Goal: Information Seeking & Learning: Learn about a topic

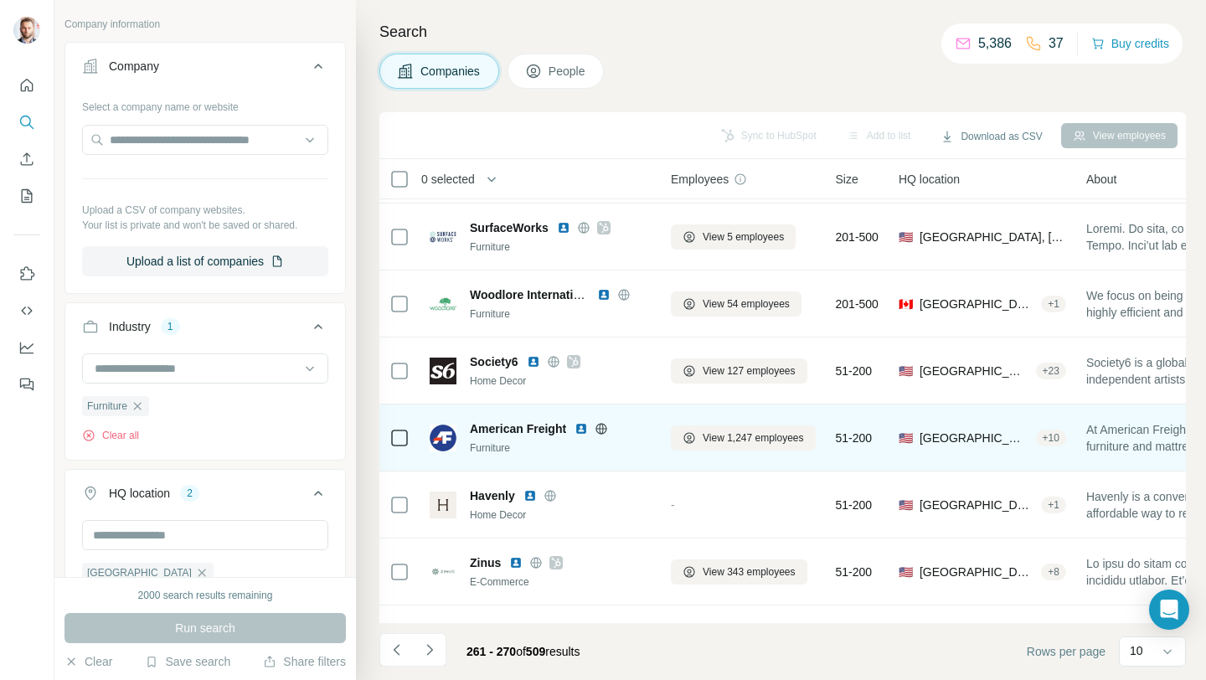
scroll to position [246, 0]
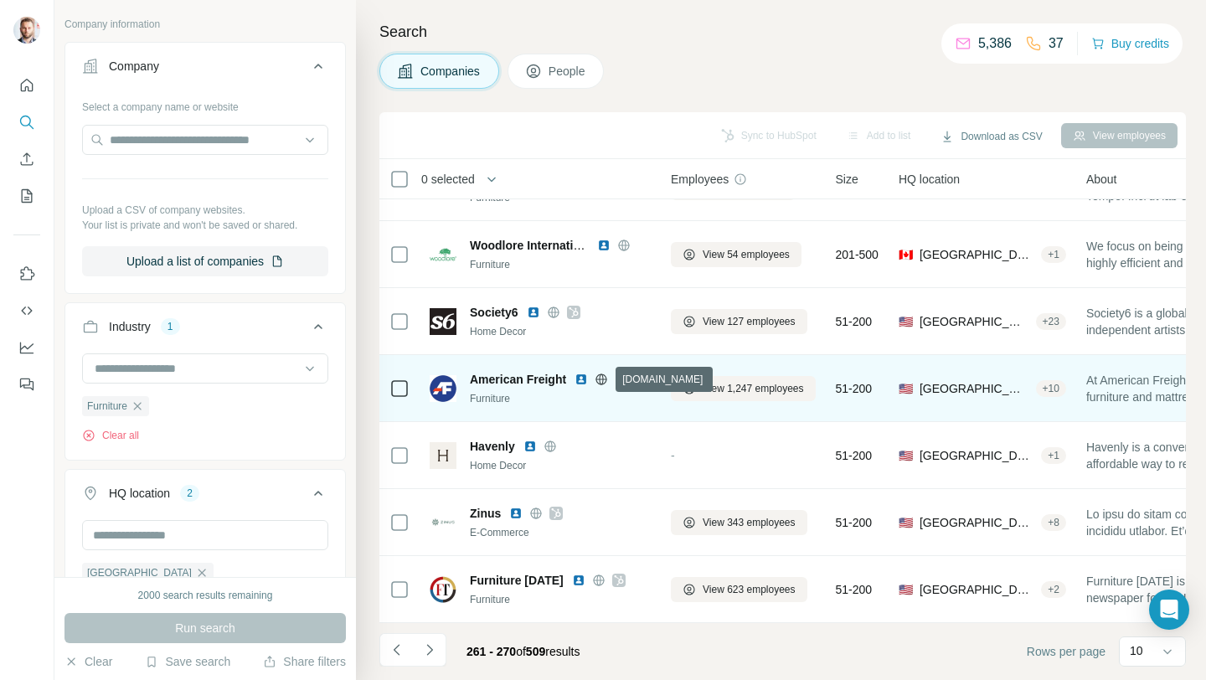
click at [605, 380] on icon at bounding box center [601, 379] width 13 height 13
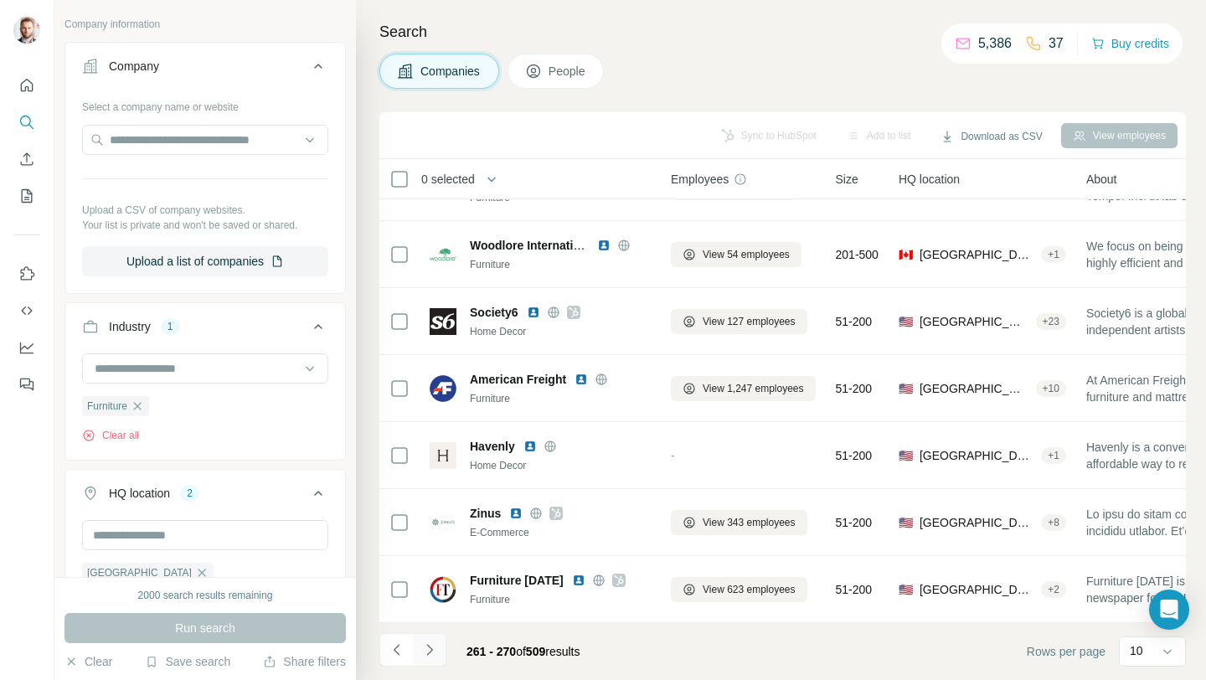
click at [420, 650] on button "Navigate to next page" at bounding box center [430, 650] width 34 height 34
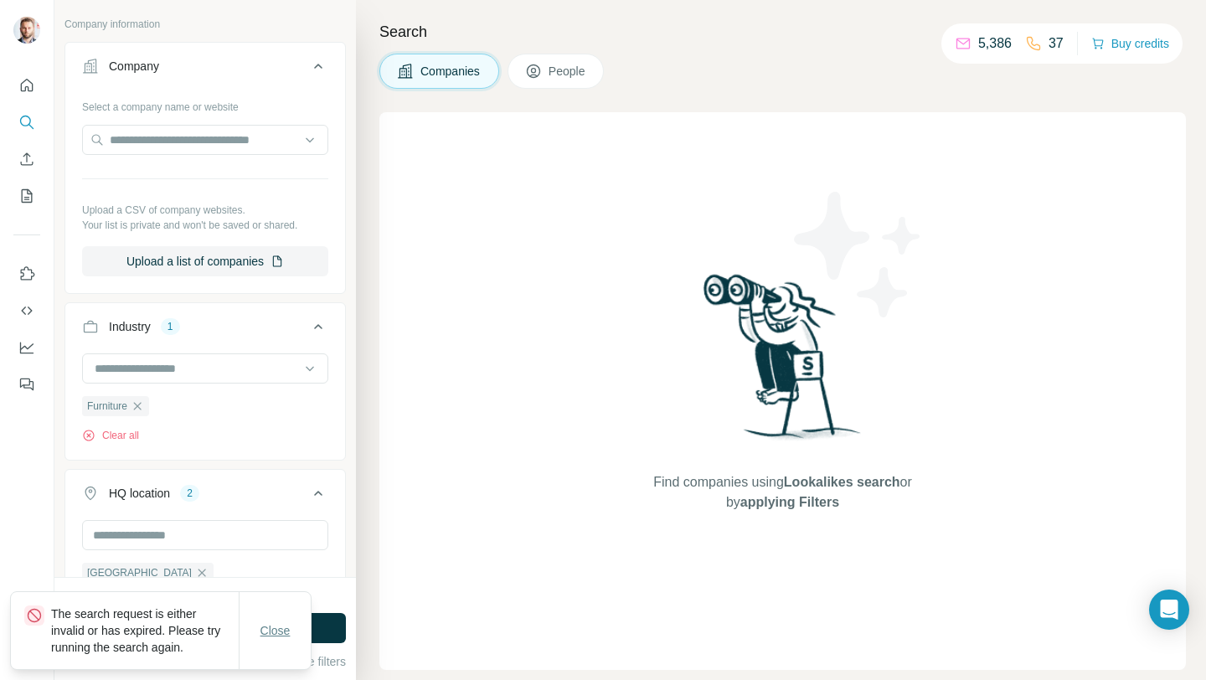
click at [277, 632] on span "Close" at bounding box center [276, 630] width 30 height 17
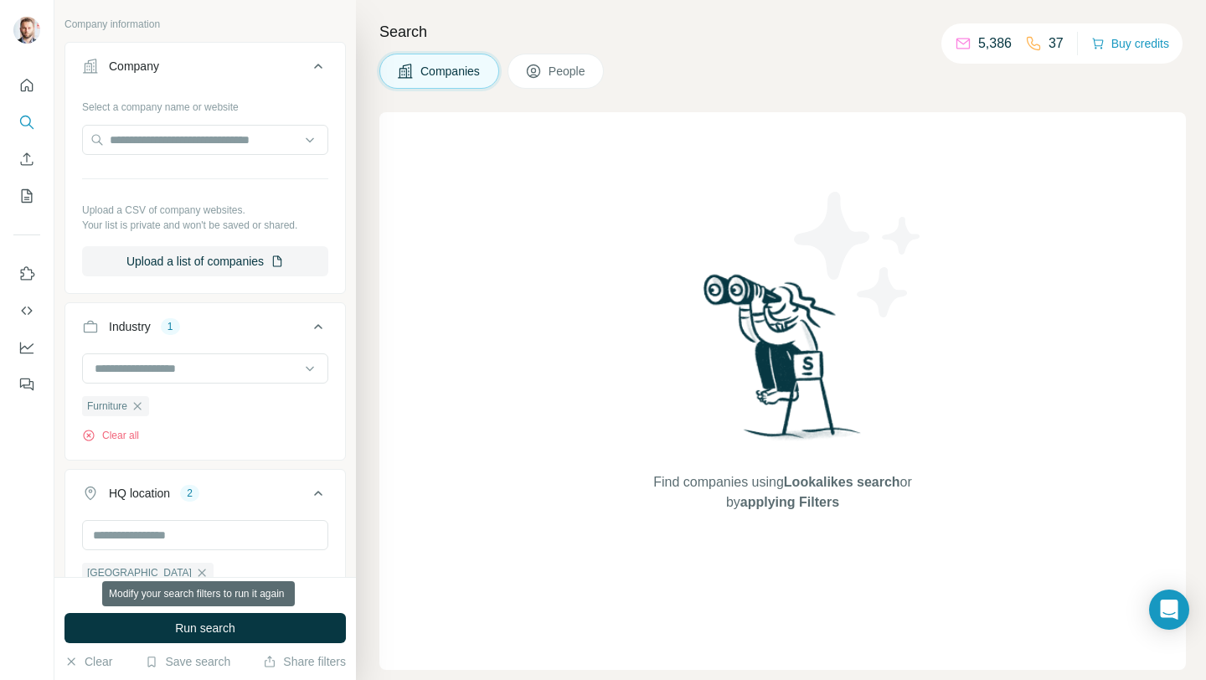
click at [292, 626] on button "Run search" at bounding box center [205, 628] width 281 height 30
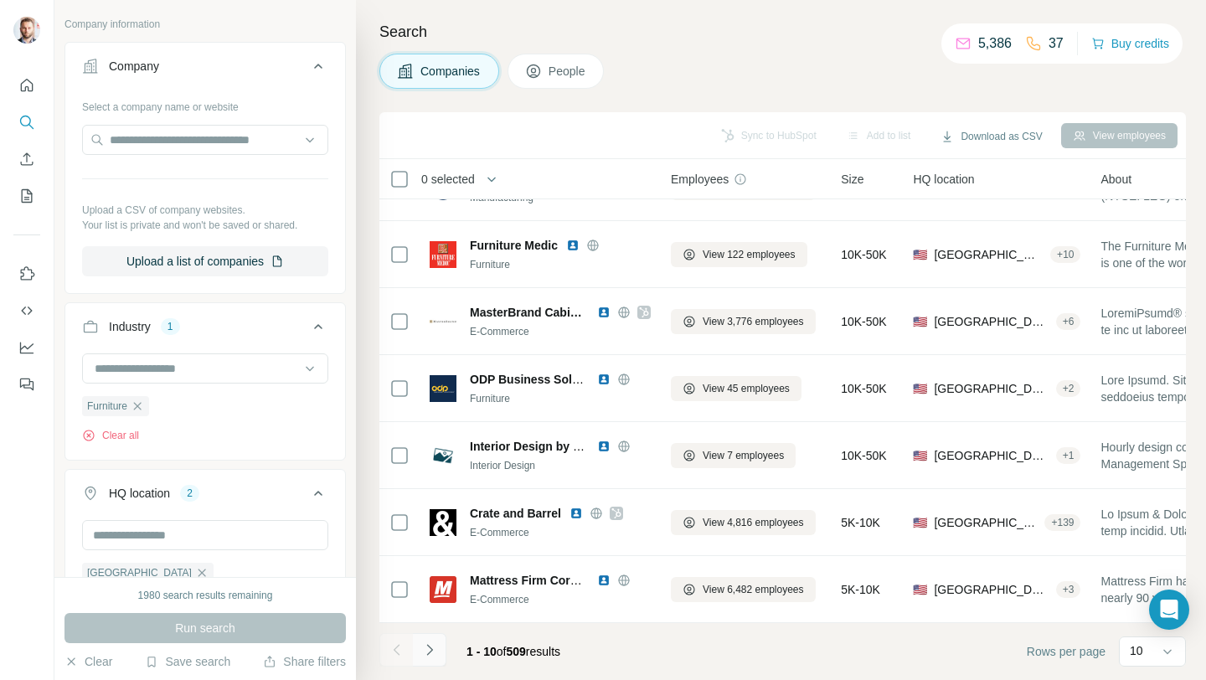
click at [433, 648] on icon "Navigate to next page" at bounding box center [429, 650] width 17 height 17
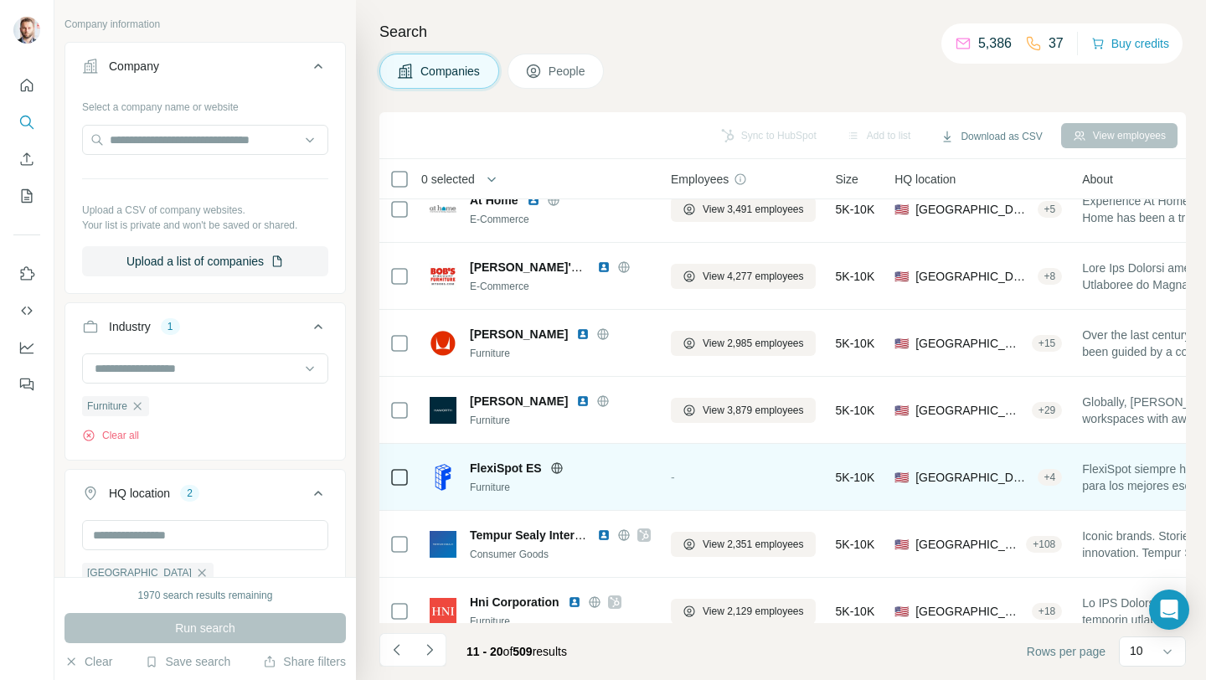
scroll to position [0, 0]
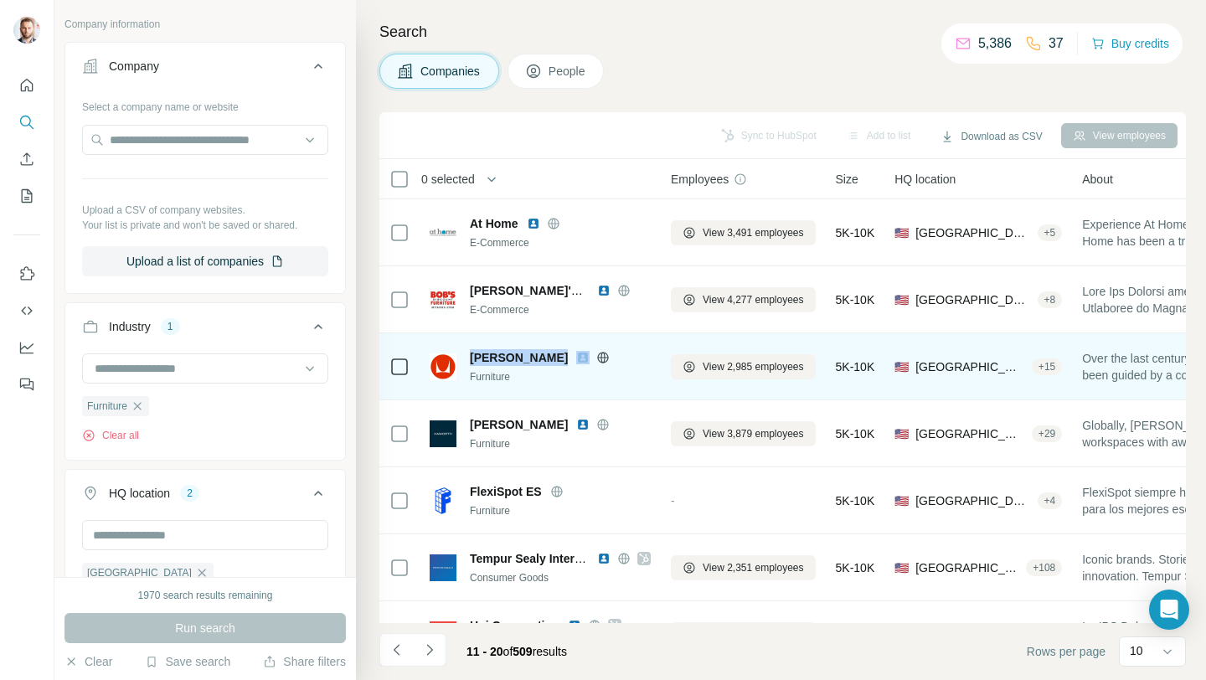
drag, startPoint x: 468, startPoint y: 356, endPoint x: 553, endPoint y: 359, distance: 84.6
click at [553, 359] on div "[PERSON_NAME] Furniture" at bounding box center [540, 366] width 221 height 35
copy span "[PERSON_NAME]"
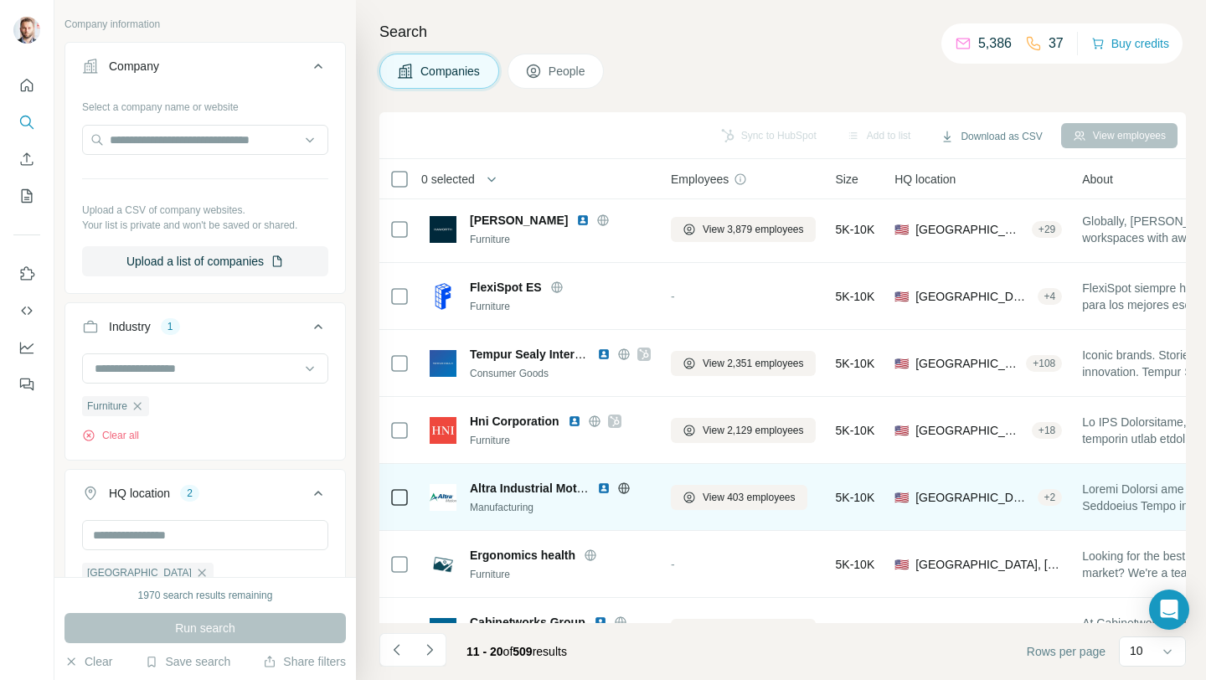
scroll to position [246, 0]
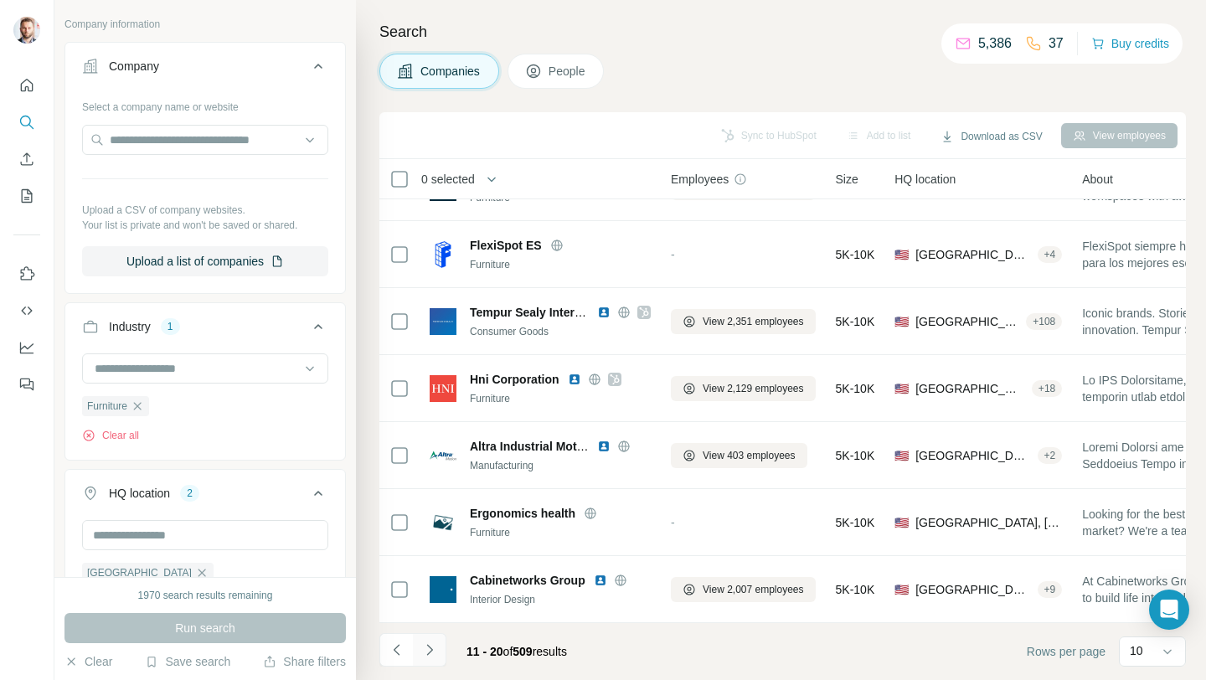
click at [434, 653] on icon "Navigate to next page" at bounding box center [429, 650] width 17 height 17
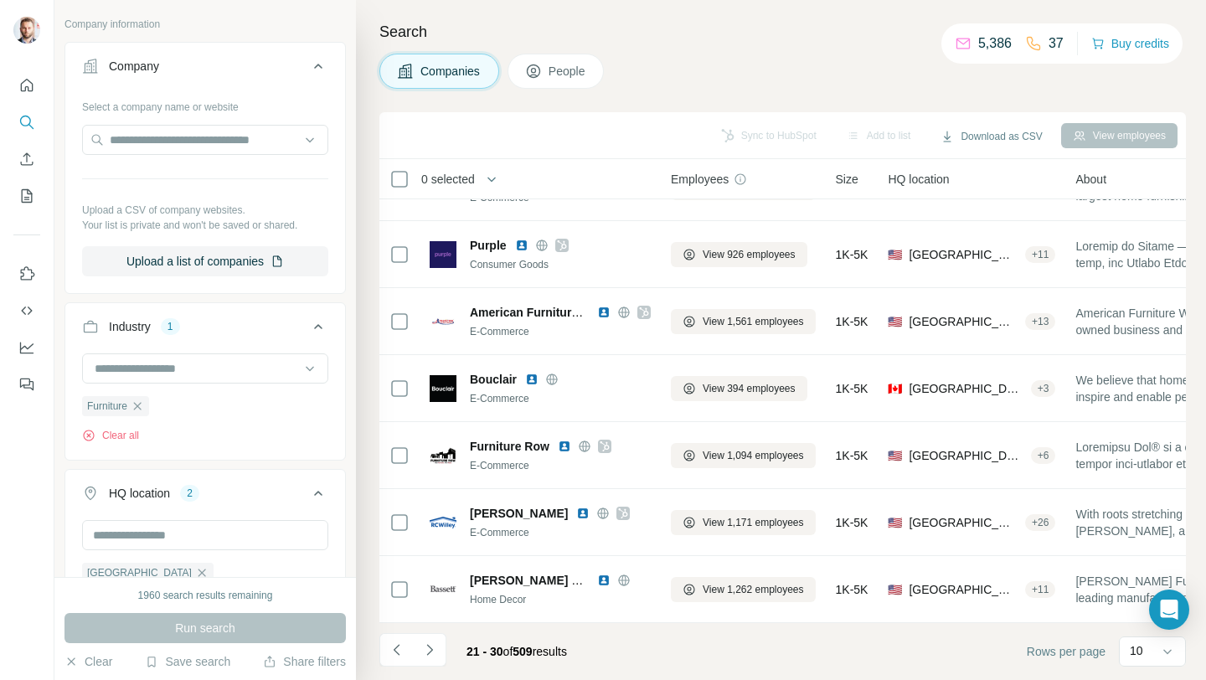
click at [434, 646] on icon "Navigate to next page" at bounding box center [429, 650] width 17 height 17
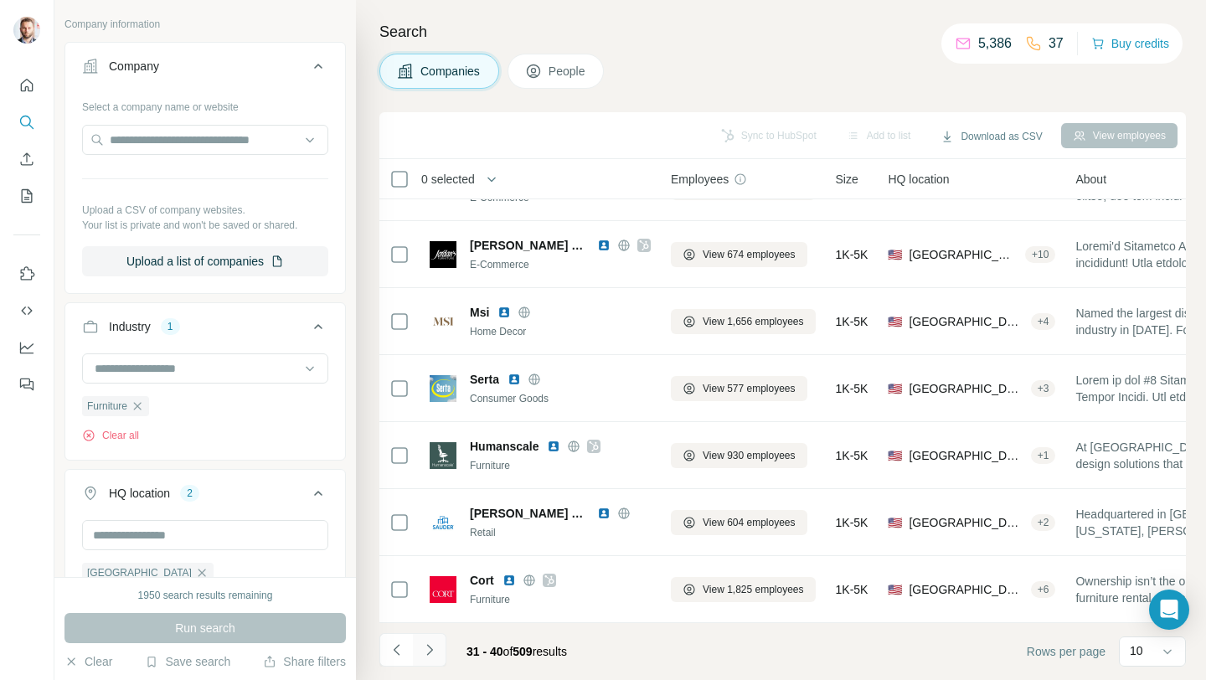
click at [429, 648] on icon "Navigate to next page" at bounding box center [429, 649] width 6 height 11
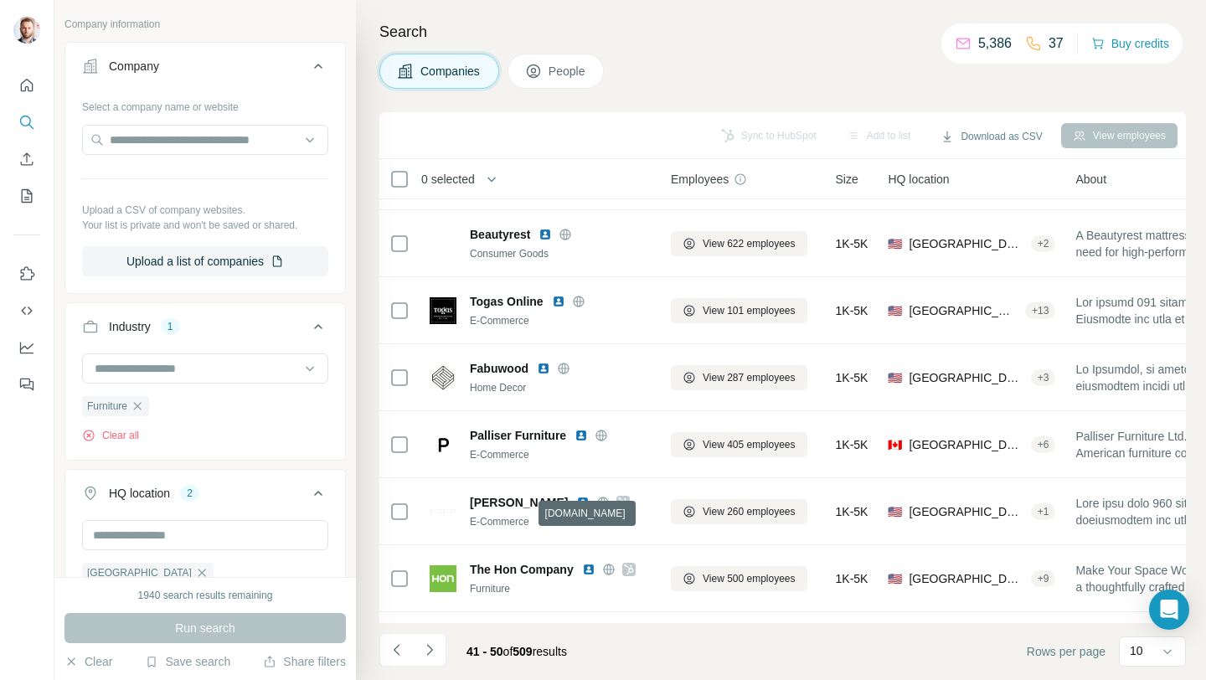
scroll to position [0, 0]
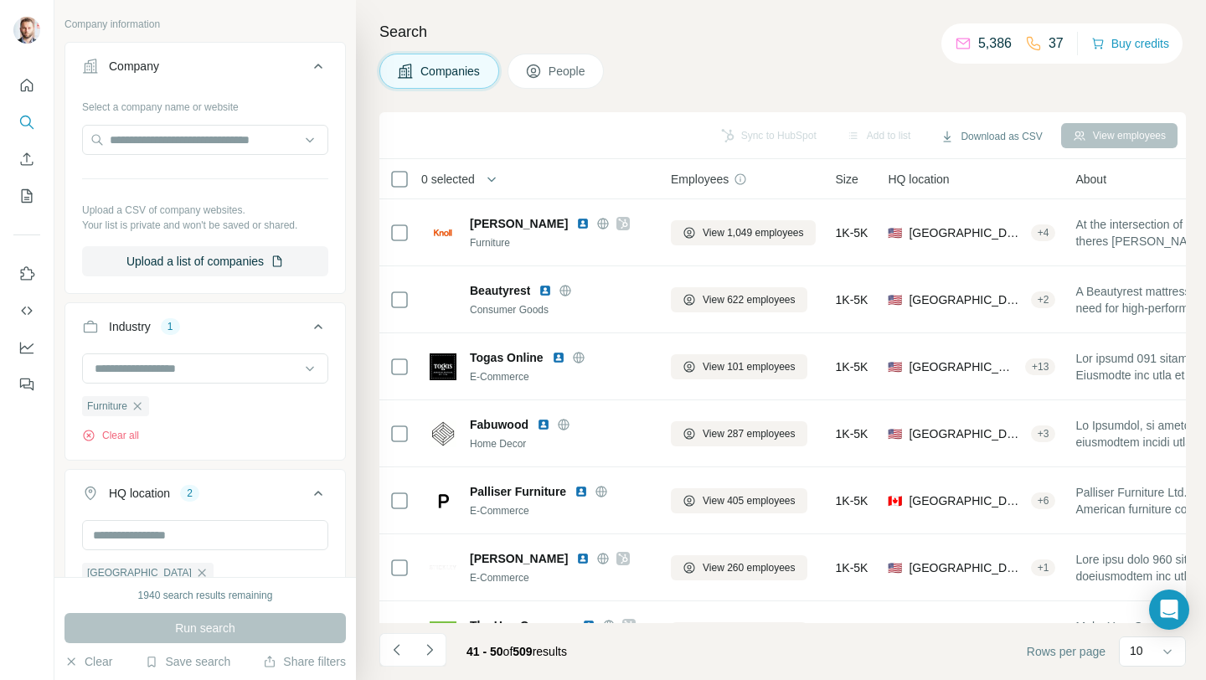
click at [431, 646] on icon "Navigate to next page" at bounding box center [429, 650] width 17 height 17
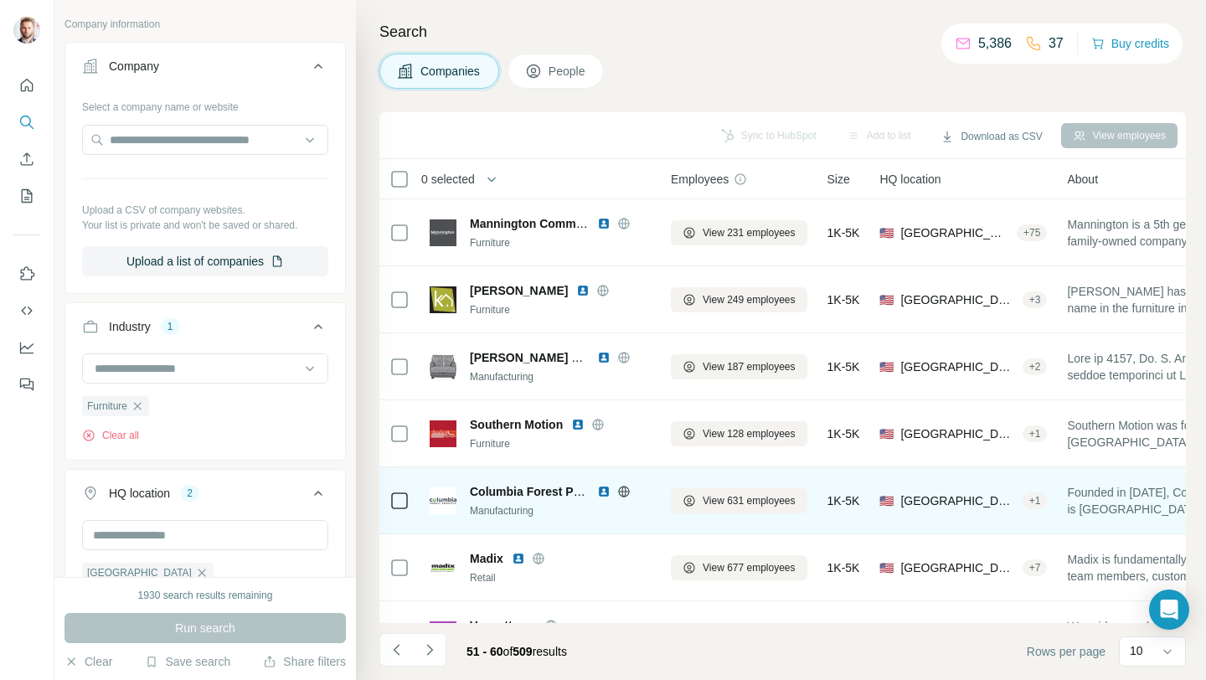
scroll to position [246, 0]
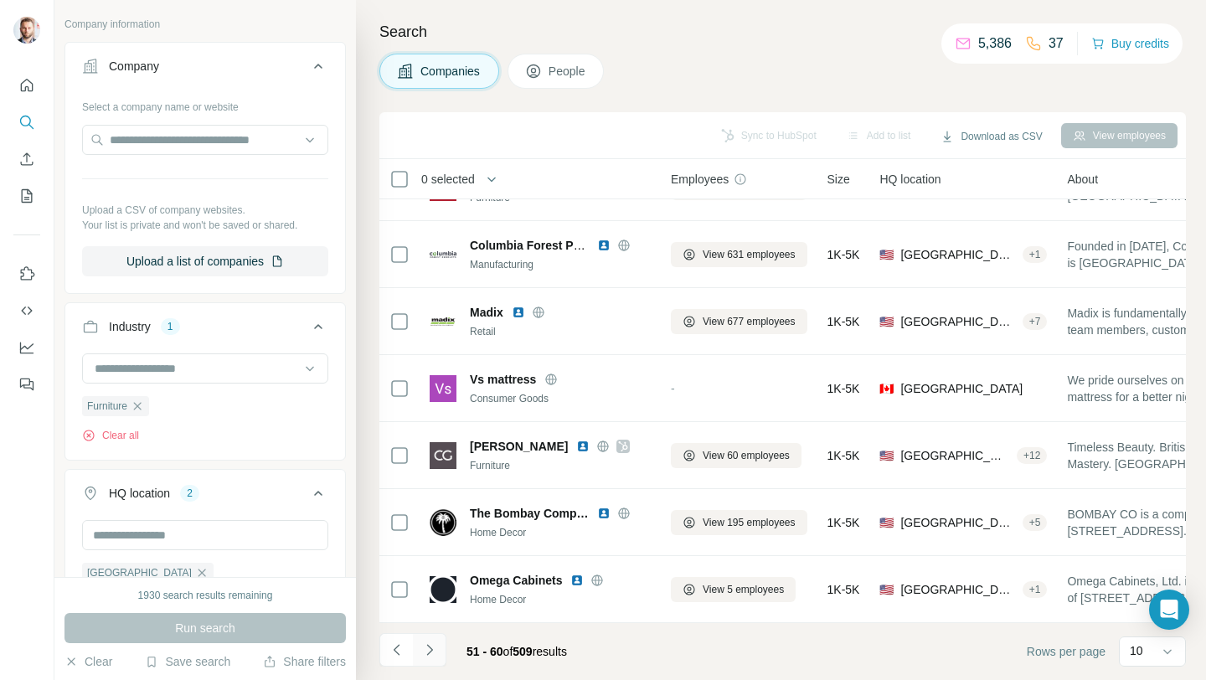
click at [426, 655] on icon "Navigate to next page" at bounding box center [429, 650] width 17 height 17
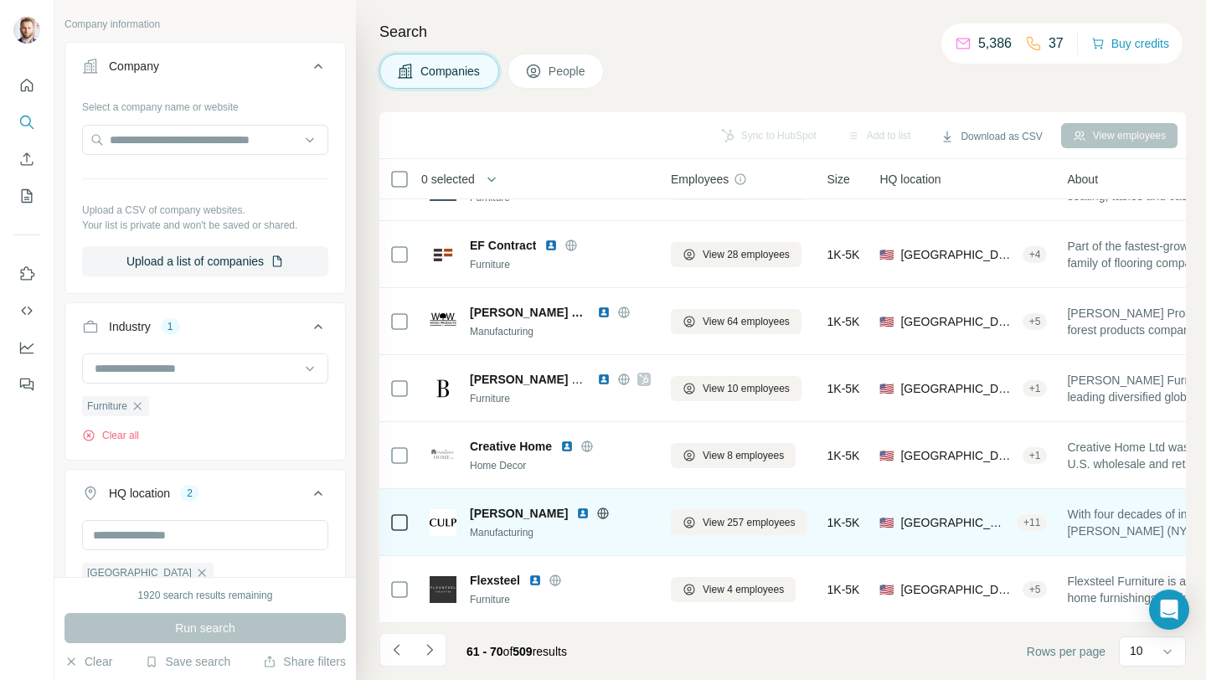
click at [598, 513] on icon at bounding box center [603, 513] width 11 height 1
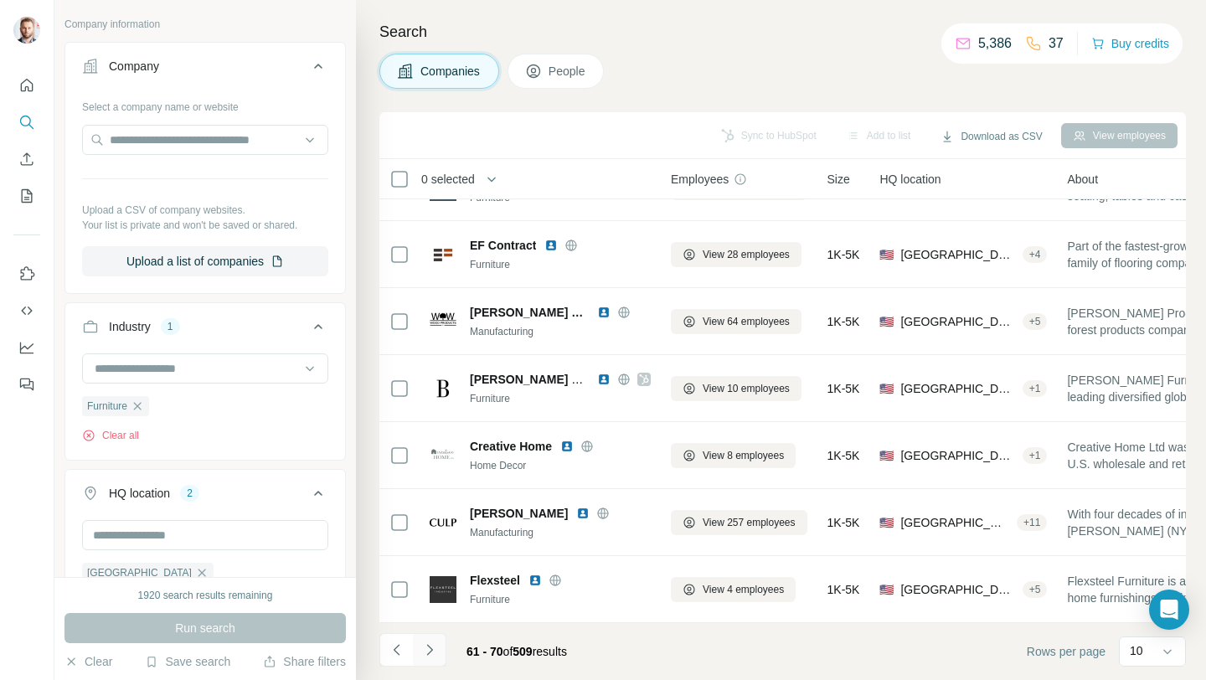
click at [432, 657] on icon "Navigate to next page" at bounding box center [429, 650] width 17 height 17
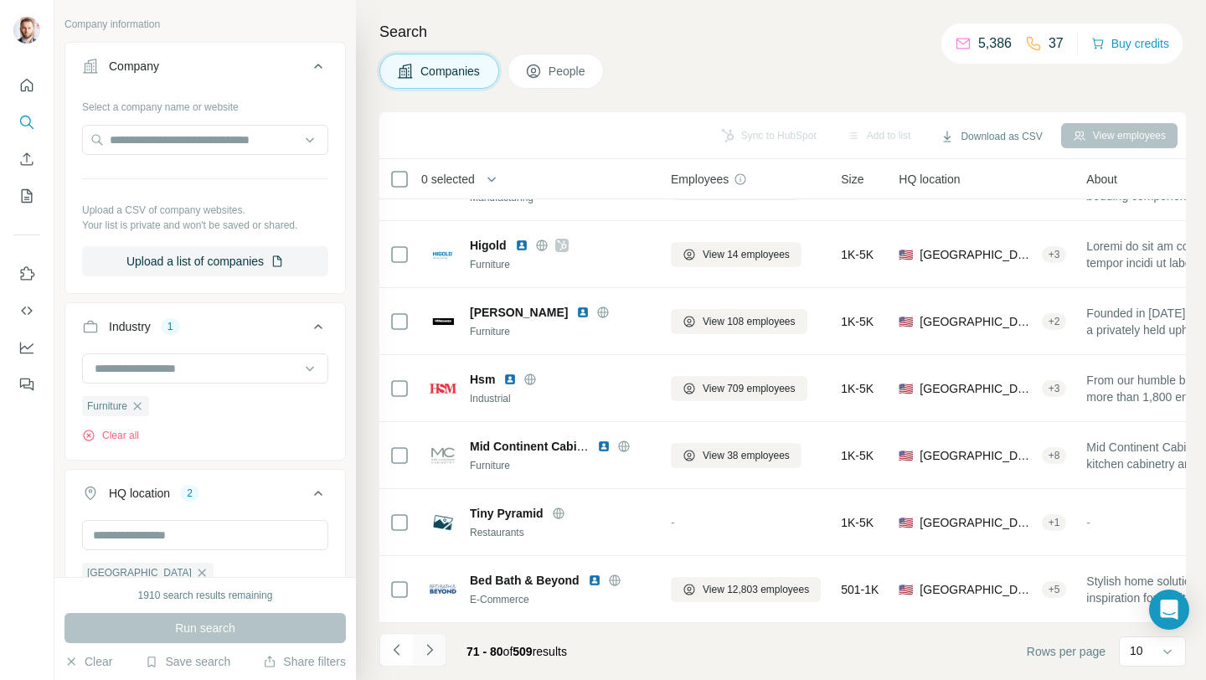
click at [434, 651] on icon "Navigate to next page" at bounding box center [429, 650] width 17 height 17
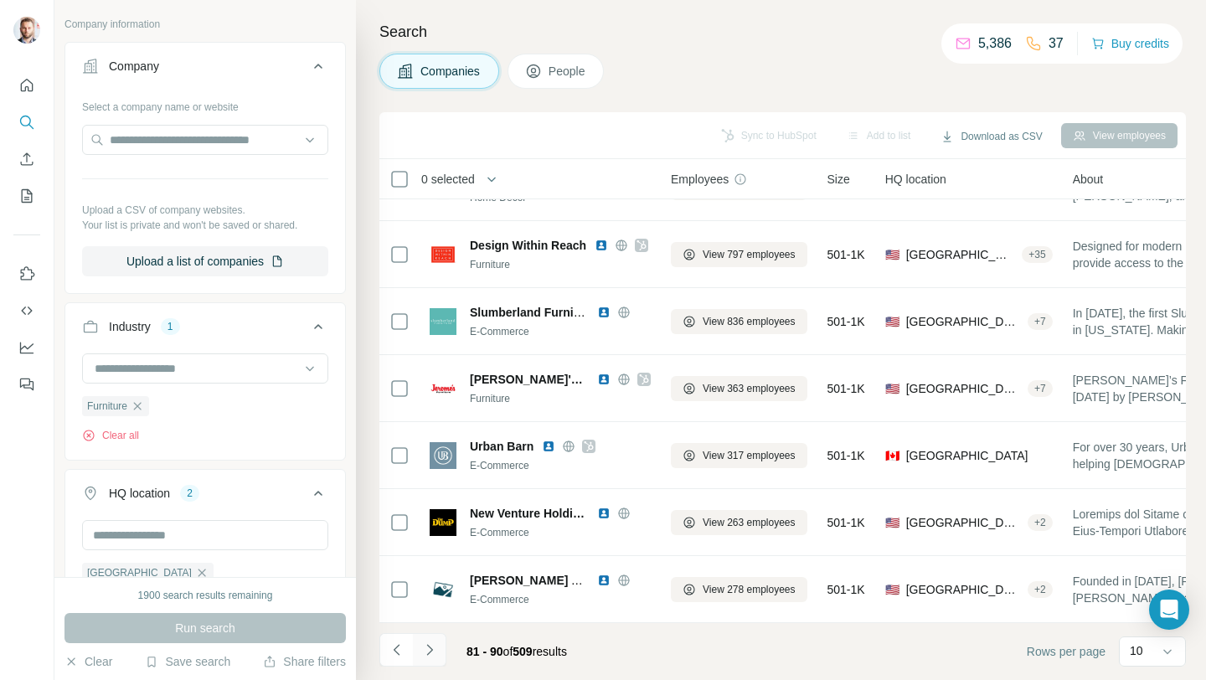
click at [432, 657] on icon "Navigate to next page" at bounding box center [429, 650] width 17 height 17
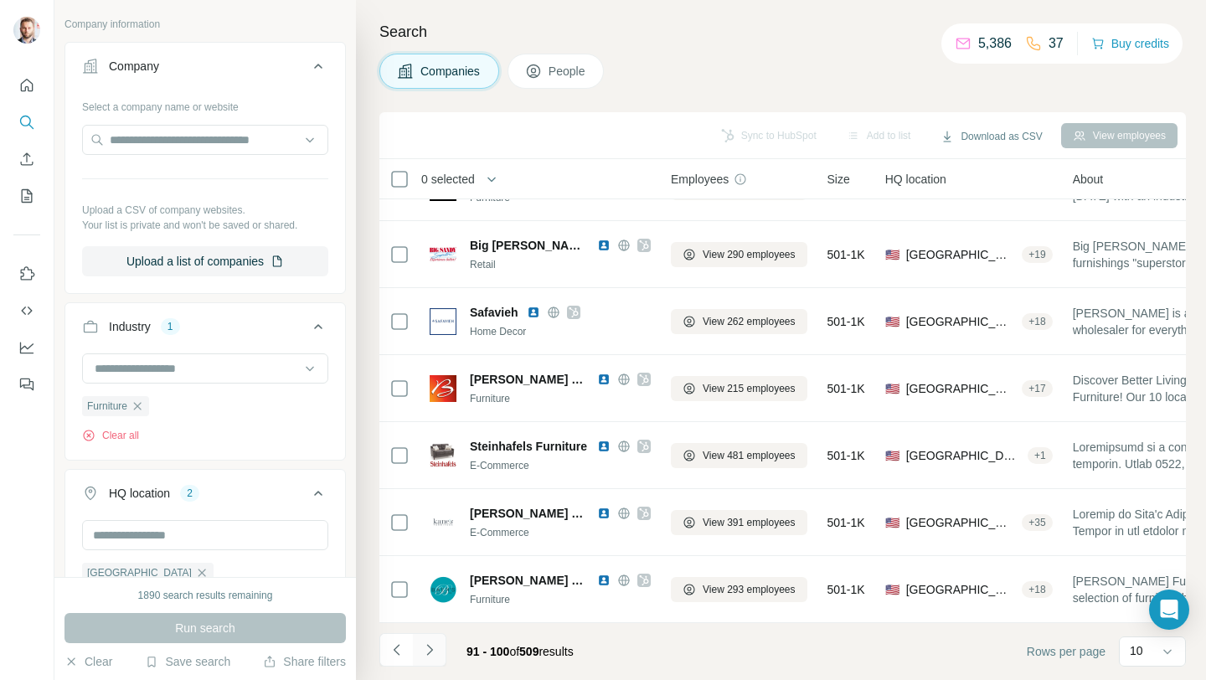
click at [427, 649] on icon "Navigate to next page" at bounding box center [429, 650] width 17 height 17
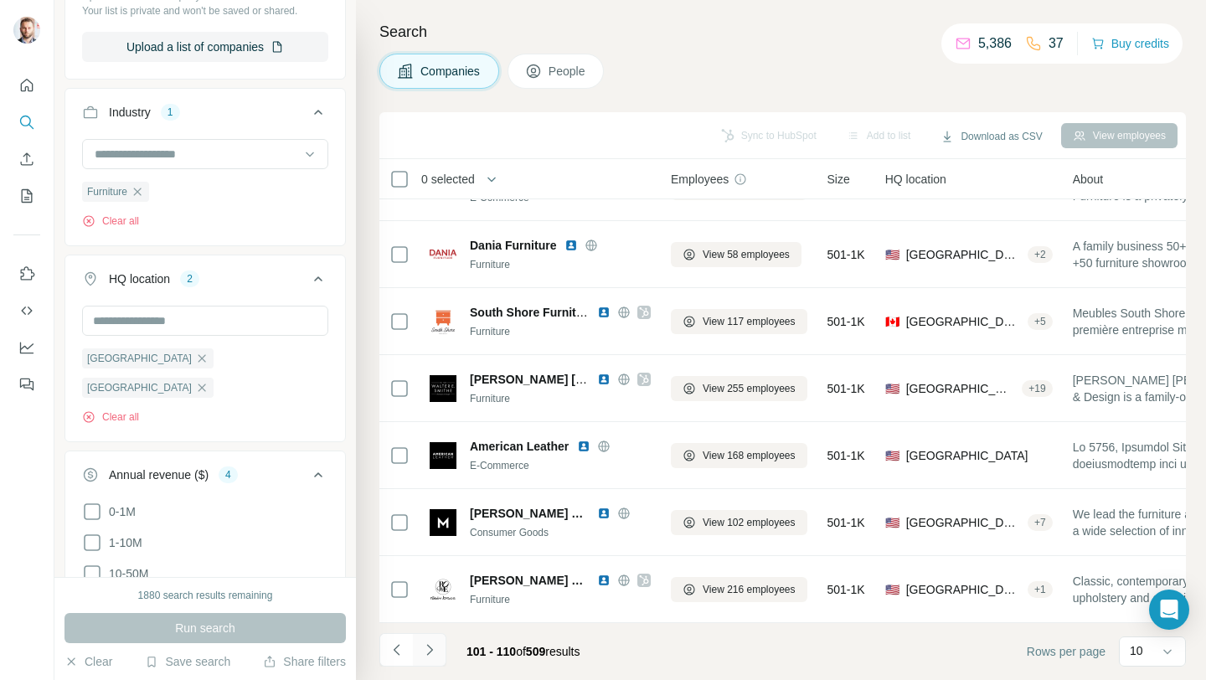
click at [430, 652] on icon "Navigate to next page" at bounding box center [429, 649] width 6 height 11
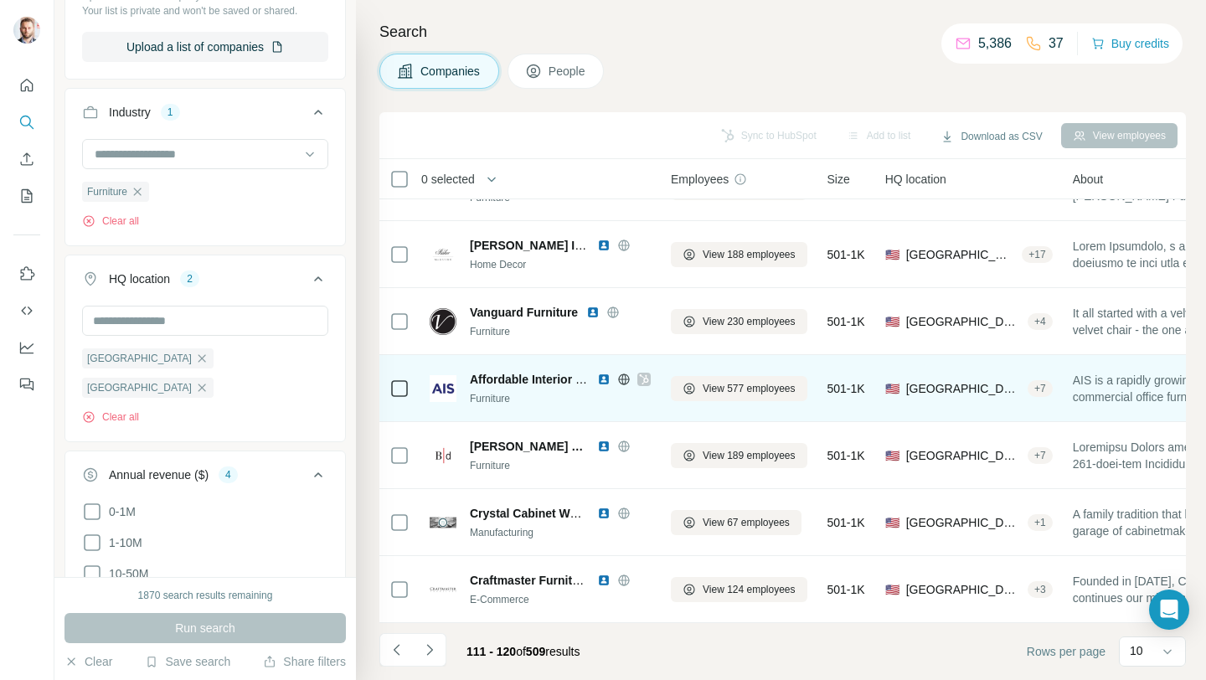
scroll to position [0, 0]
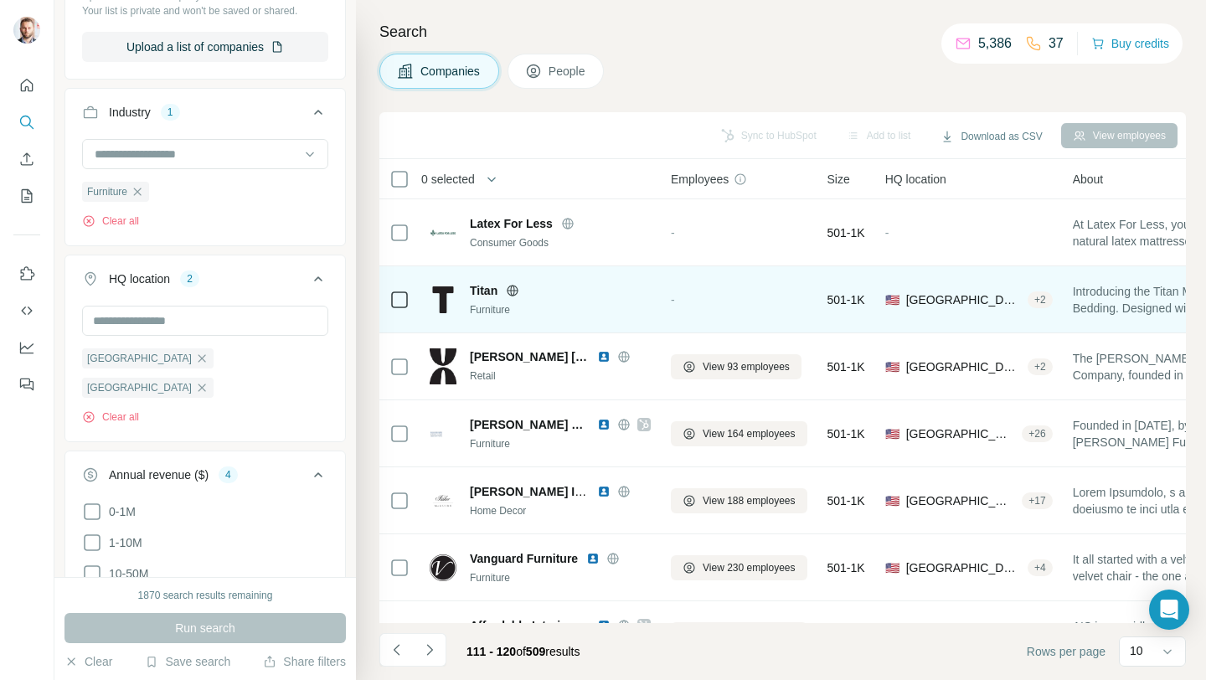
click at [516, 292] on icon at bounding box center [512, 290] width 13 height 13
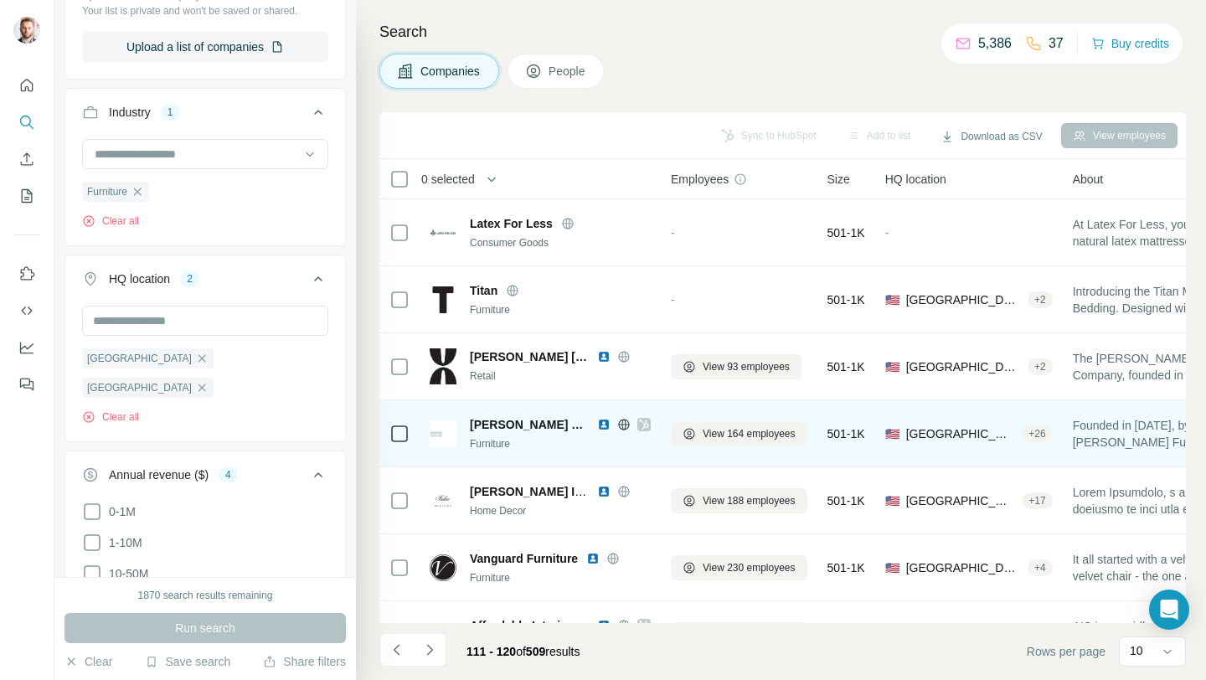
scroll to position [246, 0]
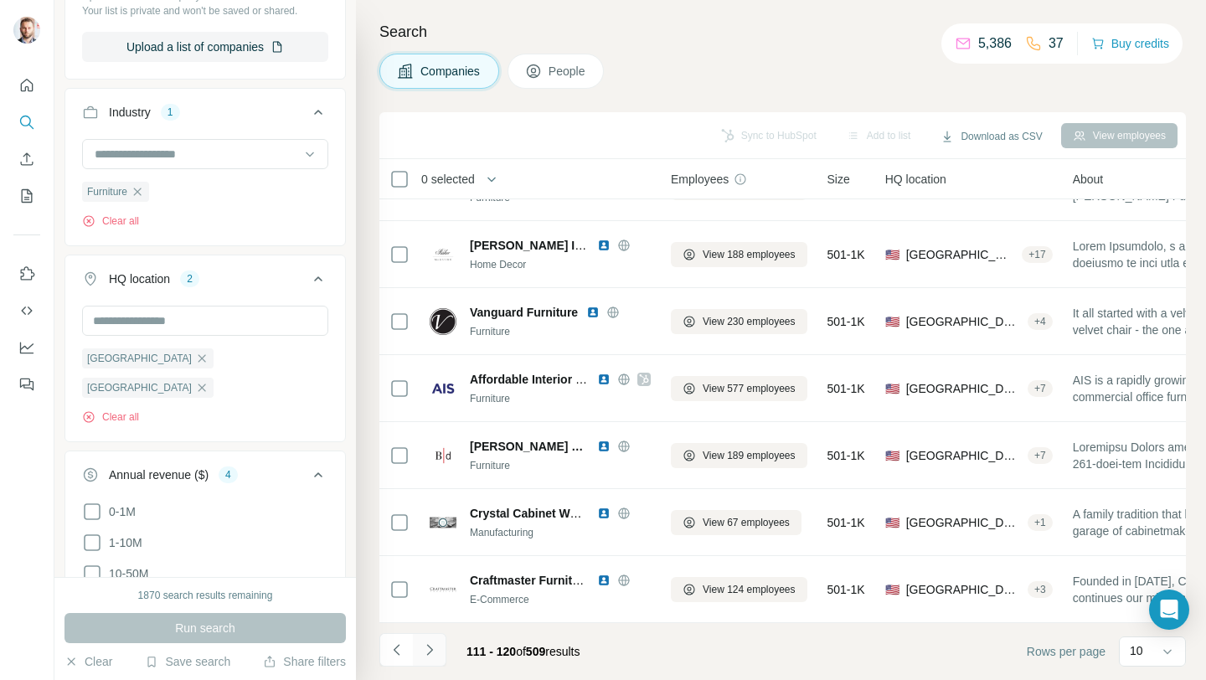
click at [433, 646] on icon "Navigate to next page" at bounding box center [429, 650] width 17 height 17
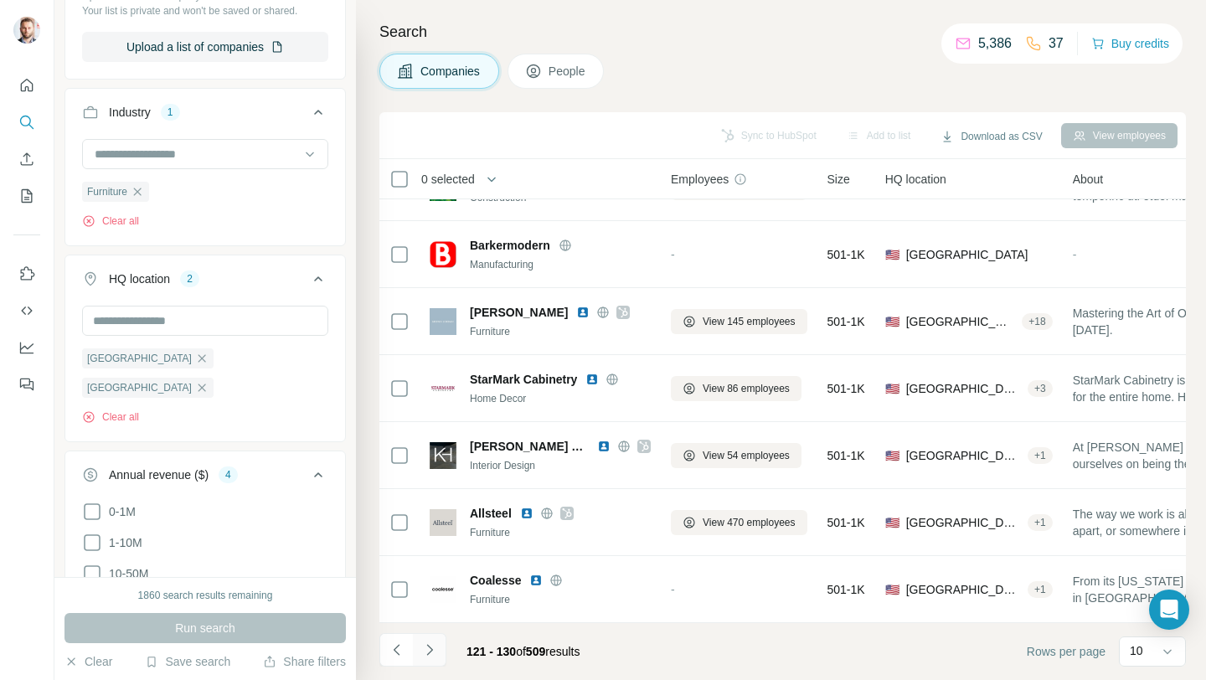
click at [435, 649] on icon "Navigate to next page" at bounding box center [429, 650] width 17 height 17
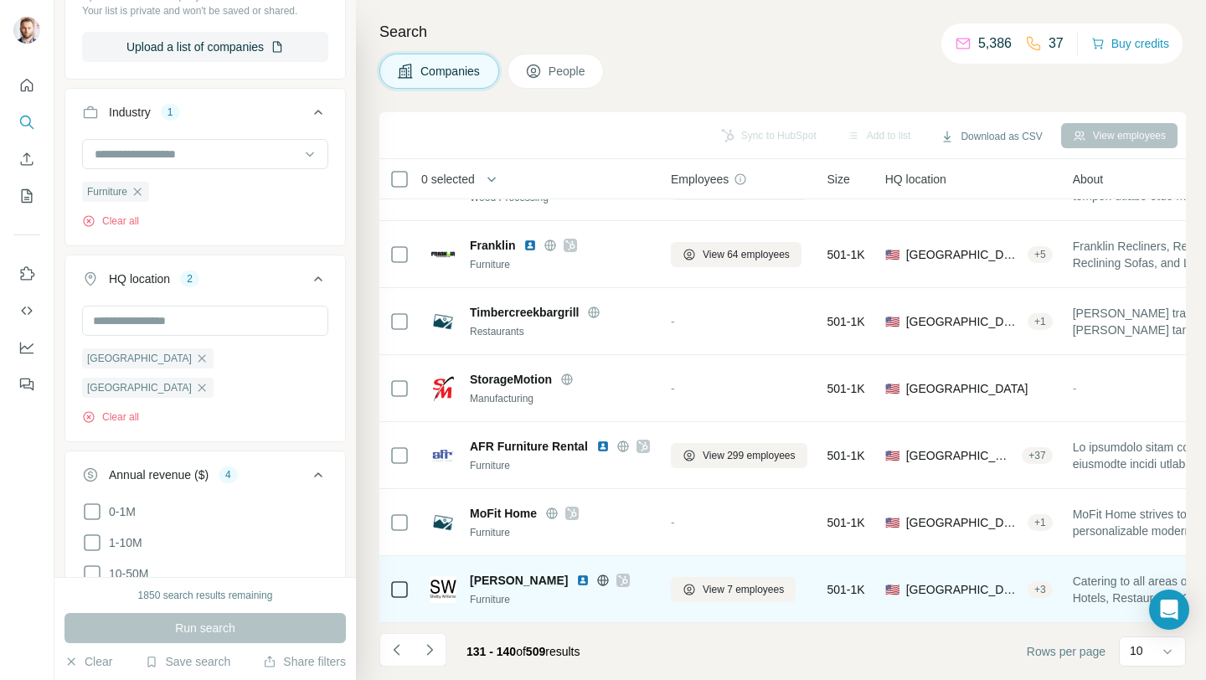
click at [577, 579] on img at bounding box center [582, 580] width 13 height 13
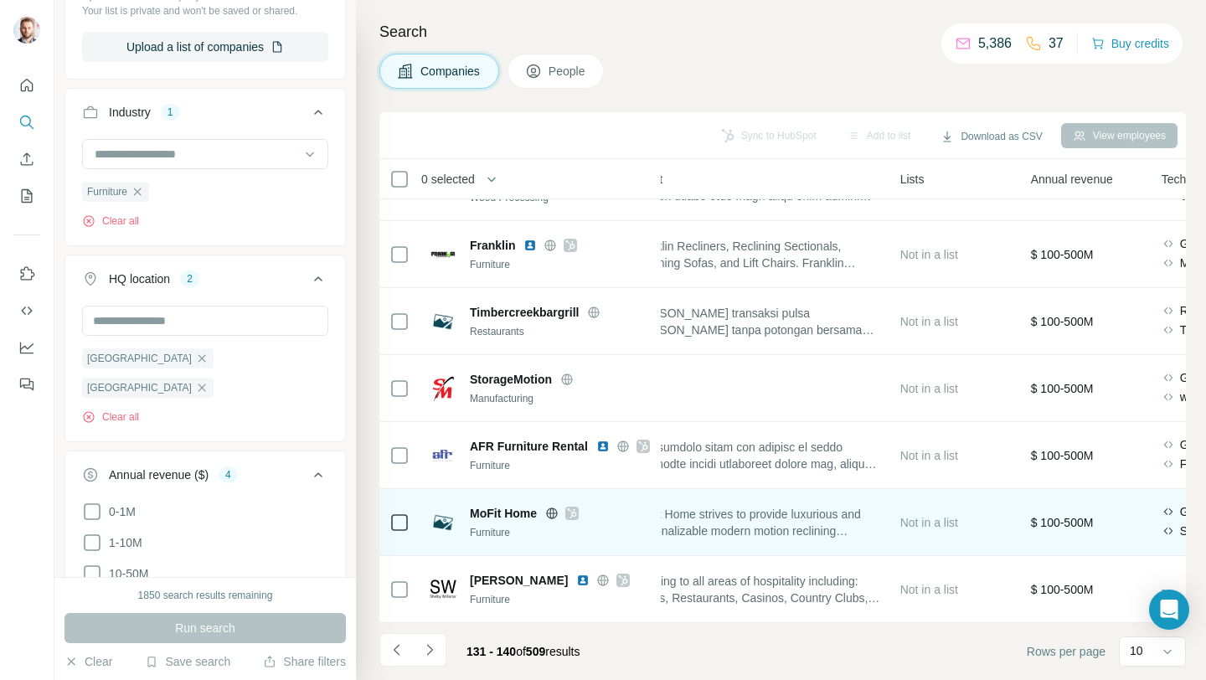
scroll to position [246, 442]
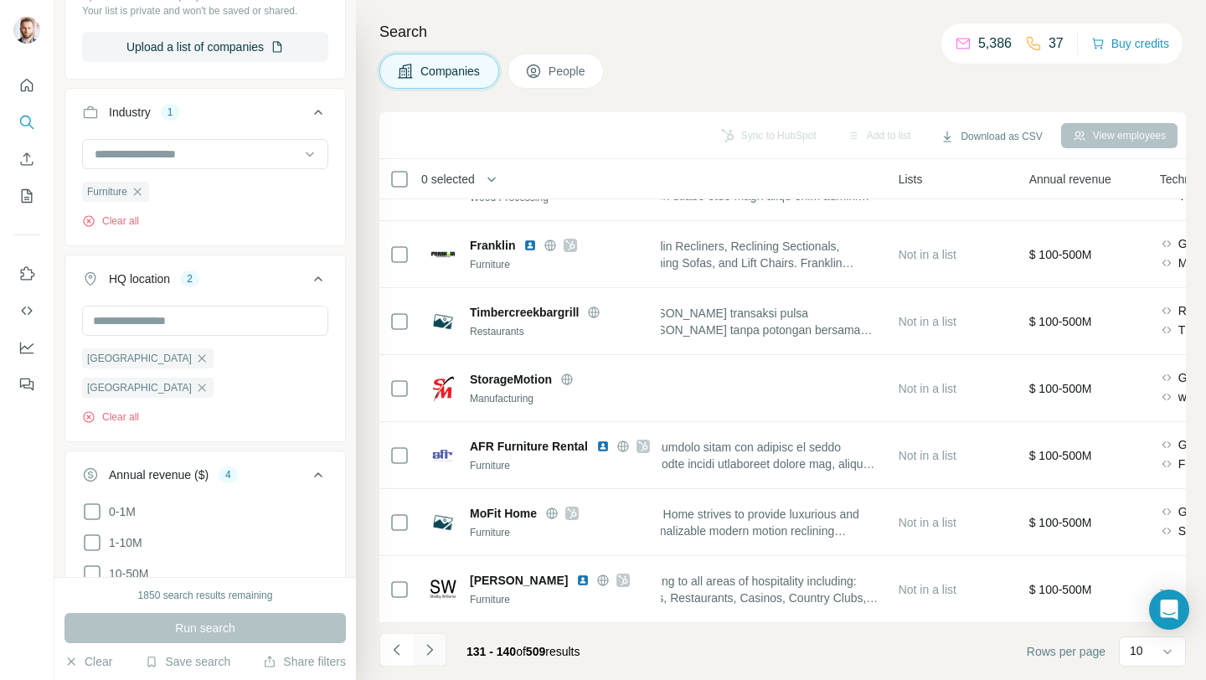
click at [431, 649] on icon "Navigate to next page" at bounding box center [429, 649] width 6 height 11
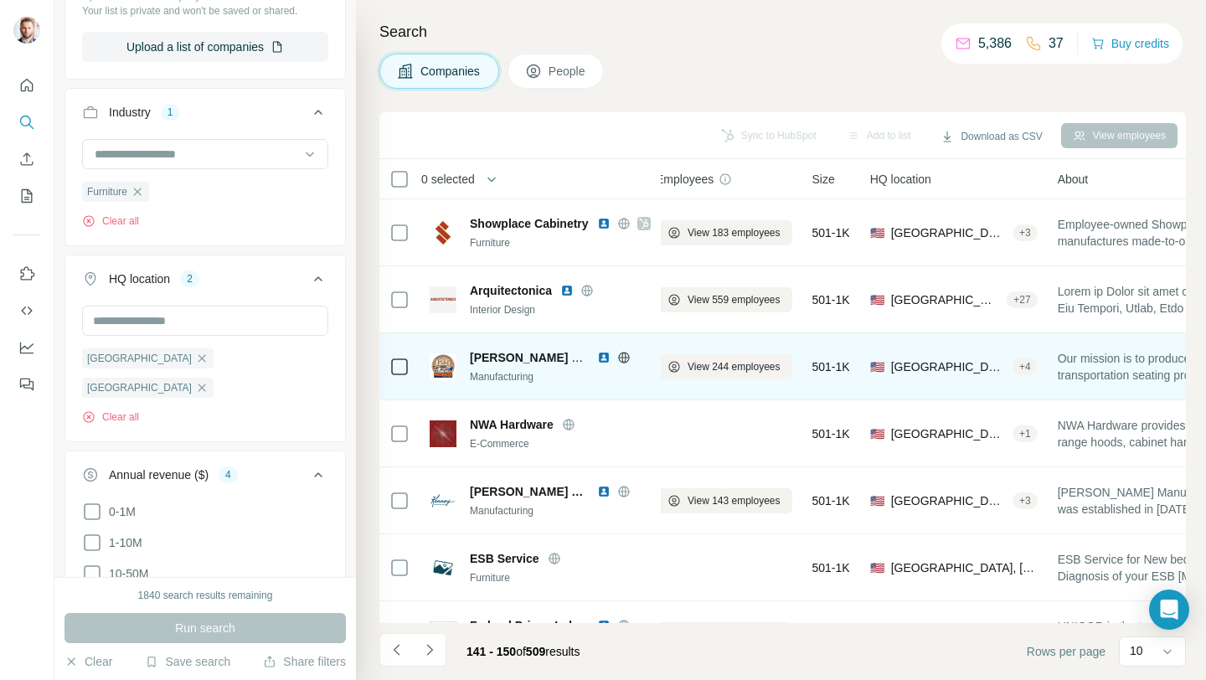
scroll to position [0, 0]
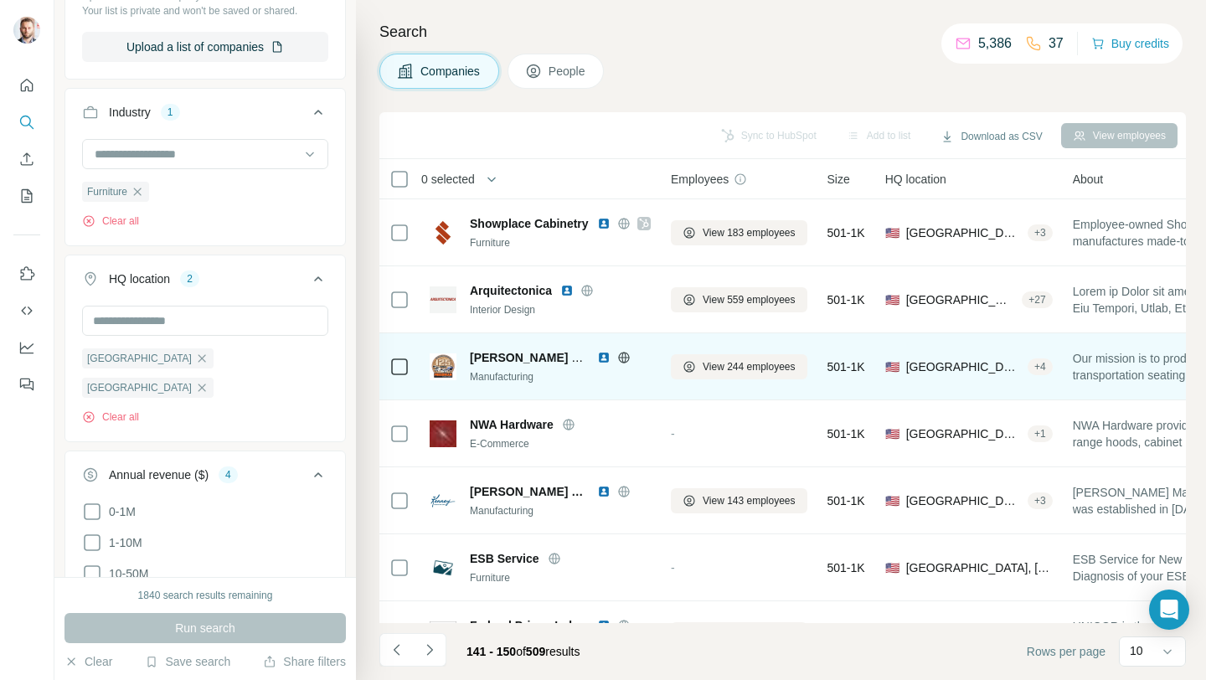
click at [625, 356] on icon at bounding box center [623, 357] width 13 height 13
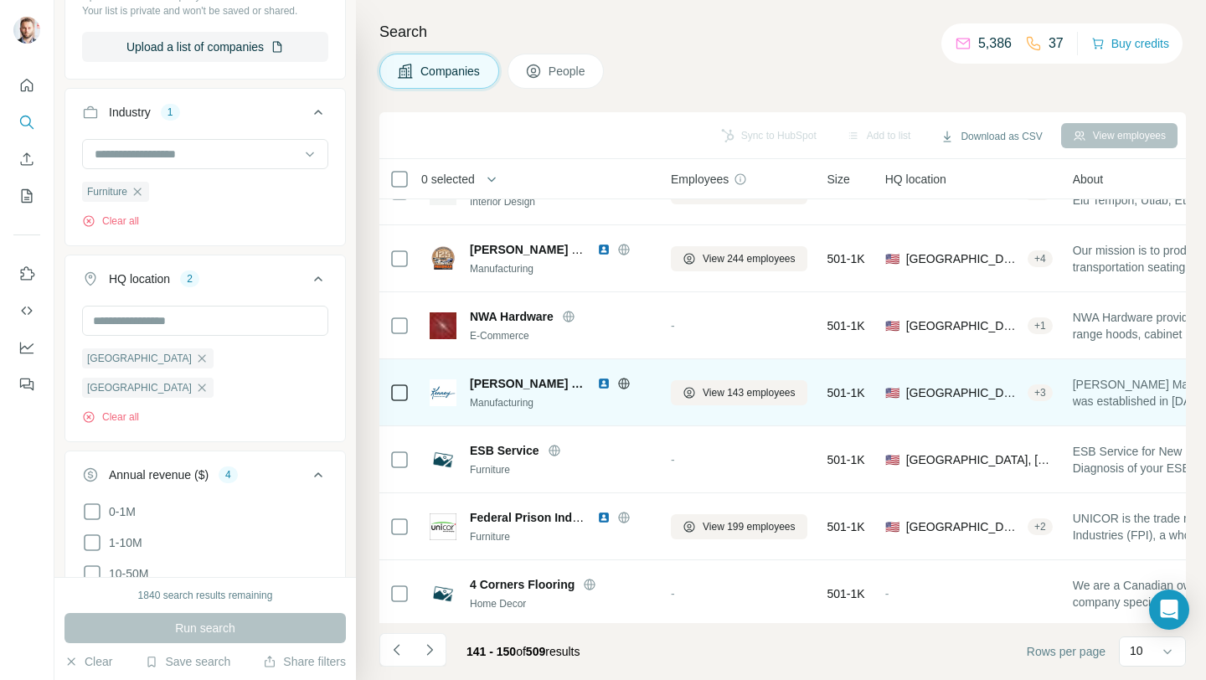
scroll to position [114, 0]
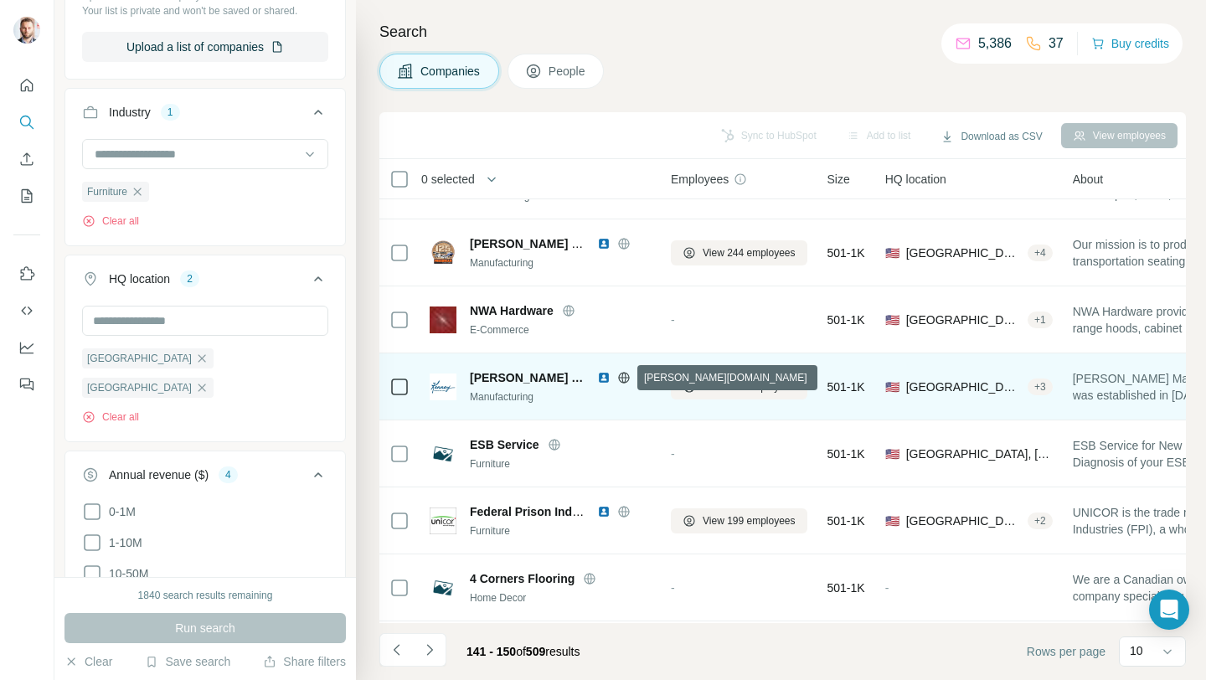
click at [623, 379] on icon at bounding box center [623, 377] width 13 height 13
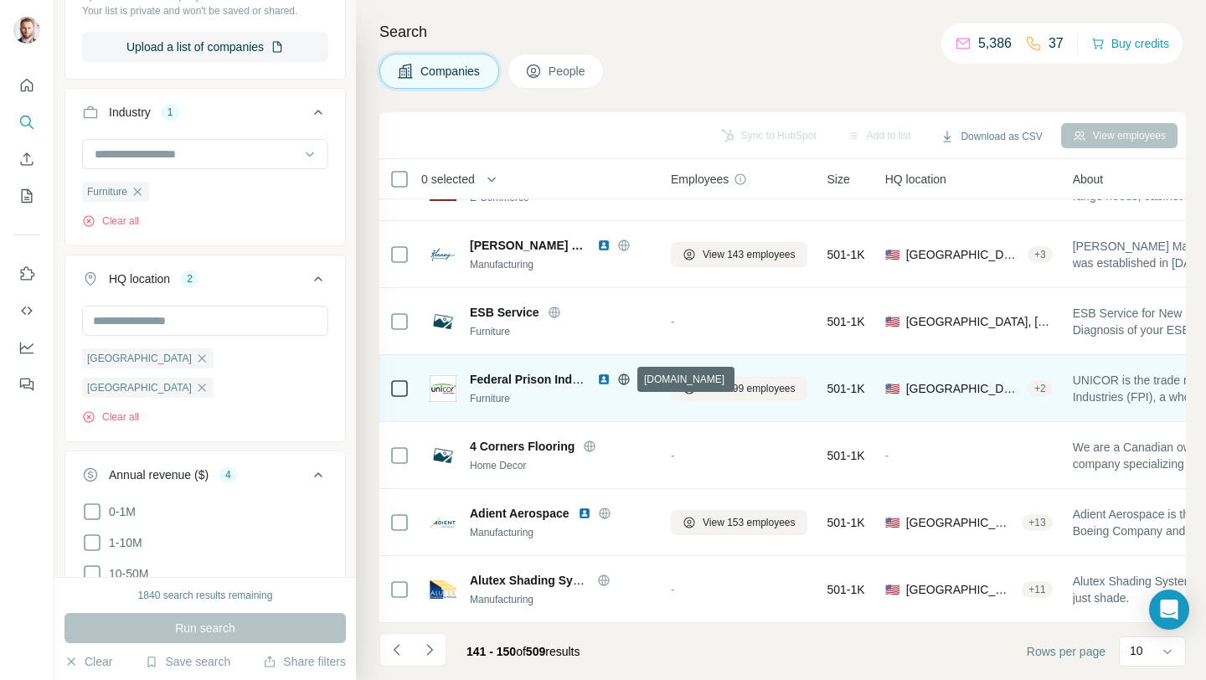
click at [625, 383] on icon at bounding box center [624, 379] width 4 height 11
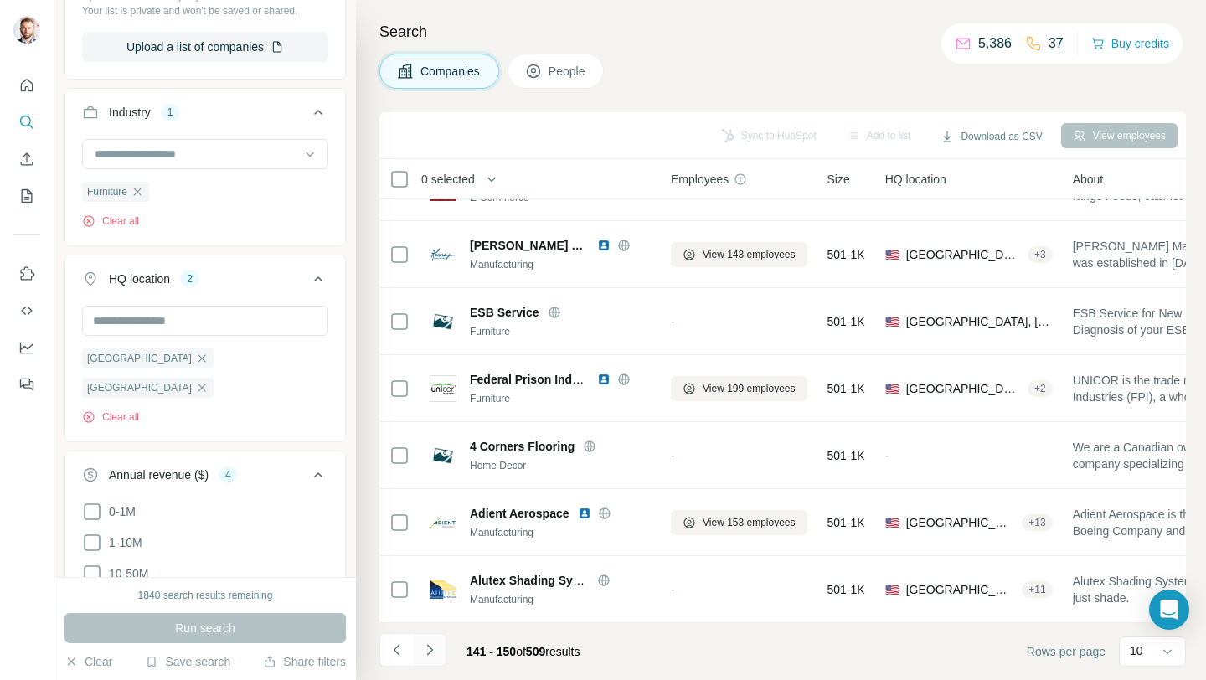
click at [426, 654] on icon "Navigate to next page" at bounding box center [429, 650] width 17 height 17
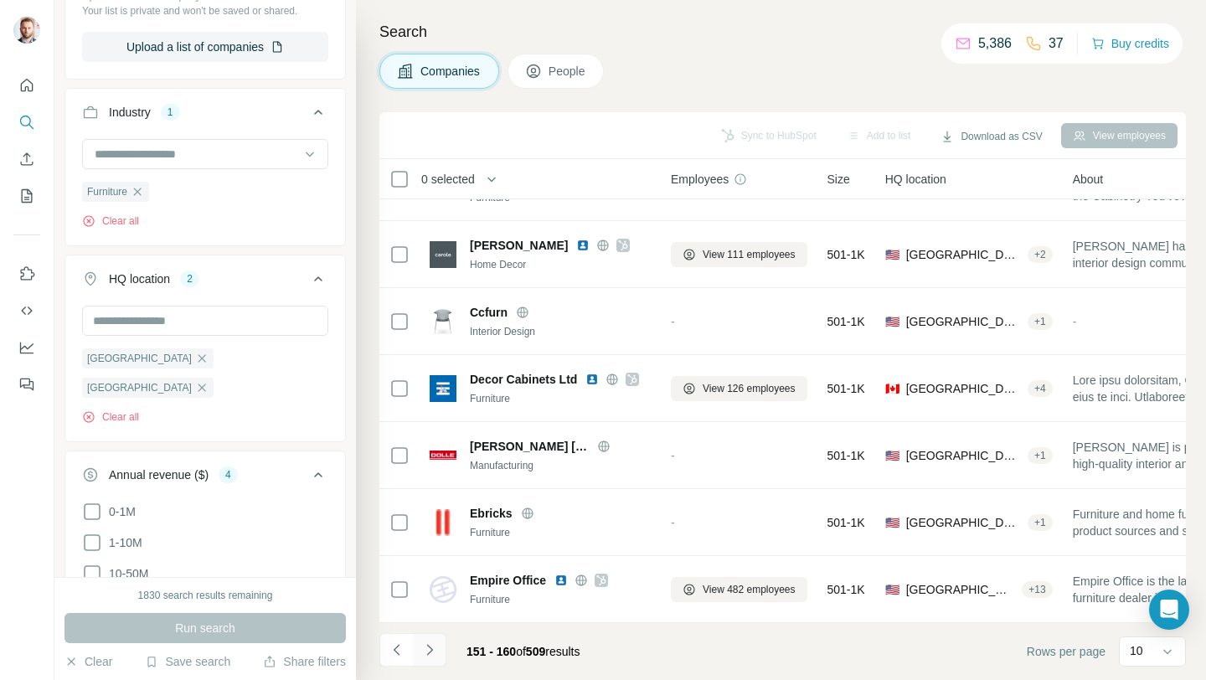
click at [436, 648] on icon "Navigate to next page" at bounding box center [429, 650] width 17 height 17
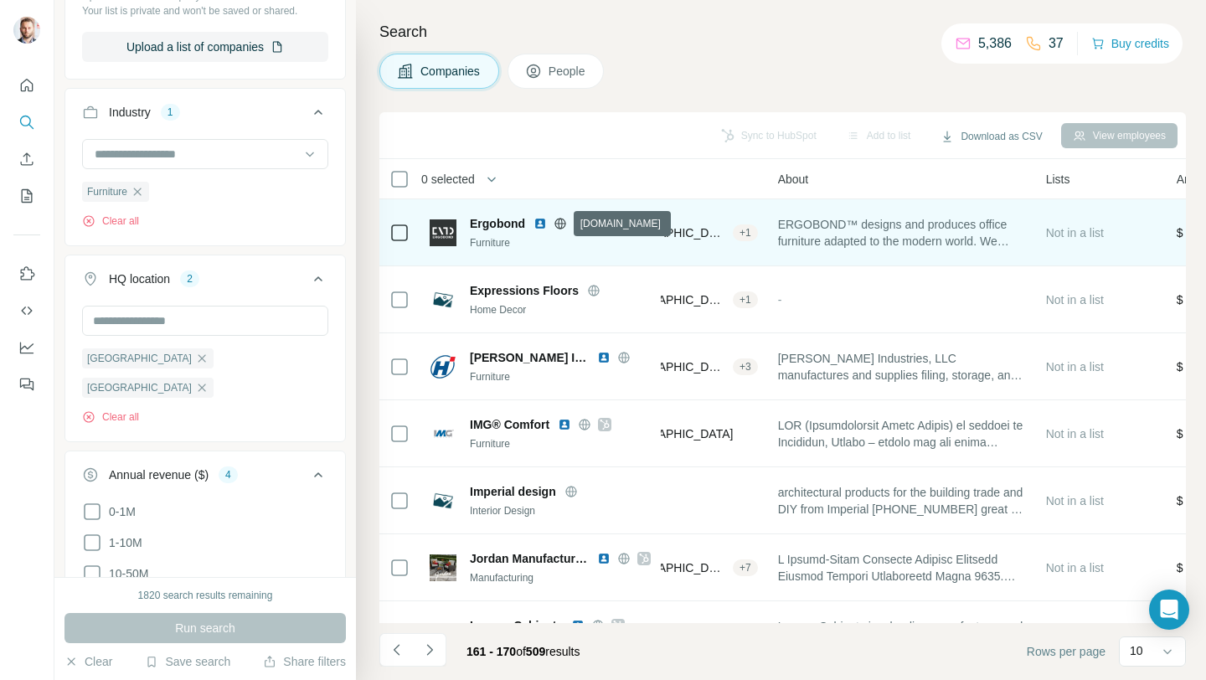
scroll to position [0, 0]
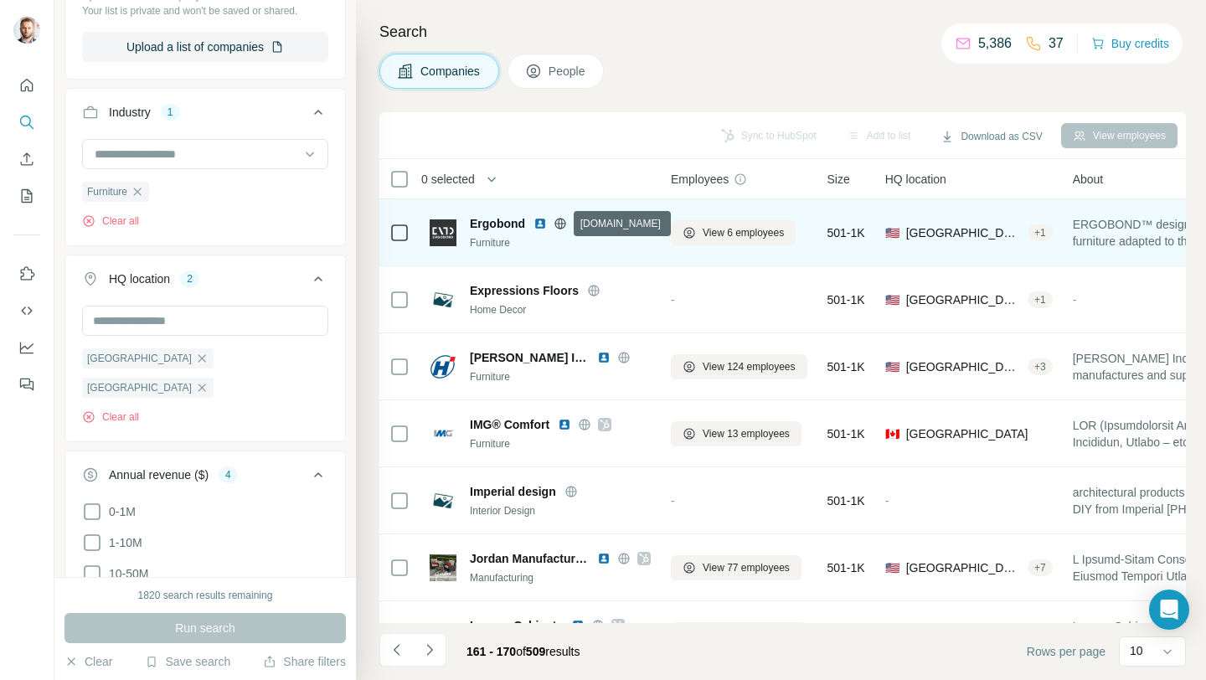
click at [556, 224] on icon at bounding box center [560, 223] width 13 height 13
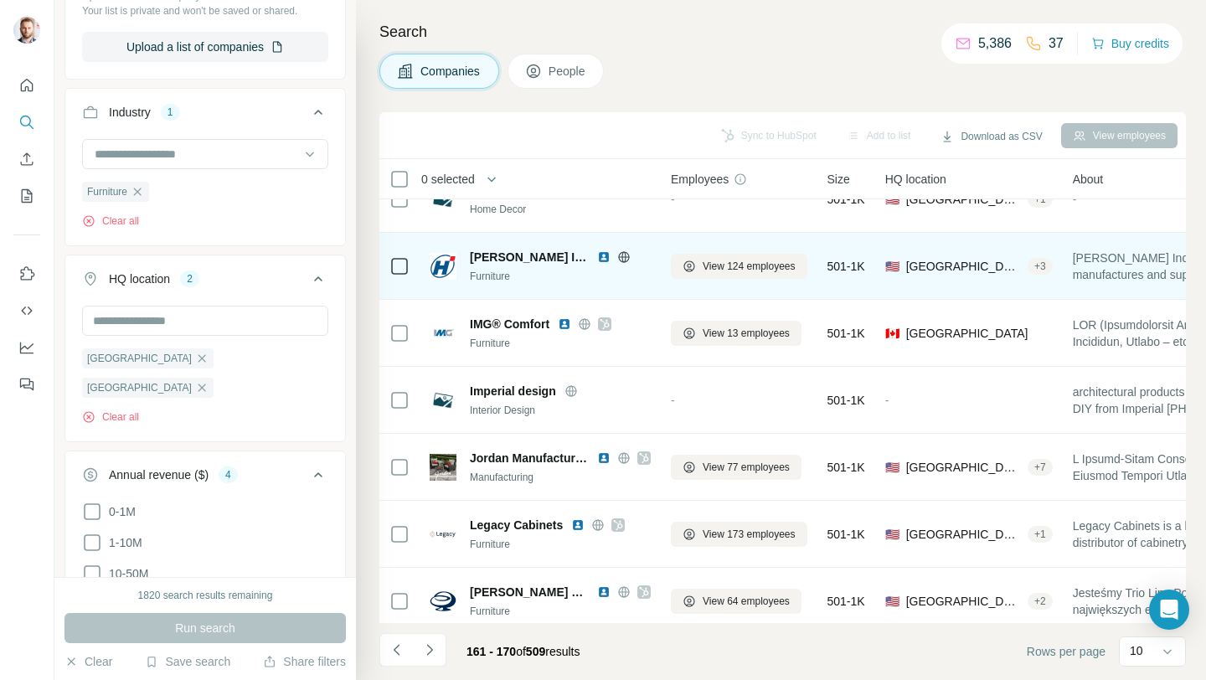
scroll to position [101, 5]
click at [617, 254] on icon at bounding box center [623, 256] width 13 height 13
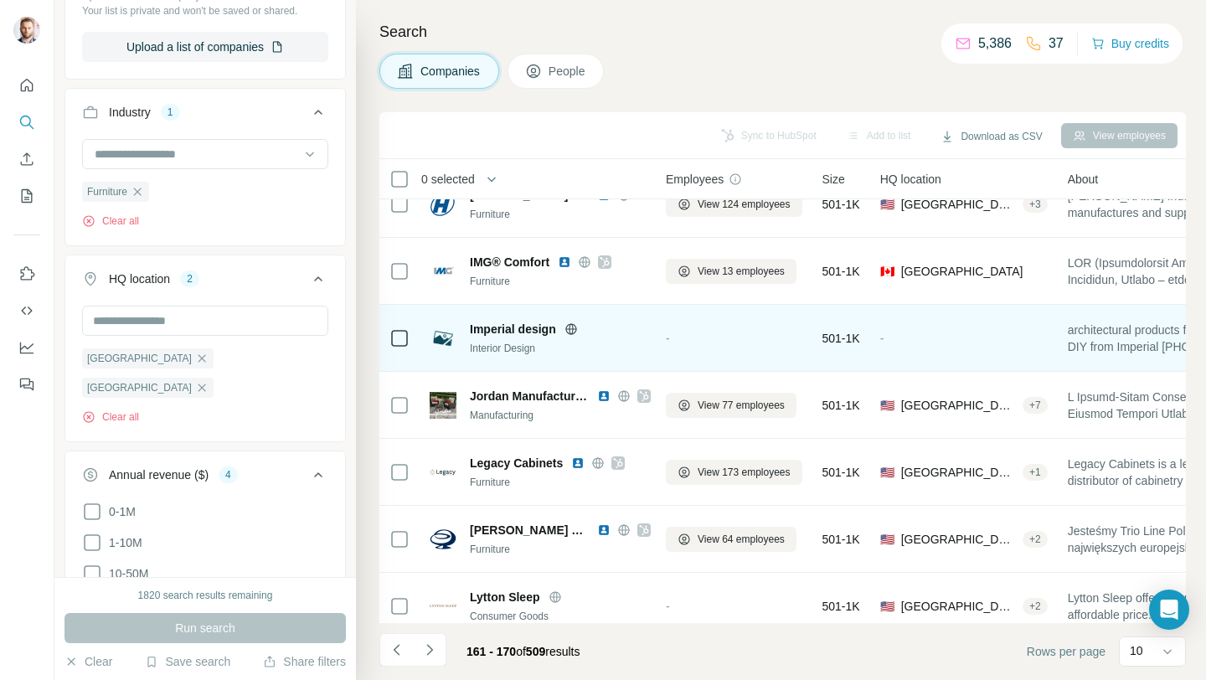
scroll to position [246, 5]
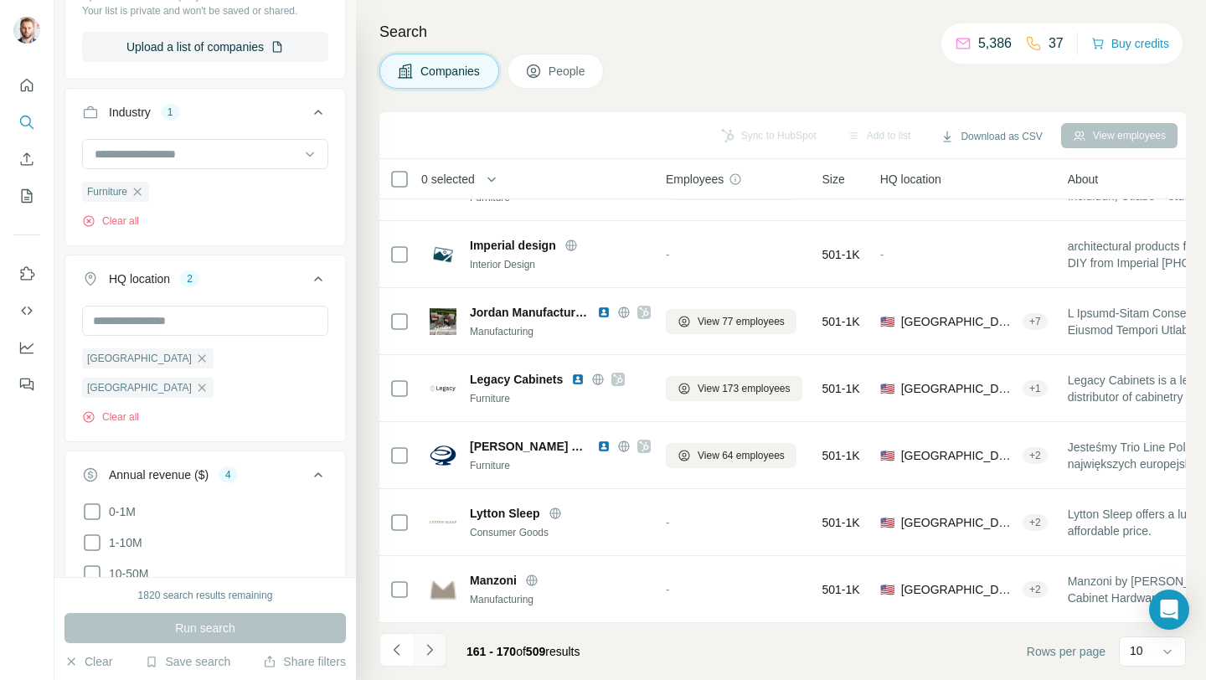
click at [426, 650] on icon "Navigate to next page" at bounding box center [429, 650] width 17 height 17
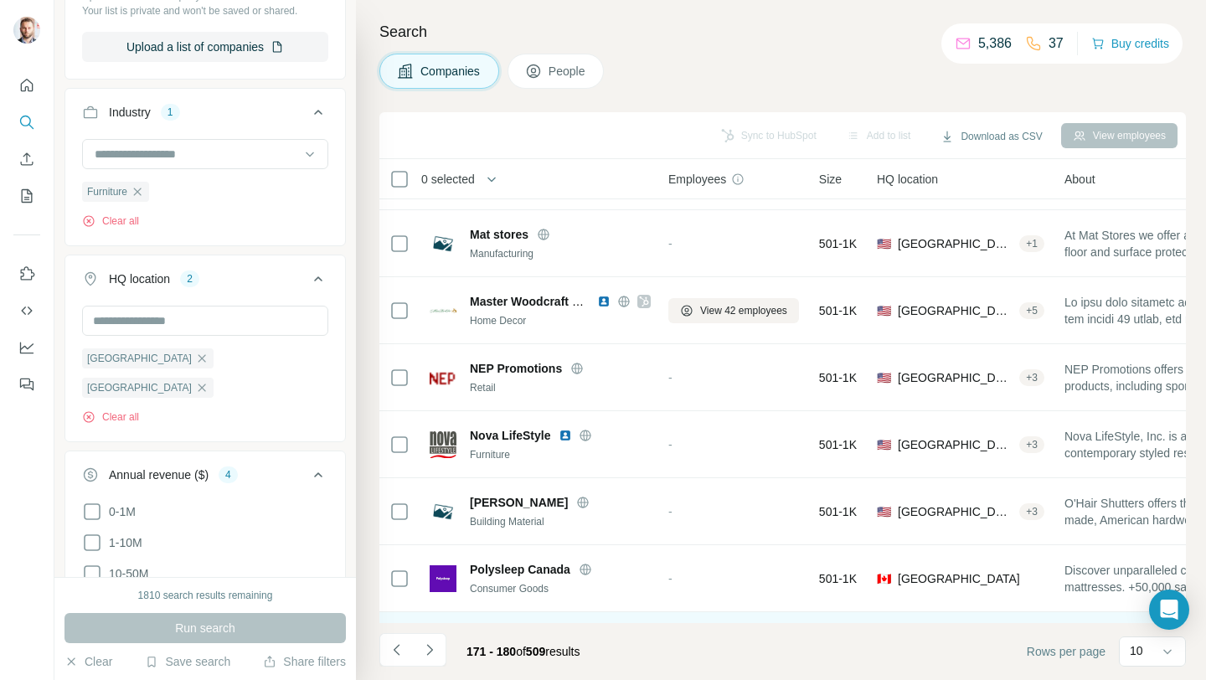
scroll to position [0, 3]
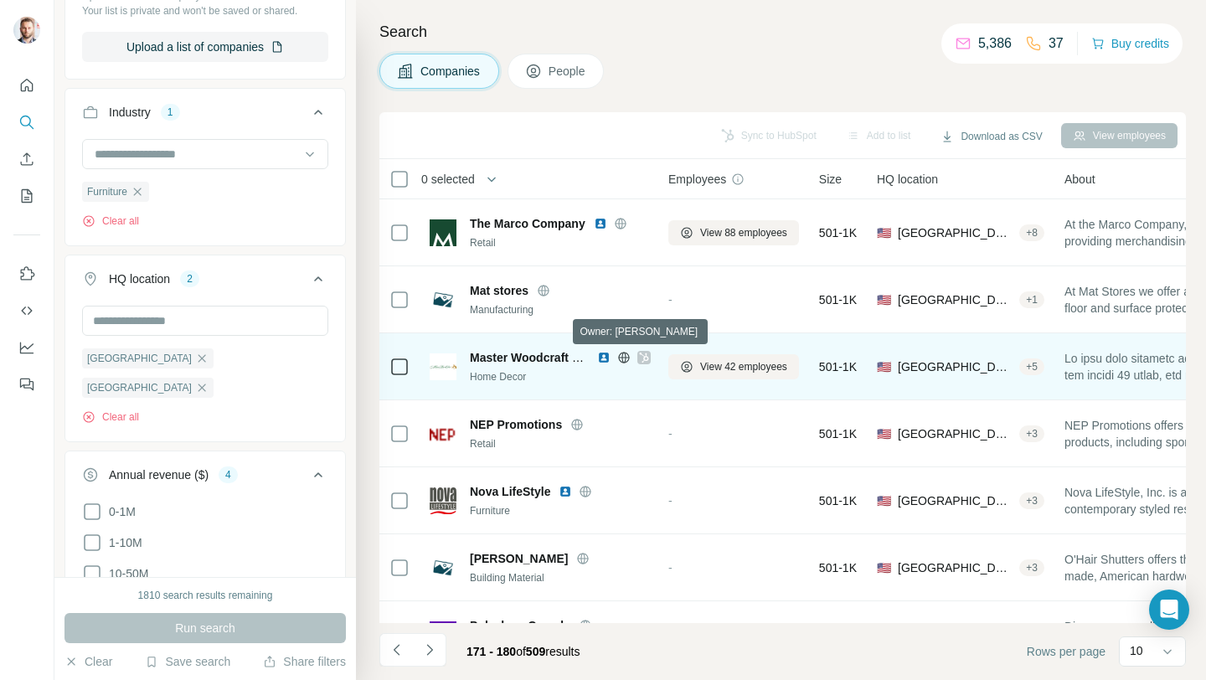
click at [641, 357] on icon at bounding box center [644, 357] width 10 height 13
click at [626, 358] on icon at bounding box center [624, 357] width 4 height 11
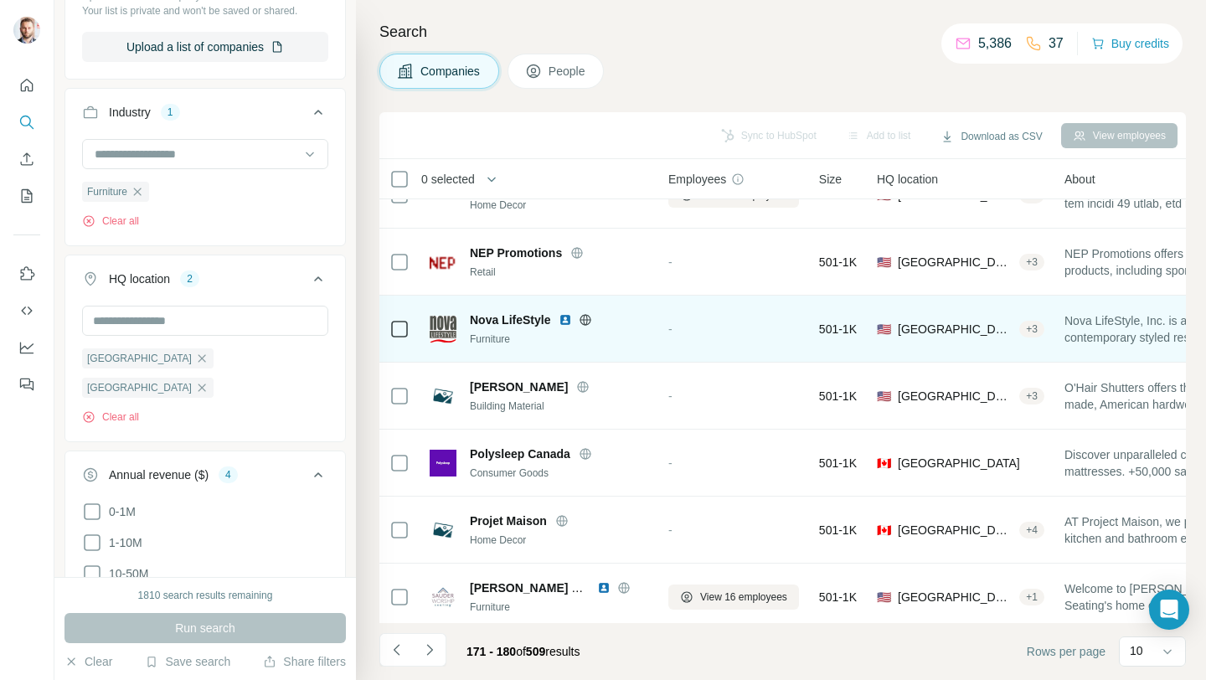
scroll to position [246, 3]
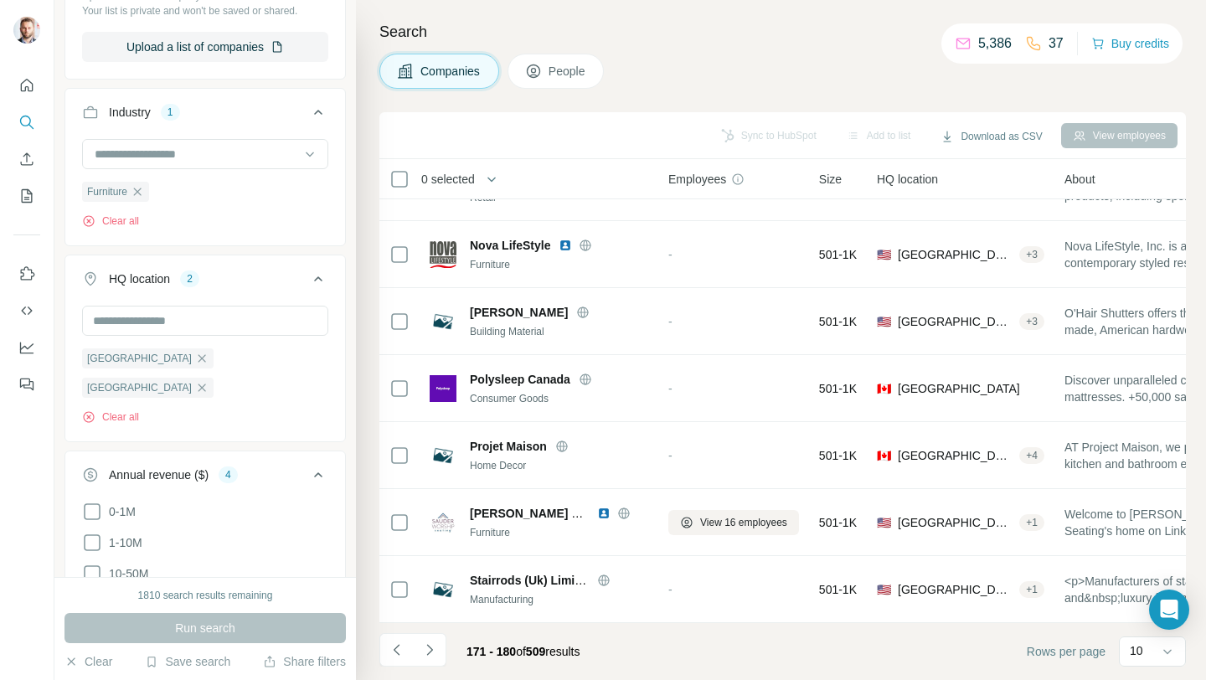
click at [431, 648] on icon "Navigate to next page" at bounding box center [429, 650] width 17 height 17
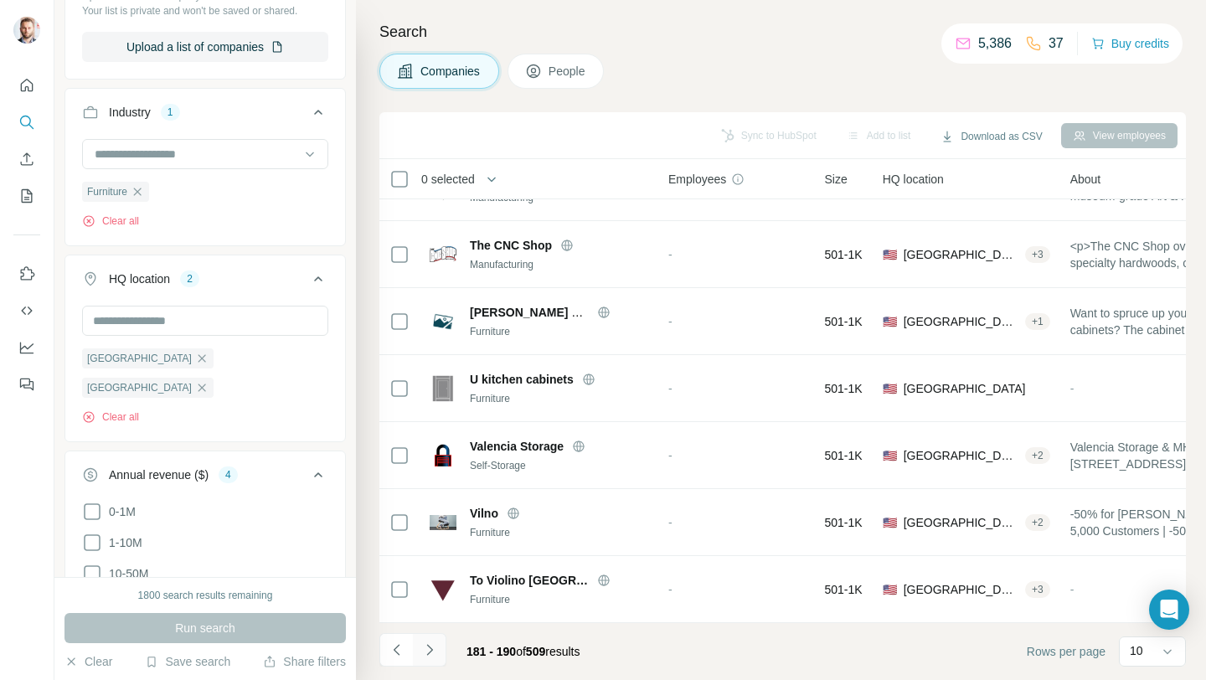
click at [430, 650] on icon "Navigate to next page" at bounding box center [429, 650] width 17 height 17
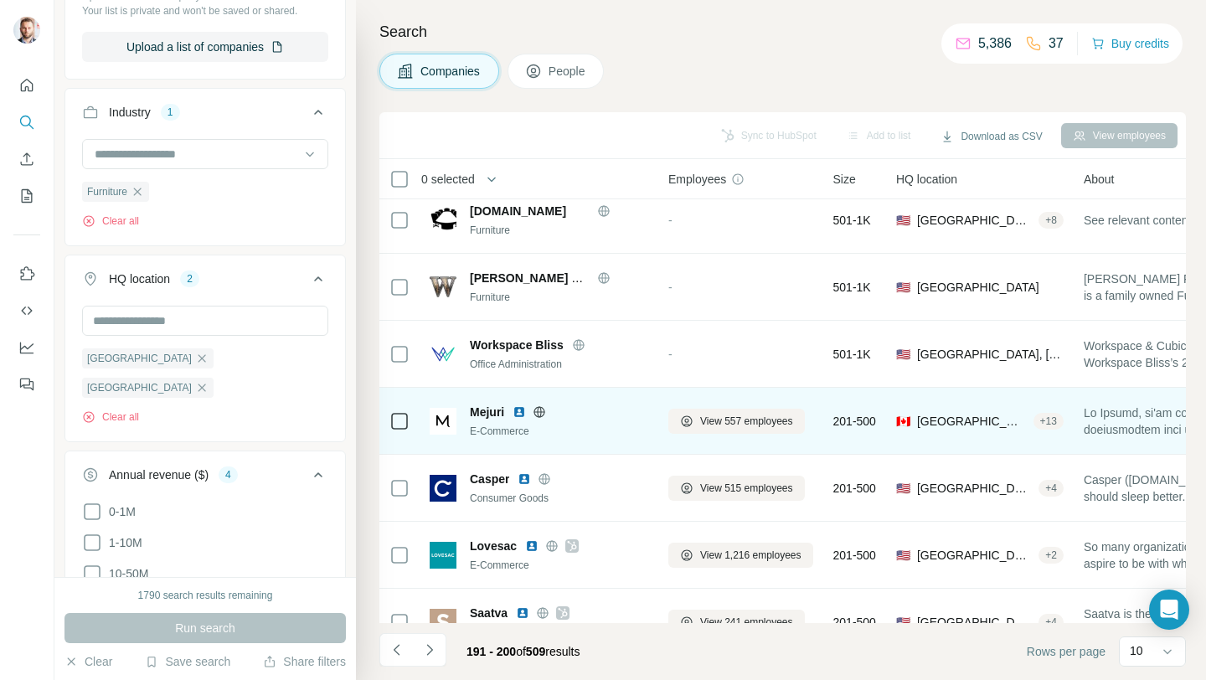
scroll to position [165, 3]
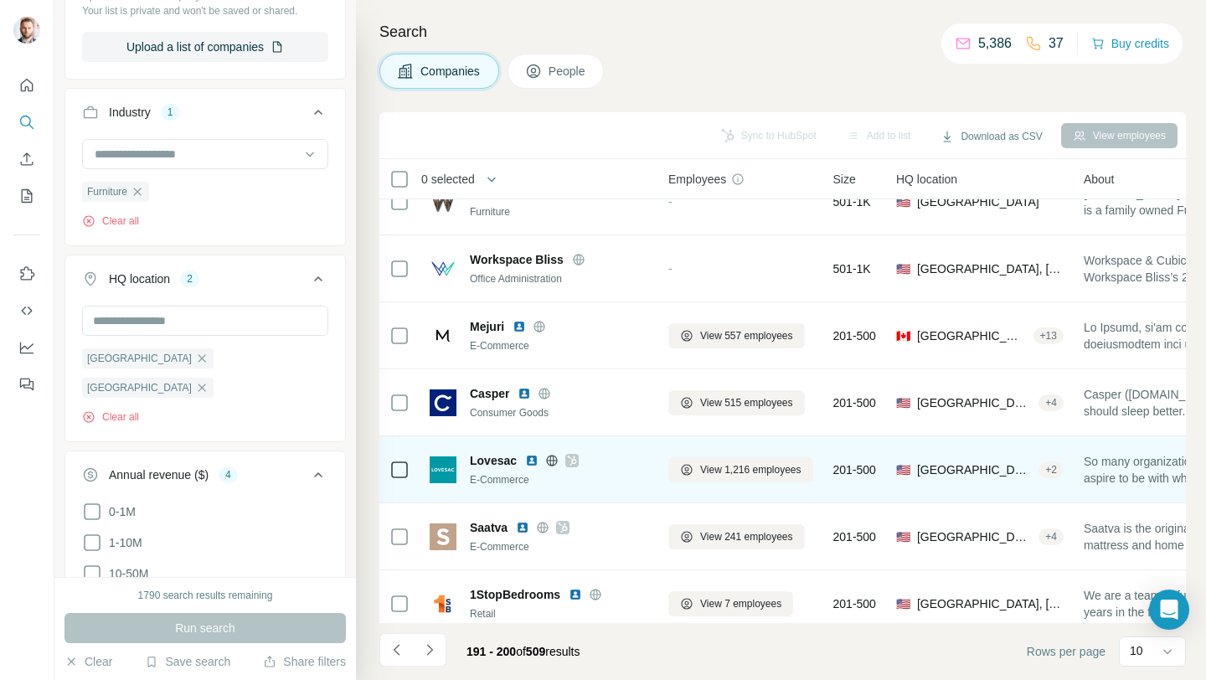
click at [567, 459] on icon at bounding box center [572, 460] width 10 height 13
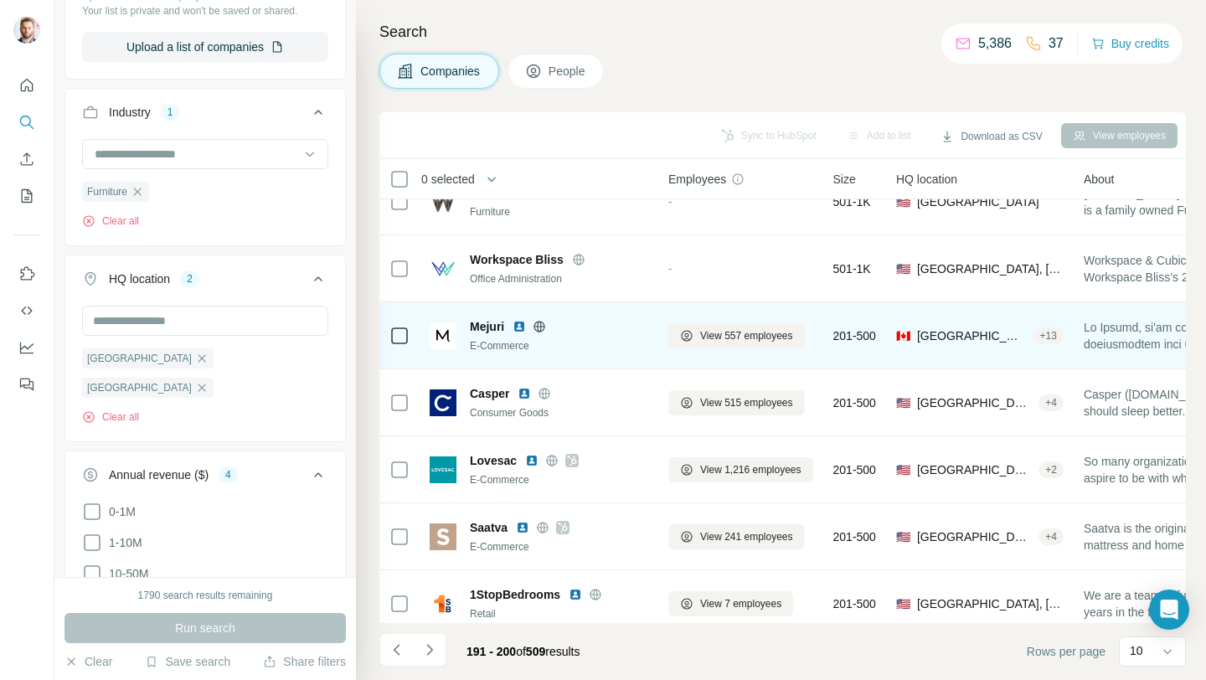
scroll to position [158, 3]
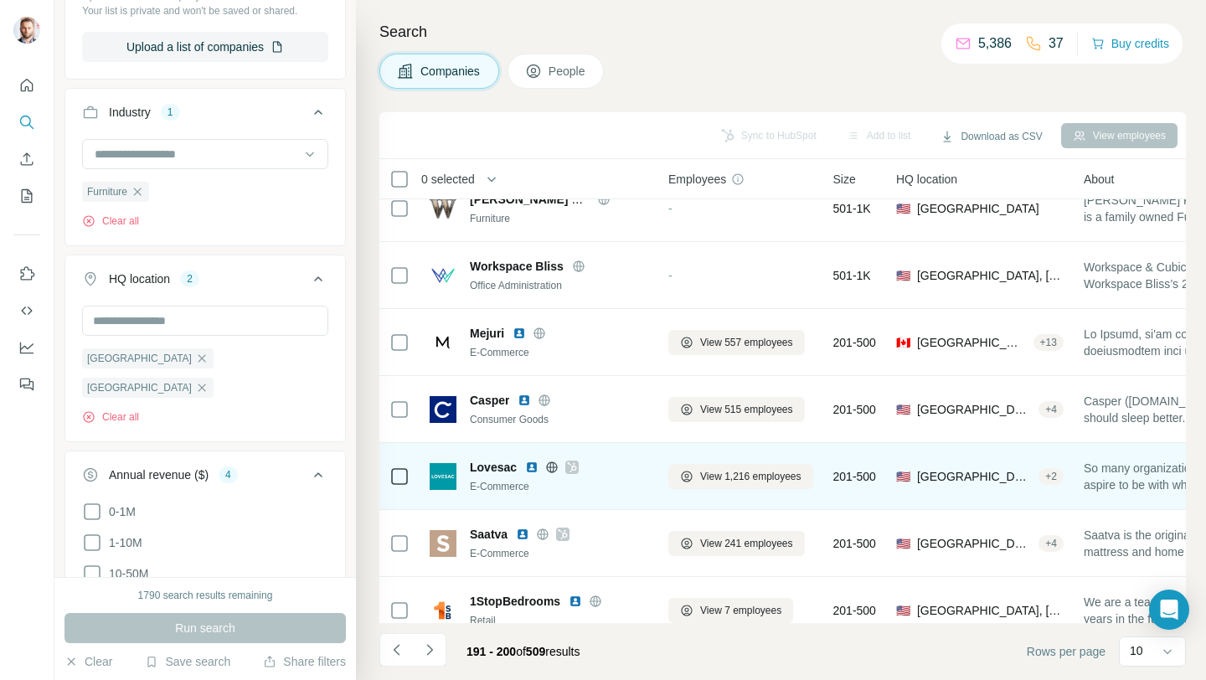
click at [534, 468] on img at bounding box center [531, 467] width 13 height 13
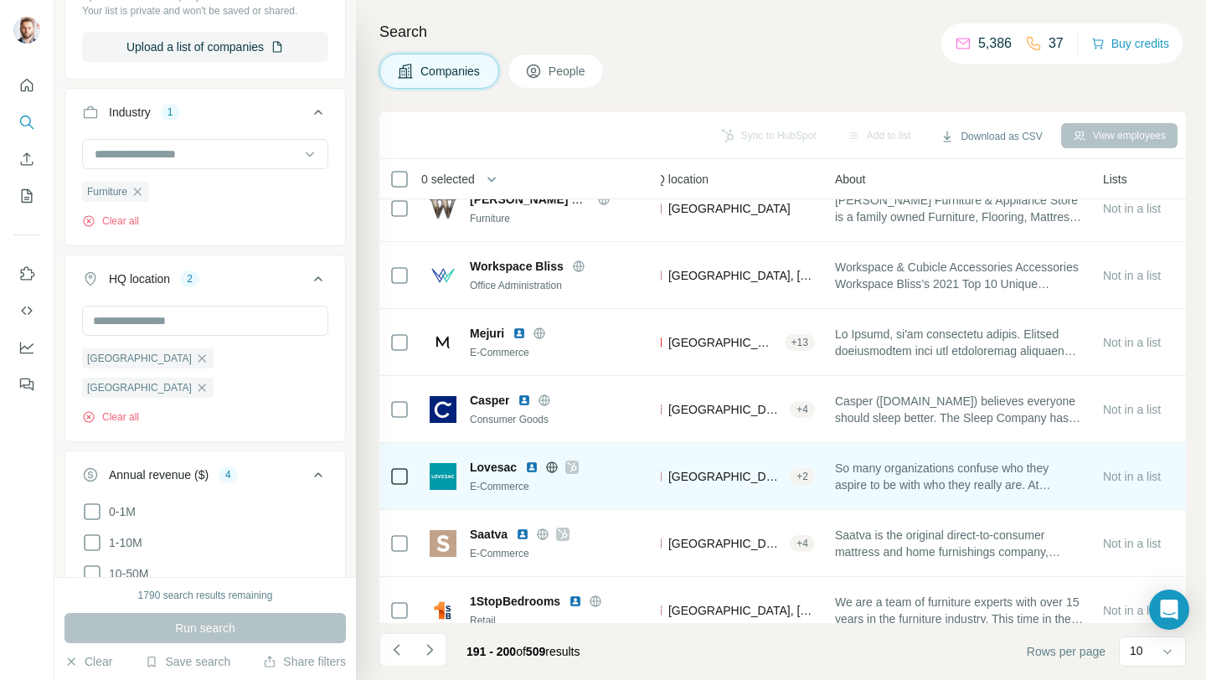
scroll to position [158, 256]
click at [869, 469] on span "So many organizations confuse who they aspire to be with who they really are. A…" at bounding box center [954, 477] width 248 height 34
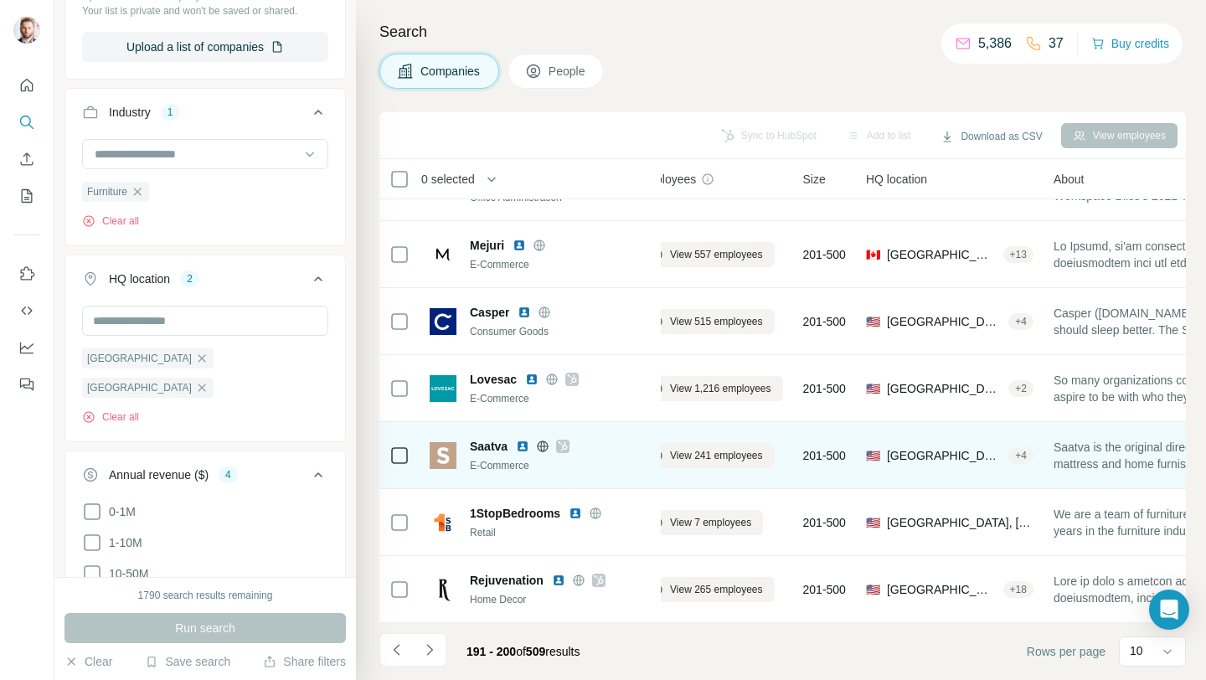
scroll to position [246, 0]
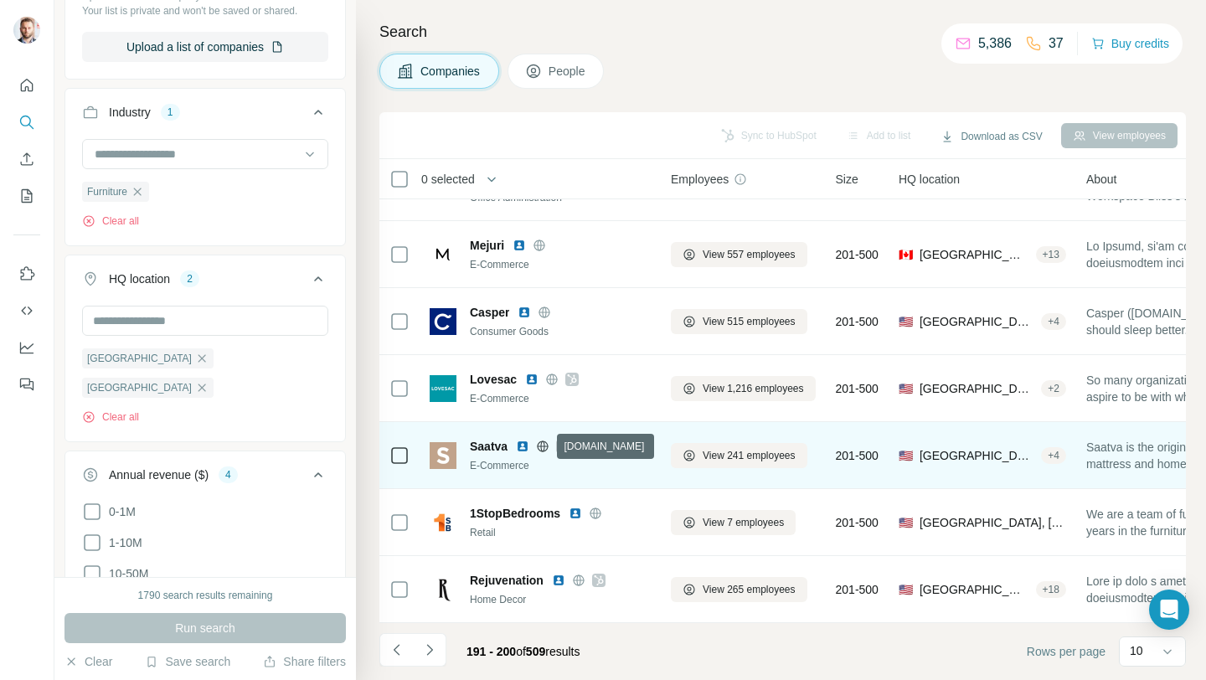
click at [545, 447] on icon at bounding box center [542, 446] width 13 height 13
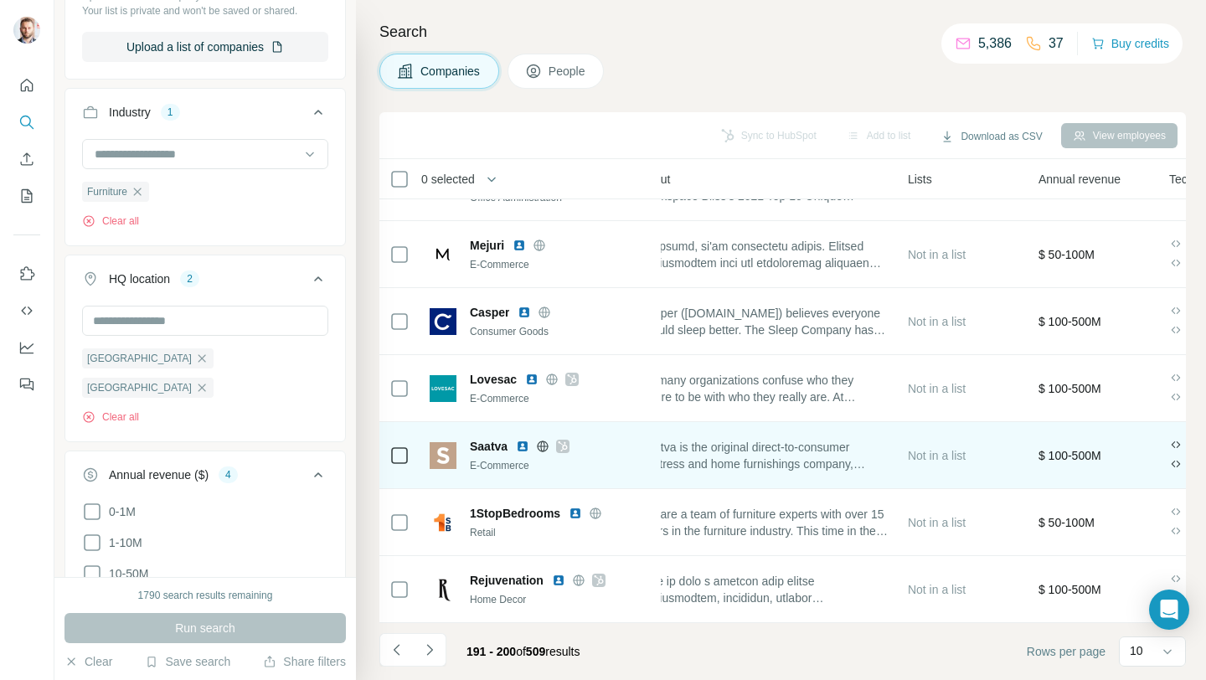
scroll to position [246, 476]
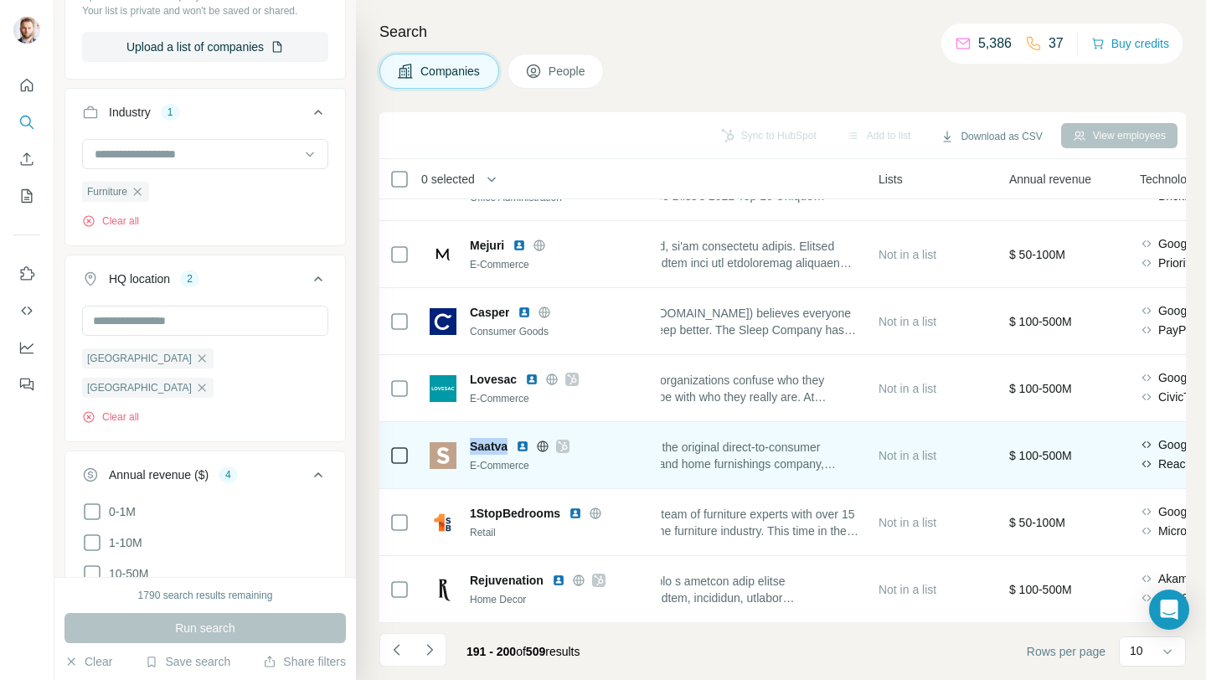
drag, startPoint x: 464, startPoint y: 443, endPoint x: 509, endPoint y: 443, distance: 44.4
click at [509, 443] on div "Saatva E-Commerce" at bounding box center [540, 455] width 221 height 35
copy span "Saatva"
click at [568, 443] on icon at bounding box center [563, 446] width 10 height 13
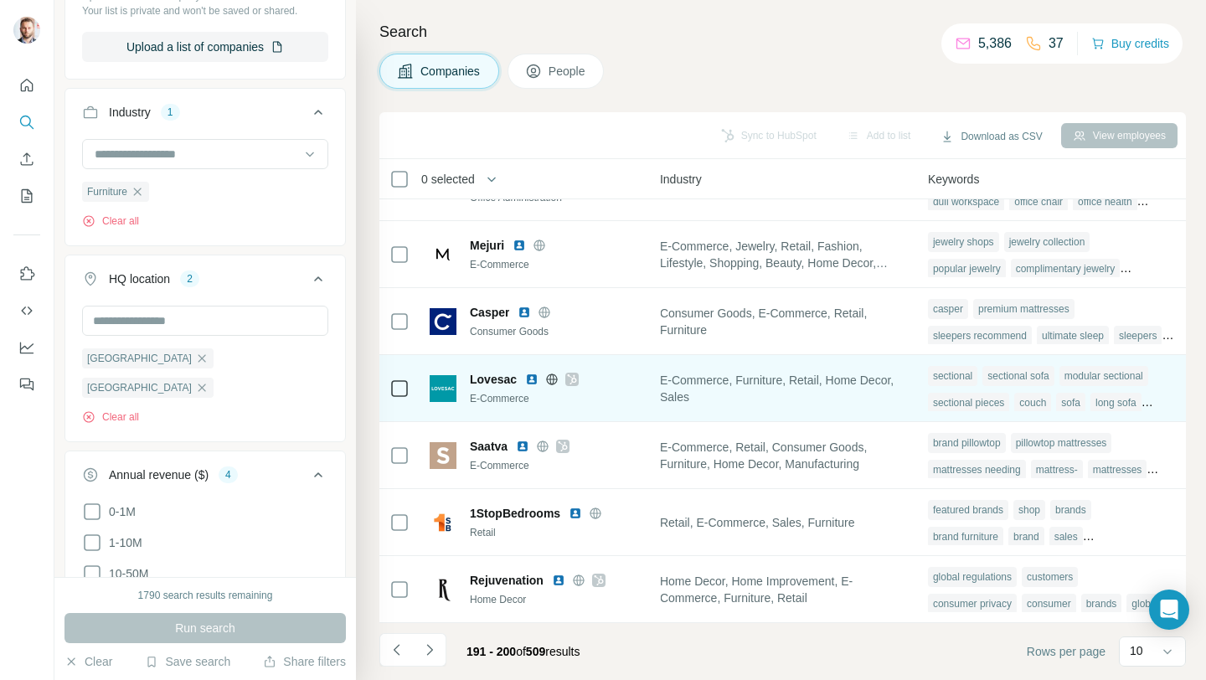
scroll to position [246, 0]
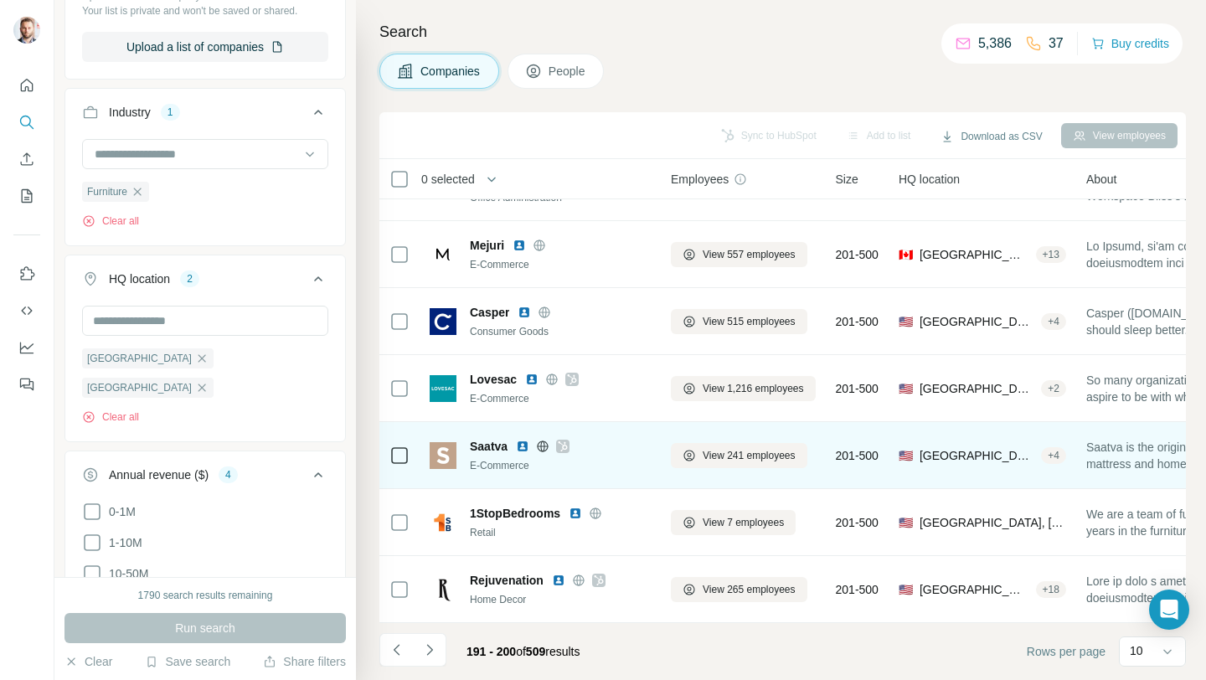
click at [522, 447] on img at bounding box center [522, 446] width 13 height 13
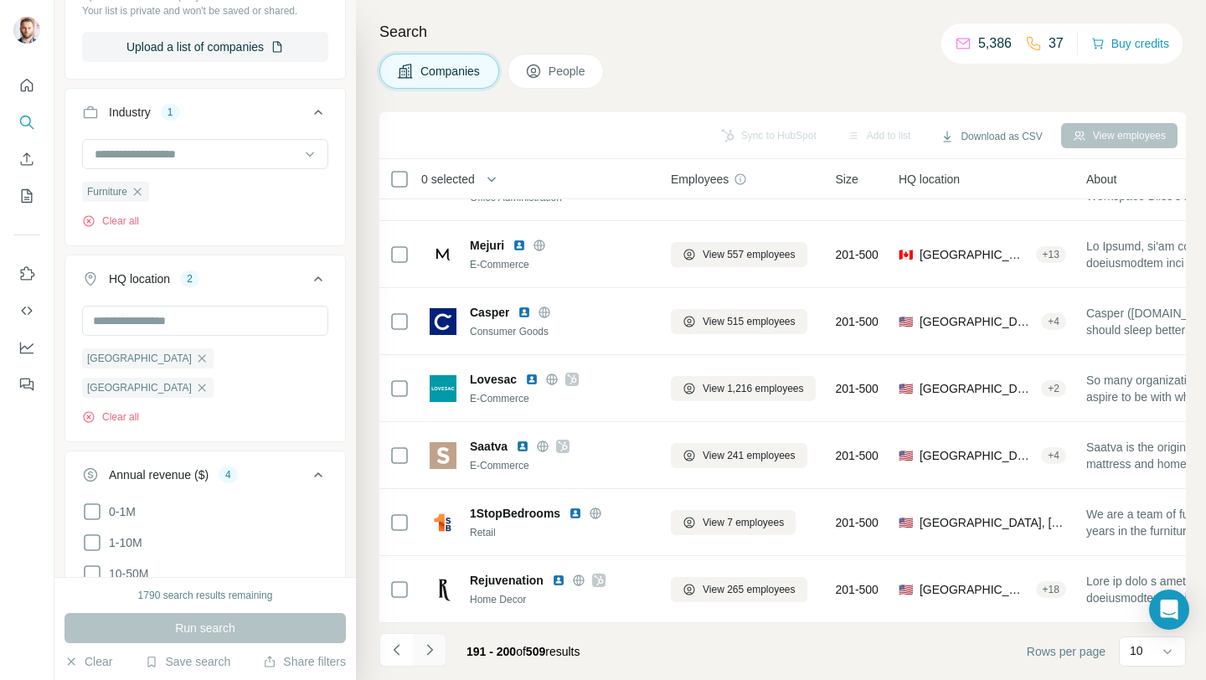
click at [426, 656] on icon "Navigate to next page" at bounding box center [429, 650] width 17 height 17
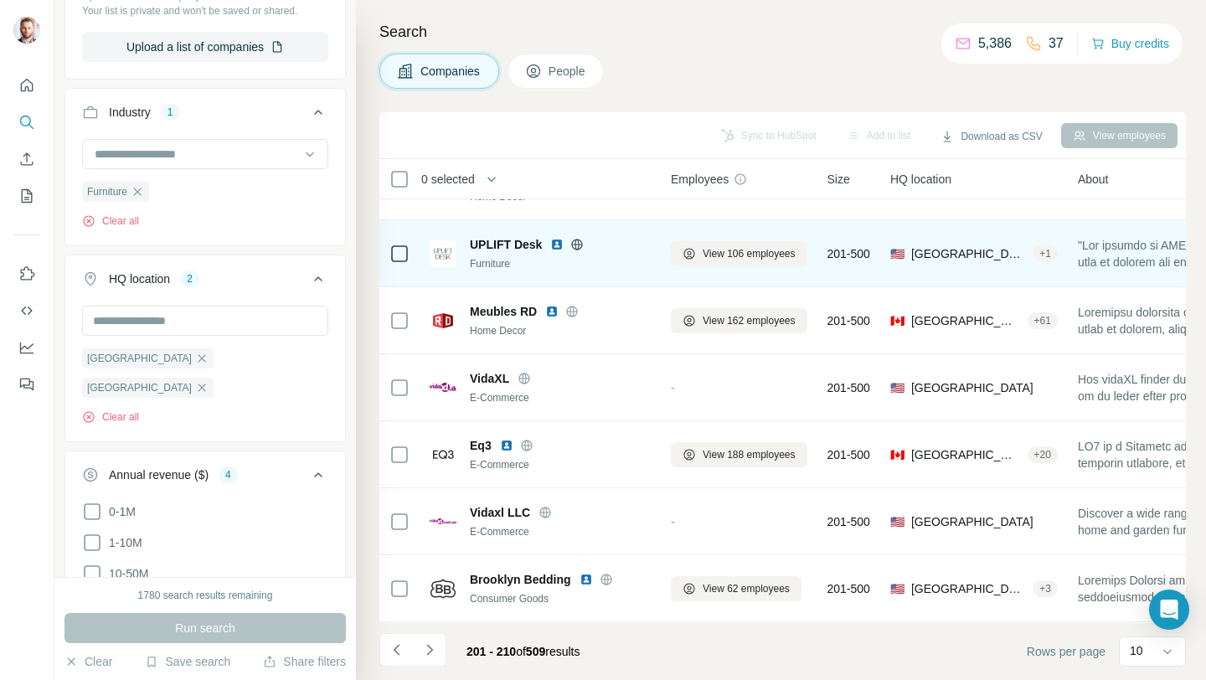
scroll to position [0, 0]
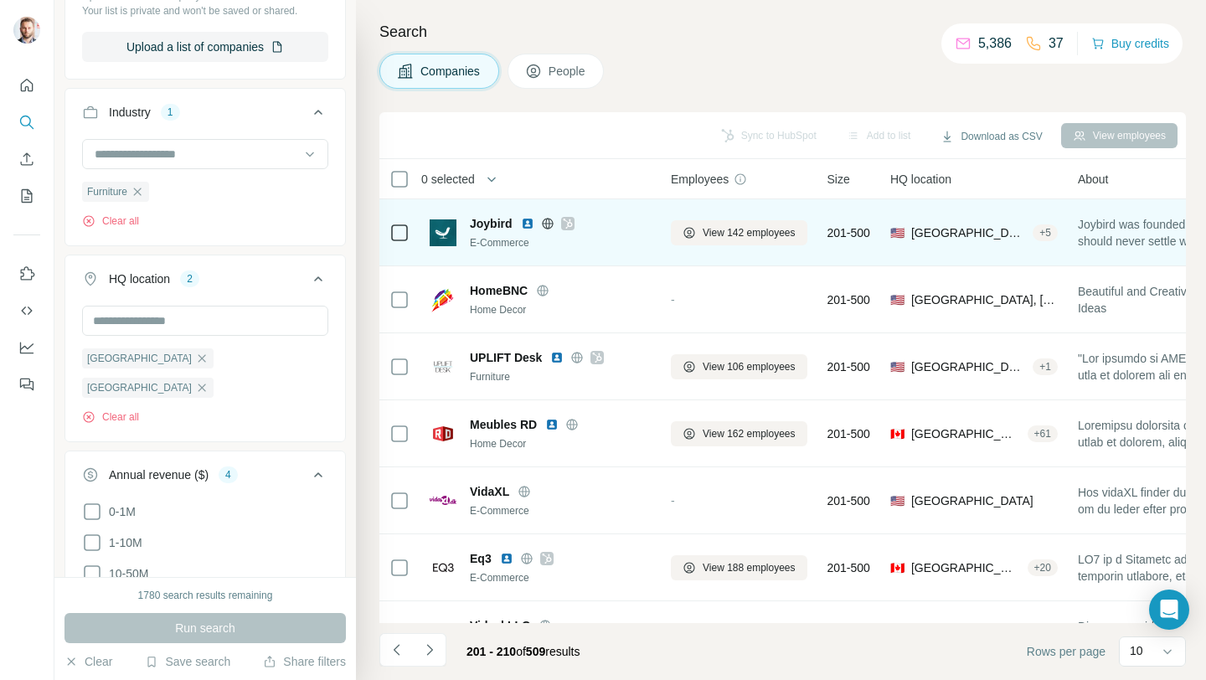
click at [570, 224] on icon at bounding box center [568, 223] width 10 height 13
click at [524, 220] on img at bounding box center [527, 223] width 13 height 13
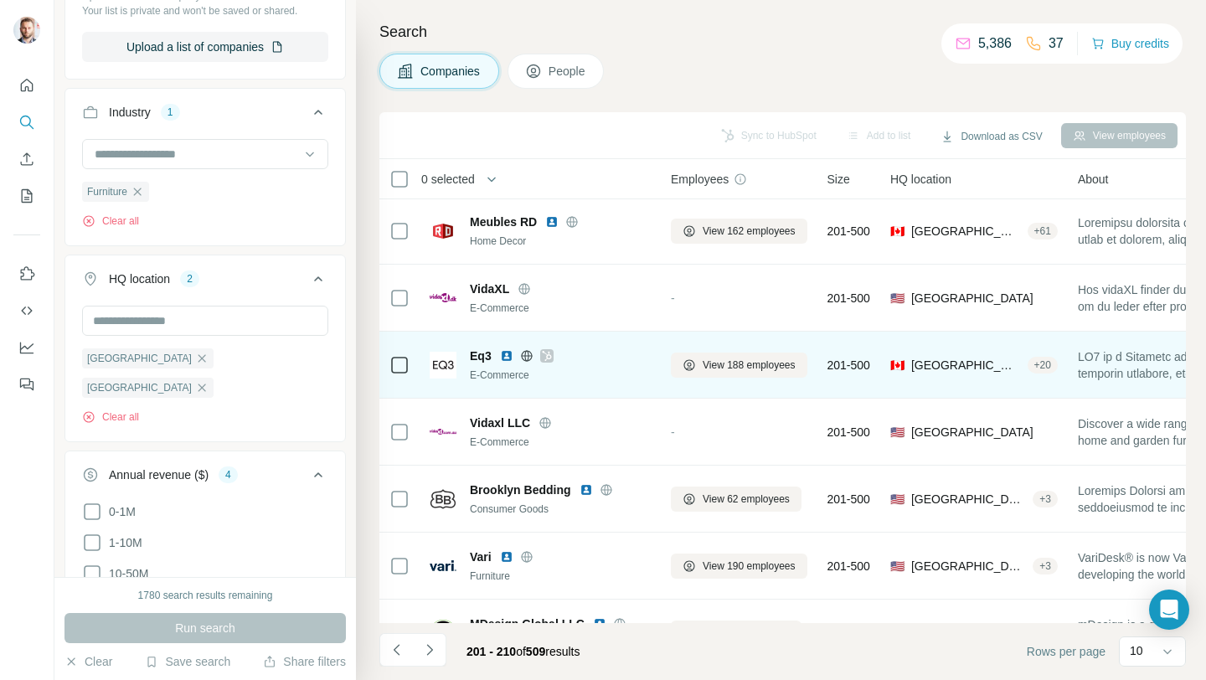
scroll to position [246, 0]
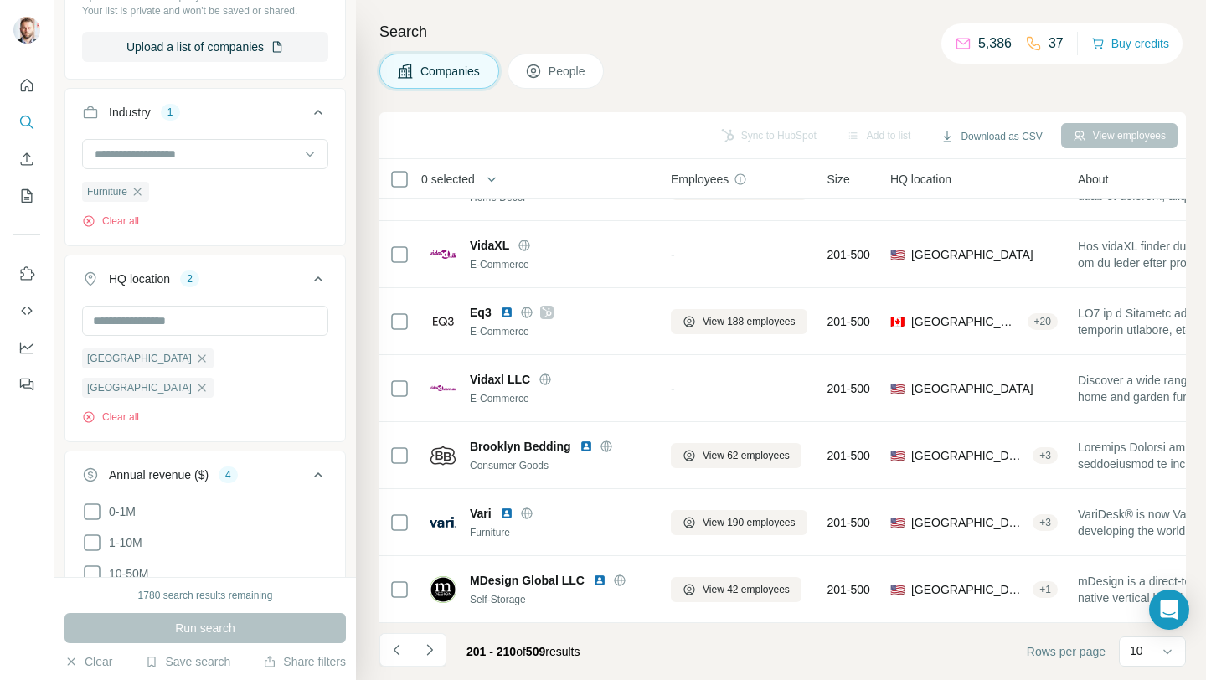
click at [421, 653] on button "Navigate to next page" at bounding box center [430, 650] width 34 height 34
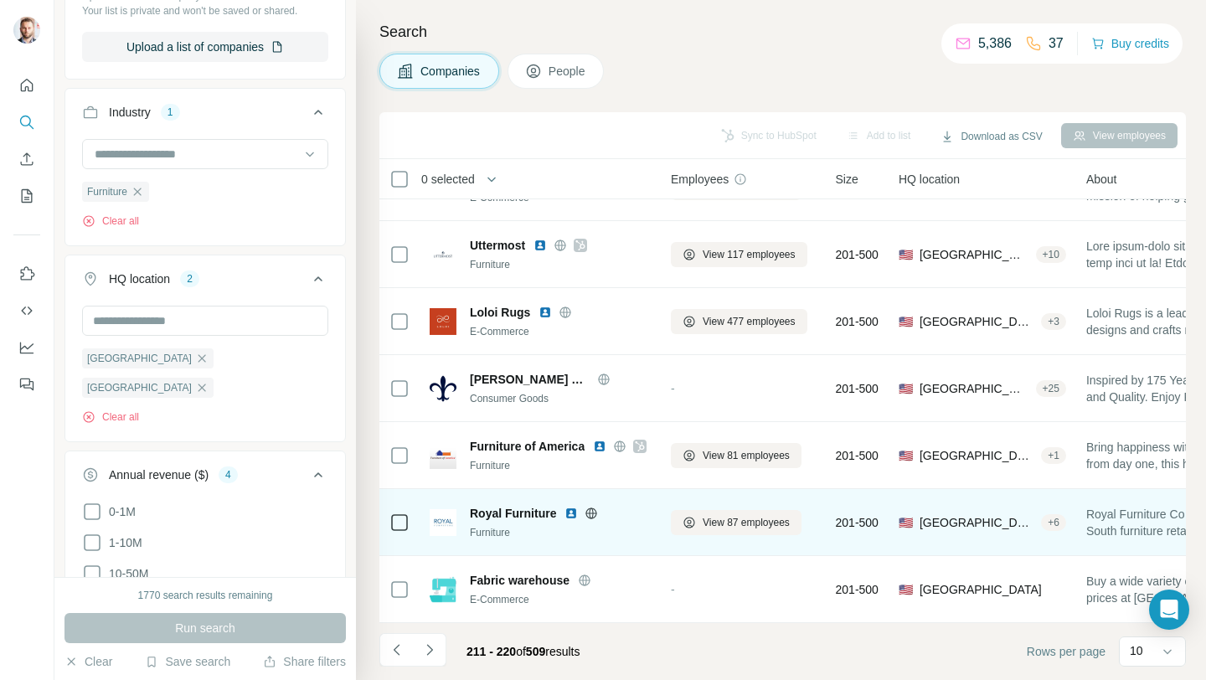
click at [571, 513] on img at bounding box center [571, 513] width 13 height 13
click at [590, 514] on icon at bounding box center [591, 513] width 13 height 13
drag, startPoint x: 466, startPoint y: 511, endPoint x: 553, endPoint y: 509, distance: 87.1
click at [553, 509] on div "Royal Furniture Furniture" at bounding box center [540, 522] width 221 height 35
copy span "Royal Furniture"
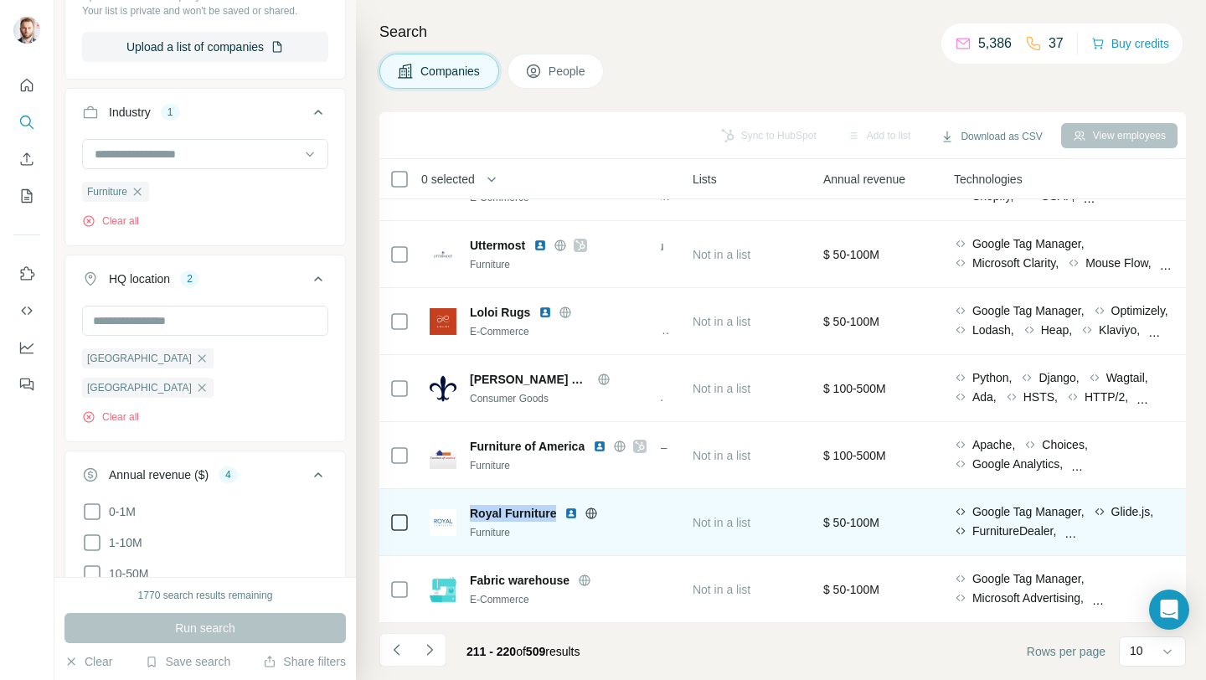
scroll to position [246, 651]
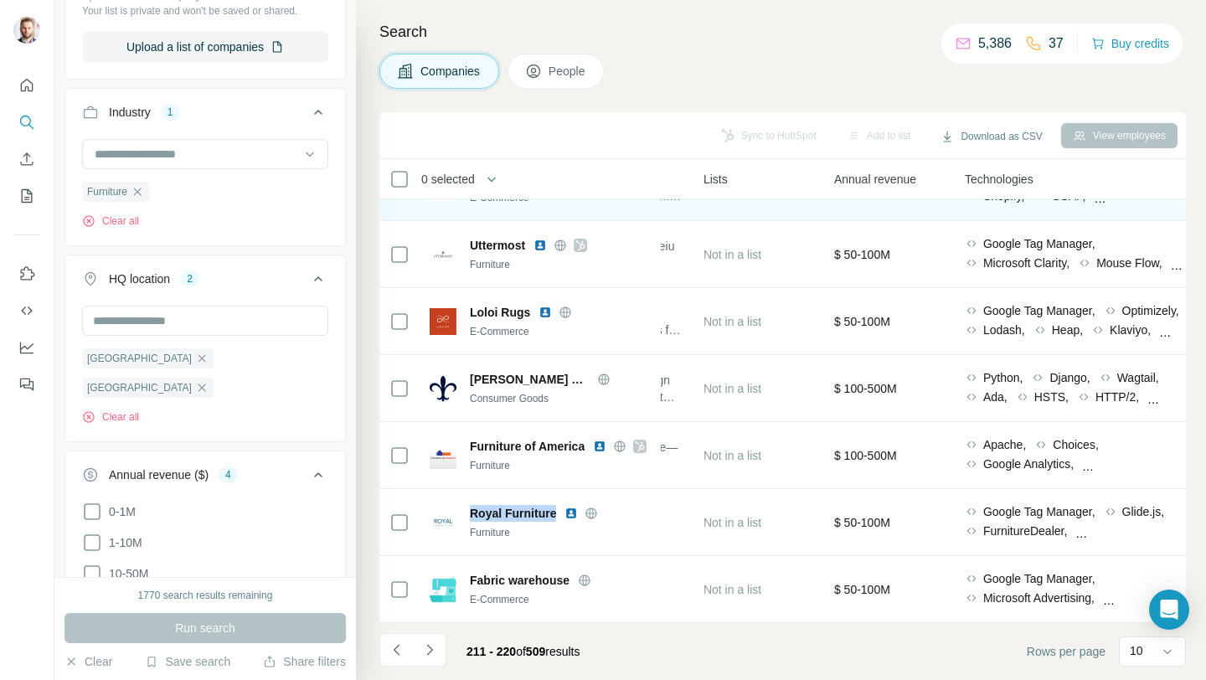
copy span "Royal Furniture"
click at [429, 647] on icon "Navigate to next page" at bounding box center [429, 649] width 6 height 11
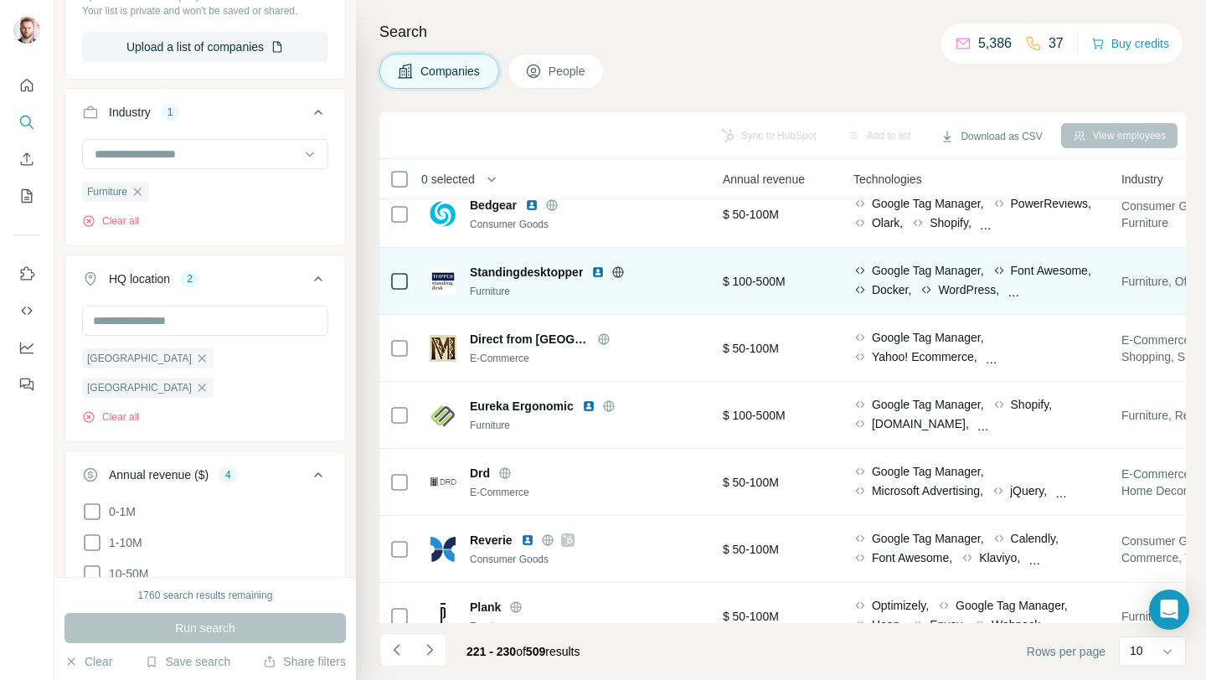
scroll to position [85, 0]
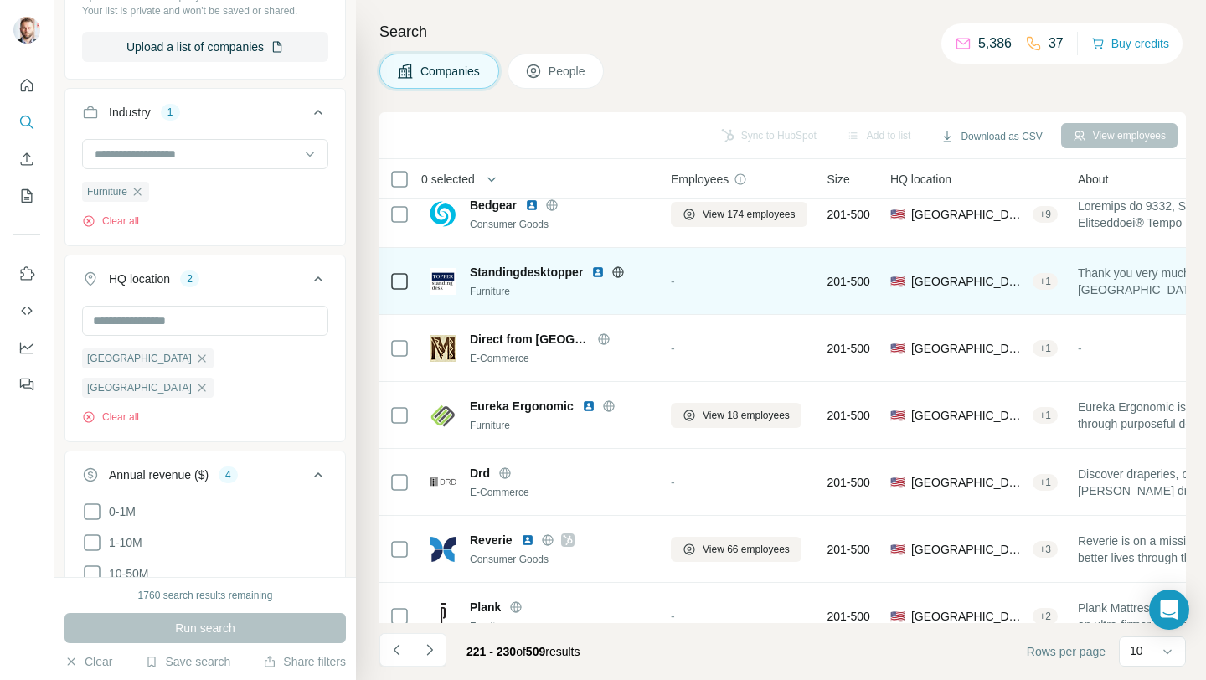
click at [620, 271] on icon at bounding box center [618, 272] width 13 height 13
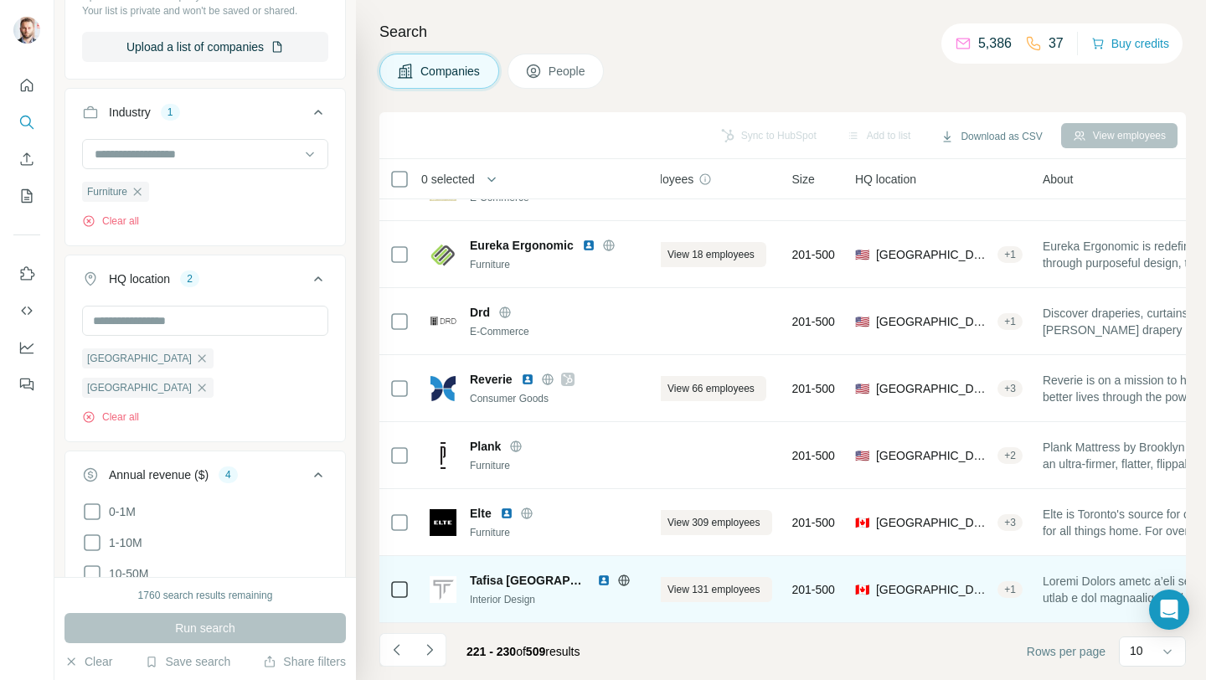
scroll to position [246, 0]
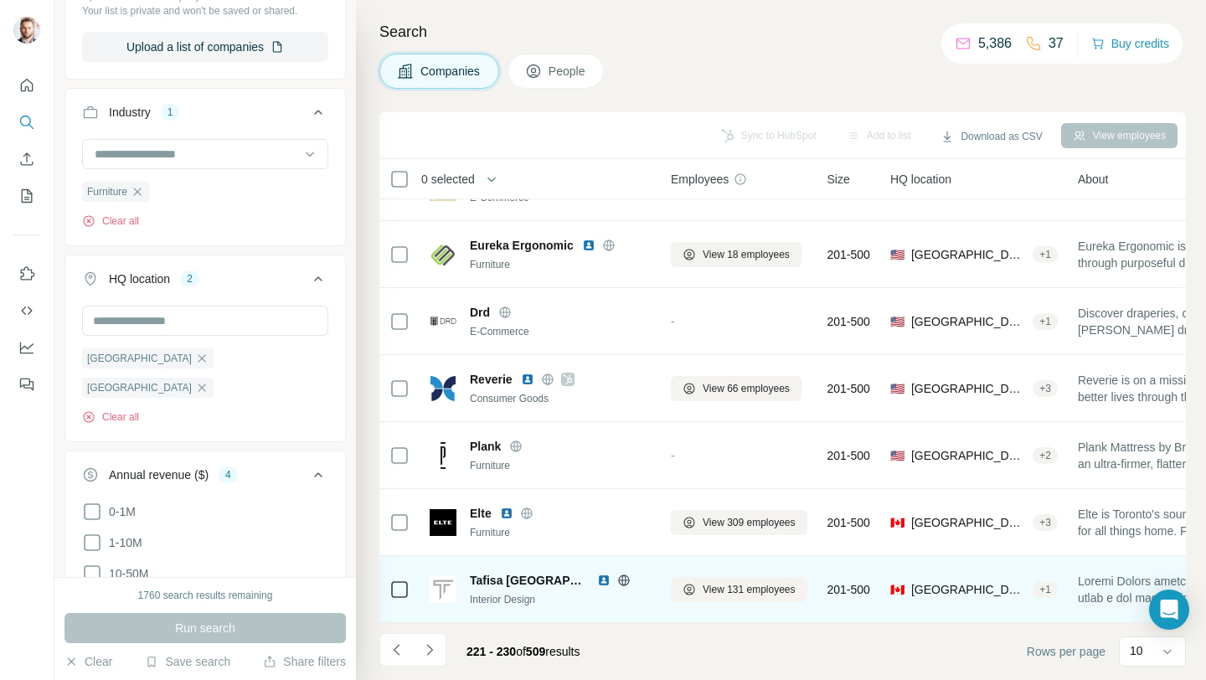
click at [622, 580] on icon at bounding box center [624, 580] width 4 height 11
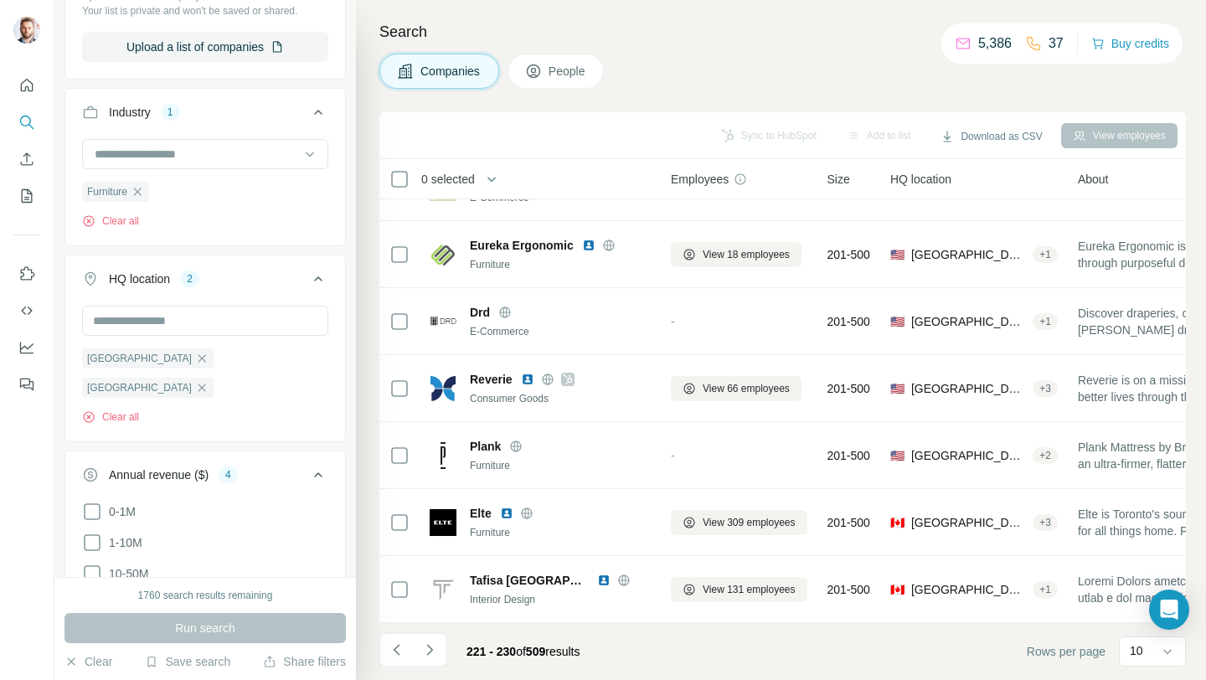
drag, startPoint x: 442, startPoint y: 656, endPoint x: 443, endPoint y: 643, distance: 12.6
click at [443, 655] on button "Navigate to next page" at bounding box center [430, 650] width 34 height 34
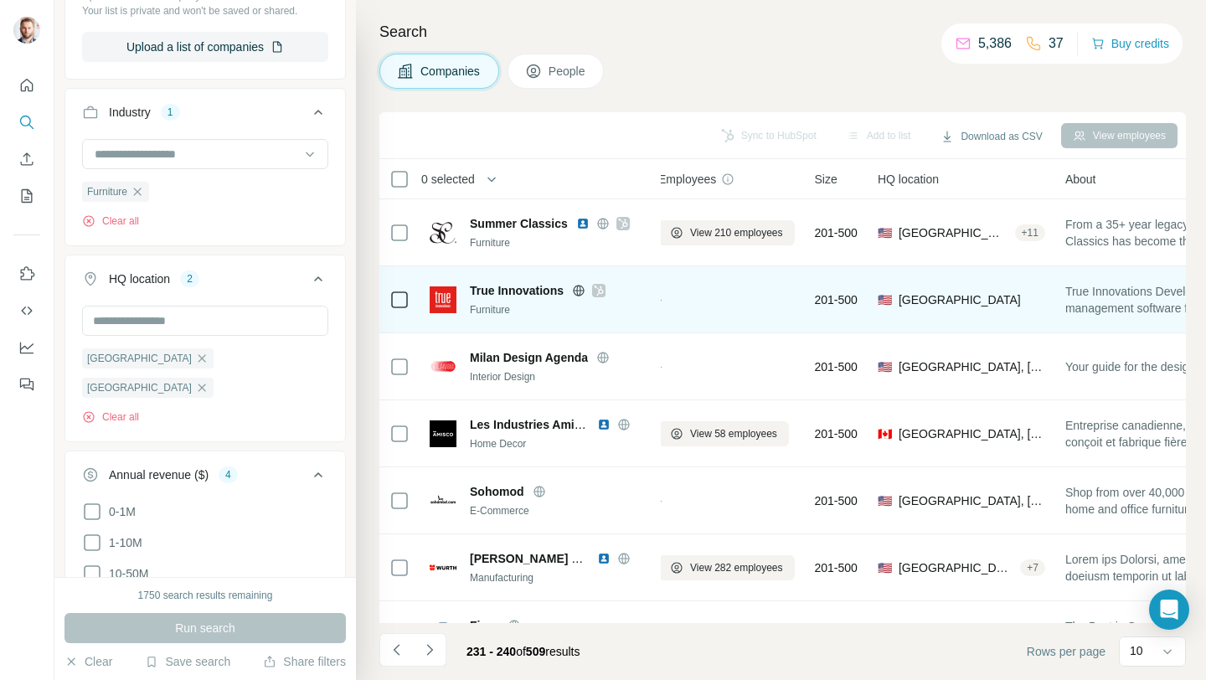
scroll to position [0, 17]
click at [601, 292] on icon at bounding box center [599, 290] width 10 height 13
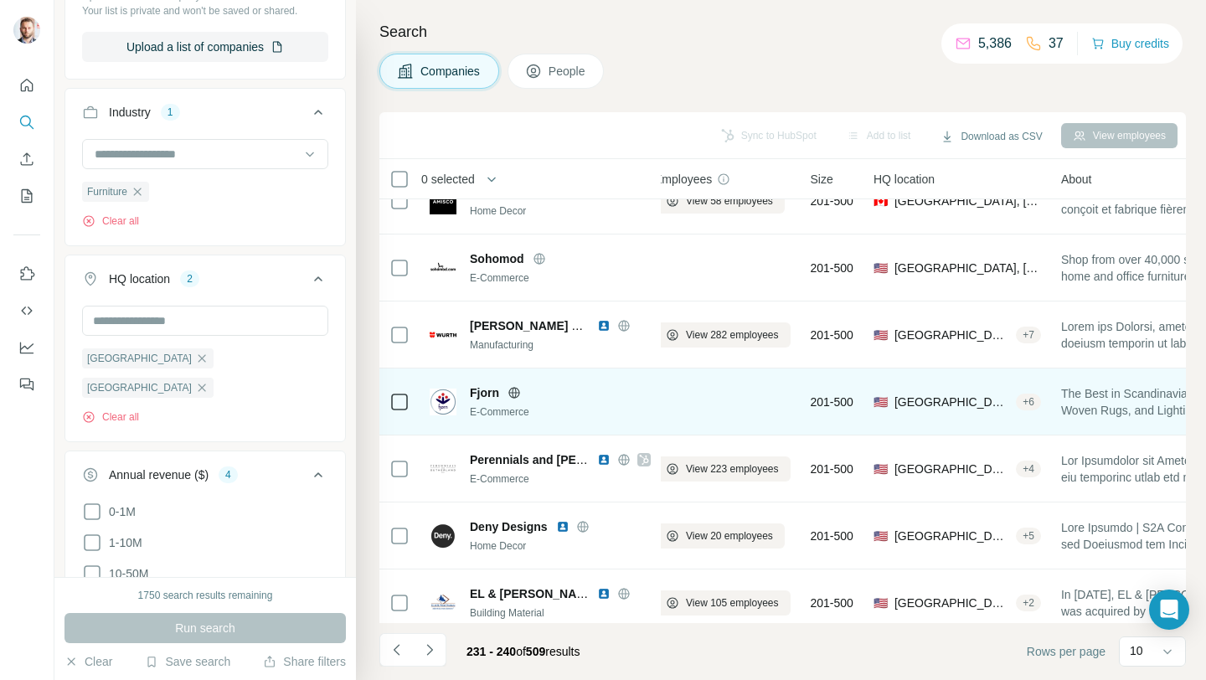
scroll to position [246, 17]
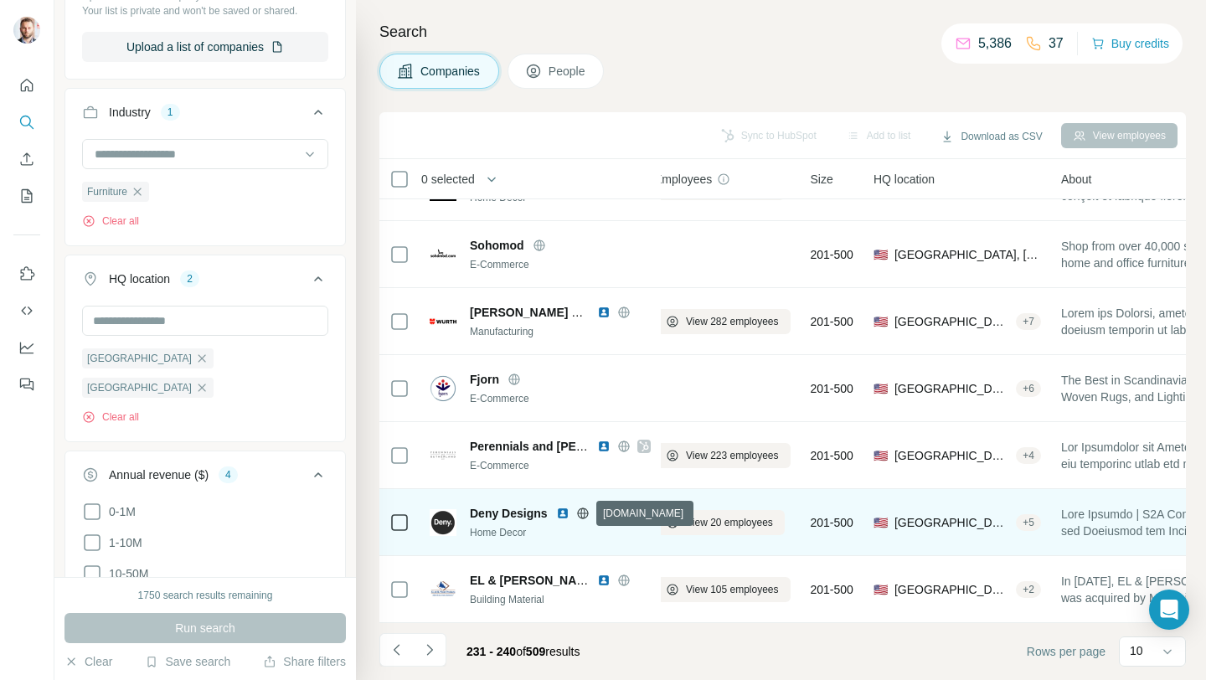
click at [582, 516] on icon at bounding box center [582, 513] width 13 height 13
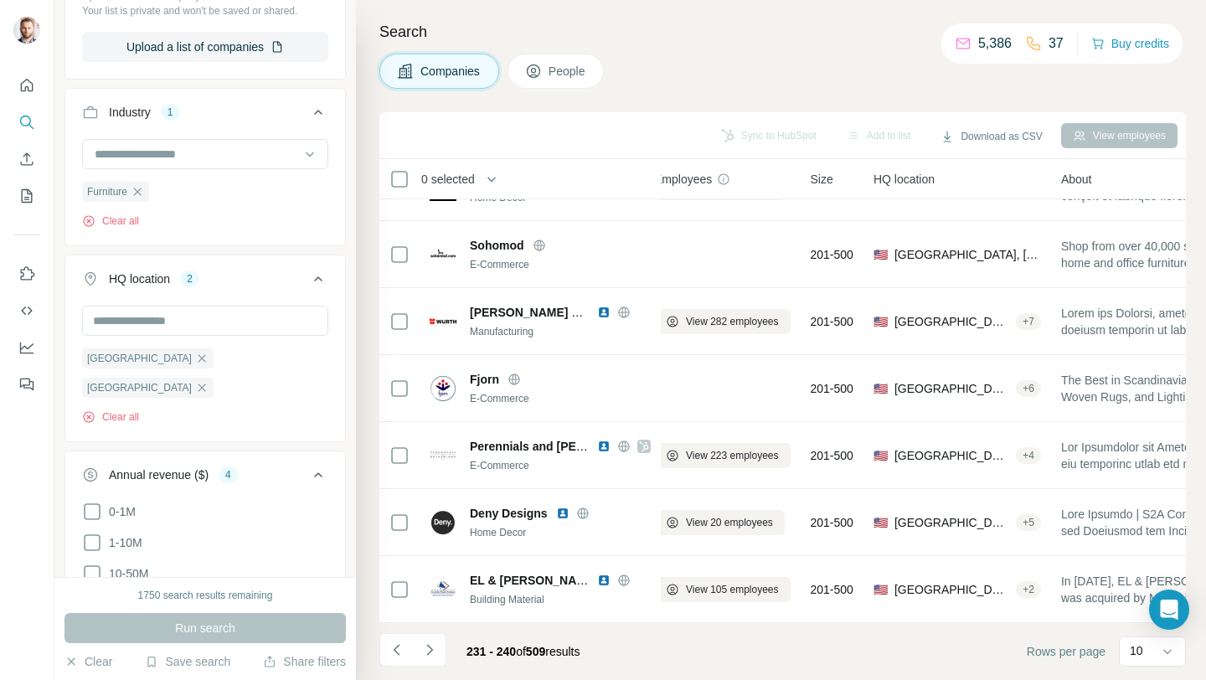
click at [426, 651] on icon "Navigate to next page" at bounding box center [429, 650] width 17 height 17
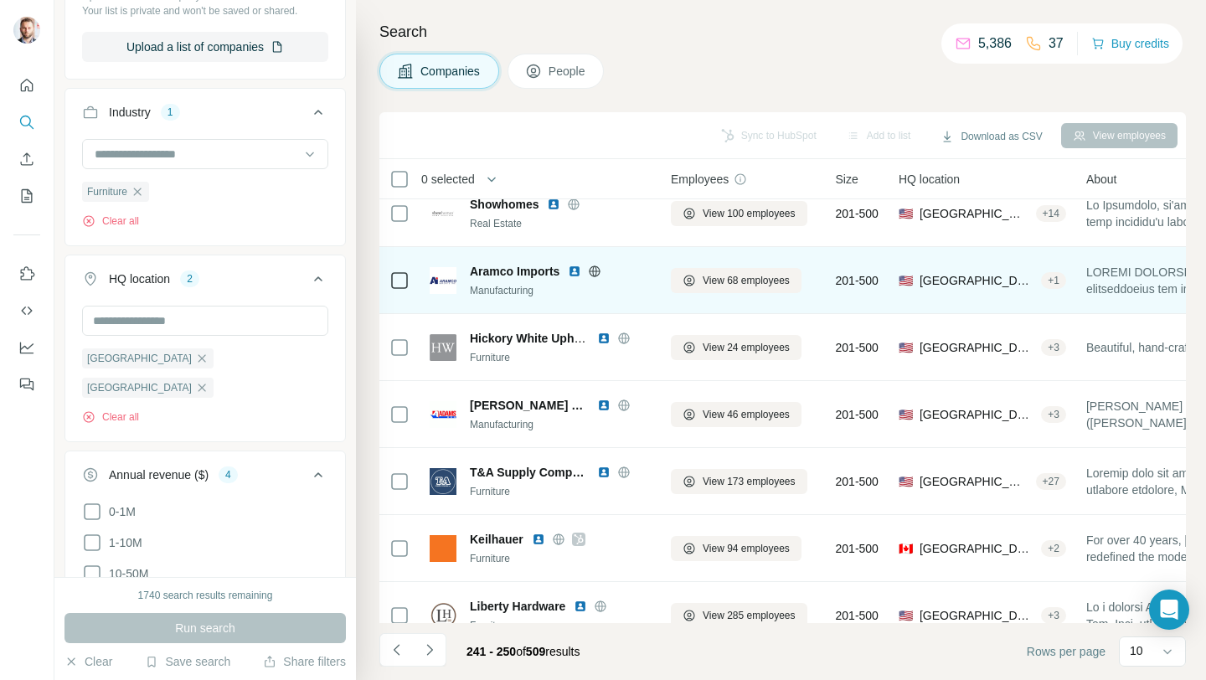
scroll to position [246, 0]
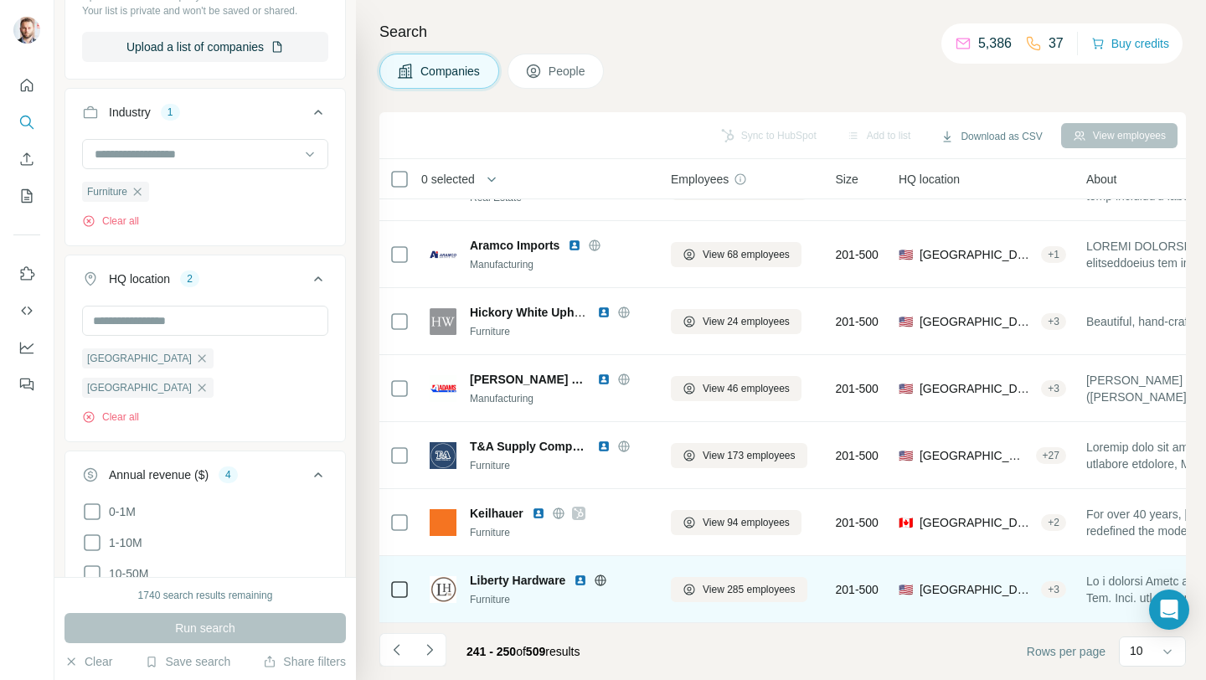
click at [586, 581] on img at bounding box center [580, 580] width 13 height 13
click at [606, 579] on icon at bounding box center [600, 580] width 13 height 13
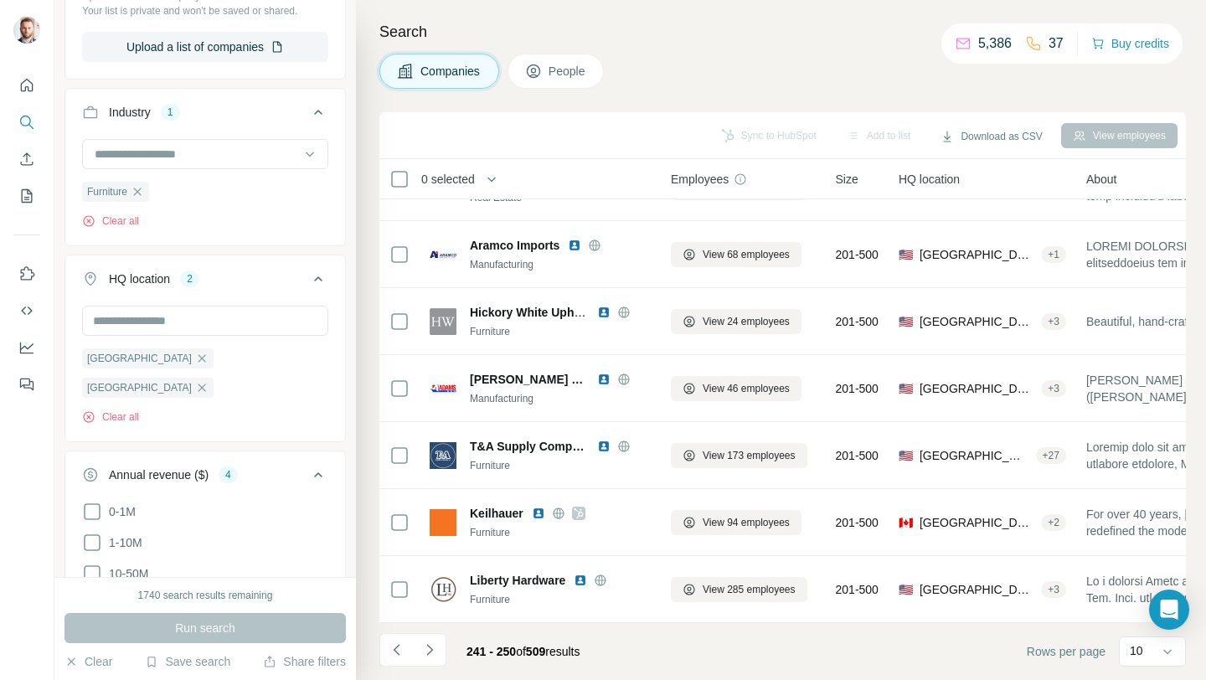
click at [438, 654] on button "Navigate to next page" at bounding box center [430, 650] width 34 height 34
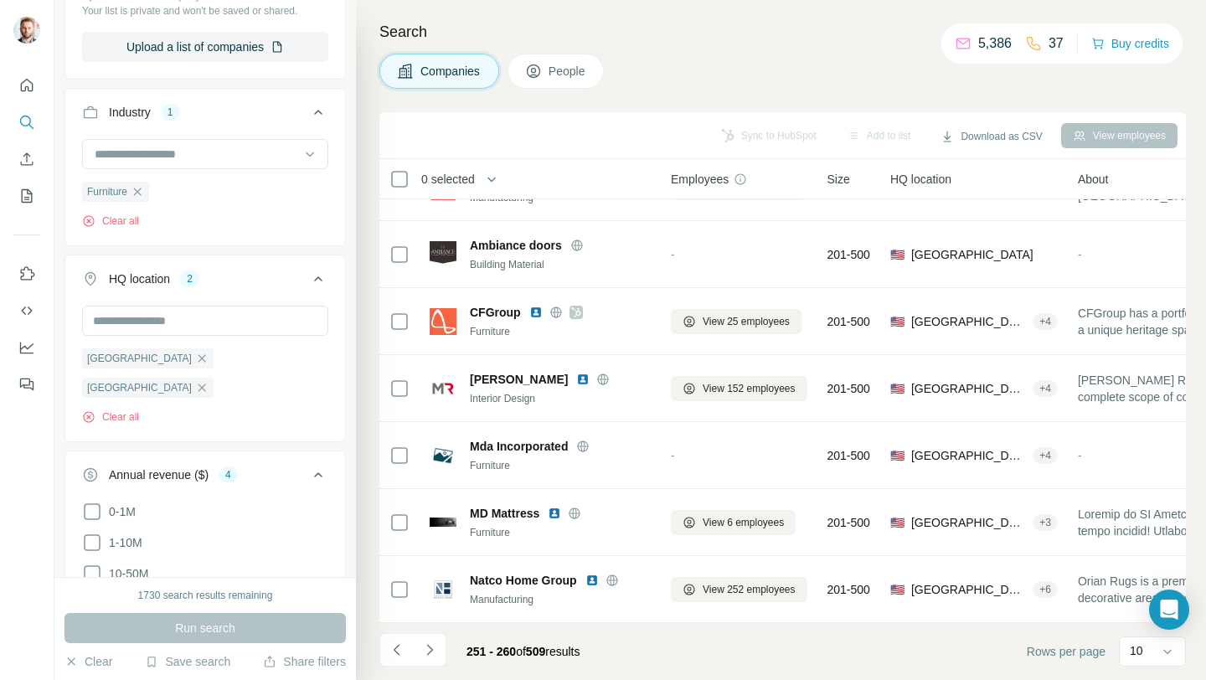
click at [432, 648] on icon "Navigate to next page" at bounding box center [429, 650] width 17 height 17
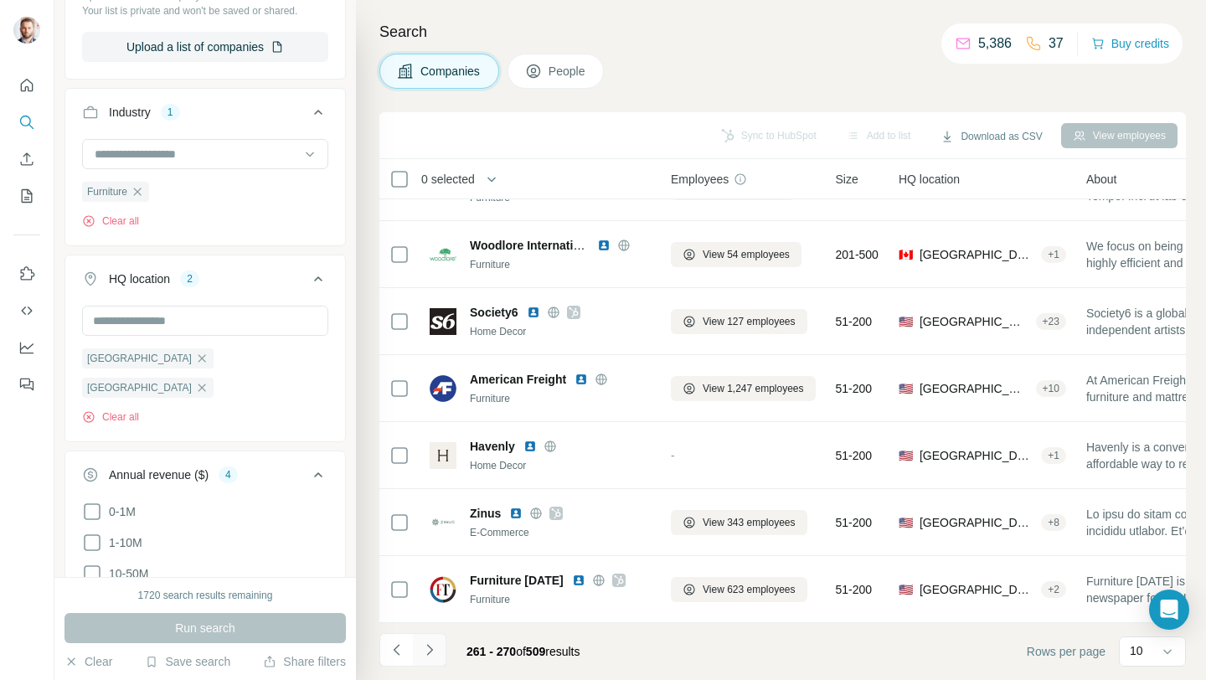
click at [435, 648] on icon "Navigate to next page" at bounding box center [429, 650] width 17 height 17
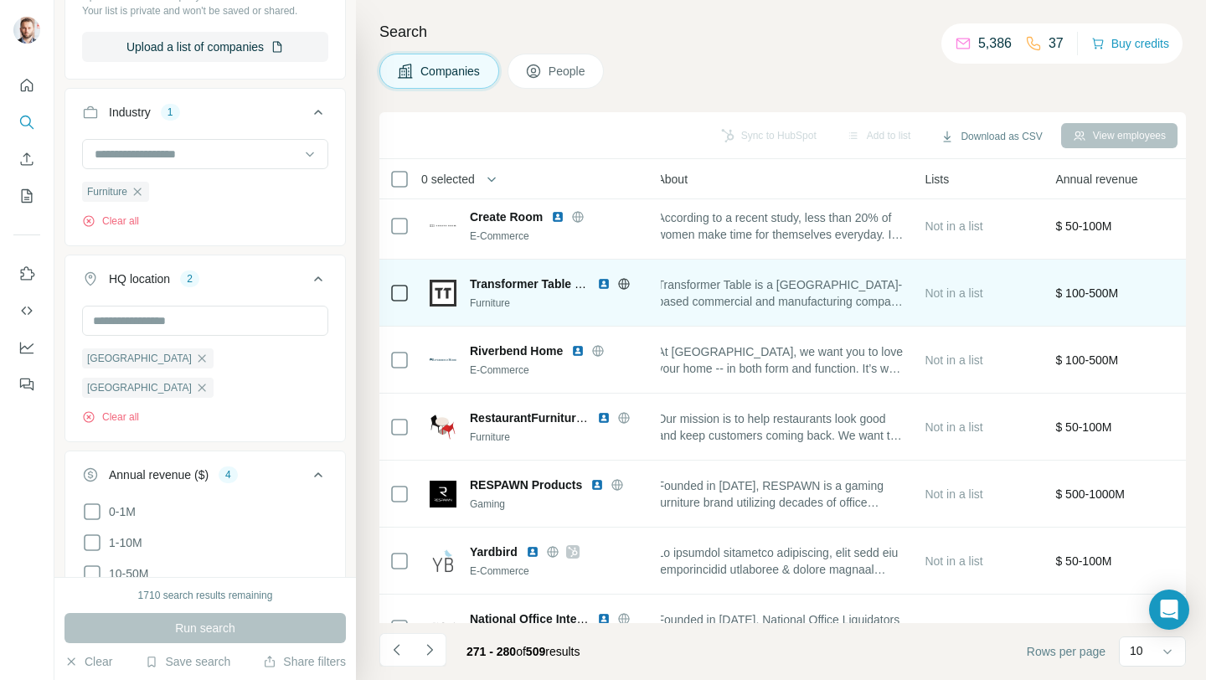
scroll to position [7, 549]
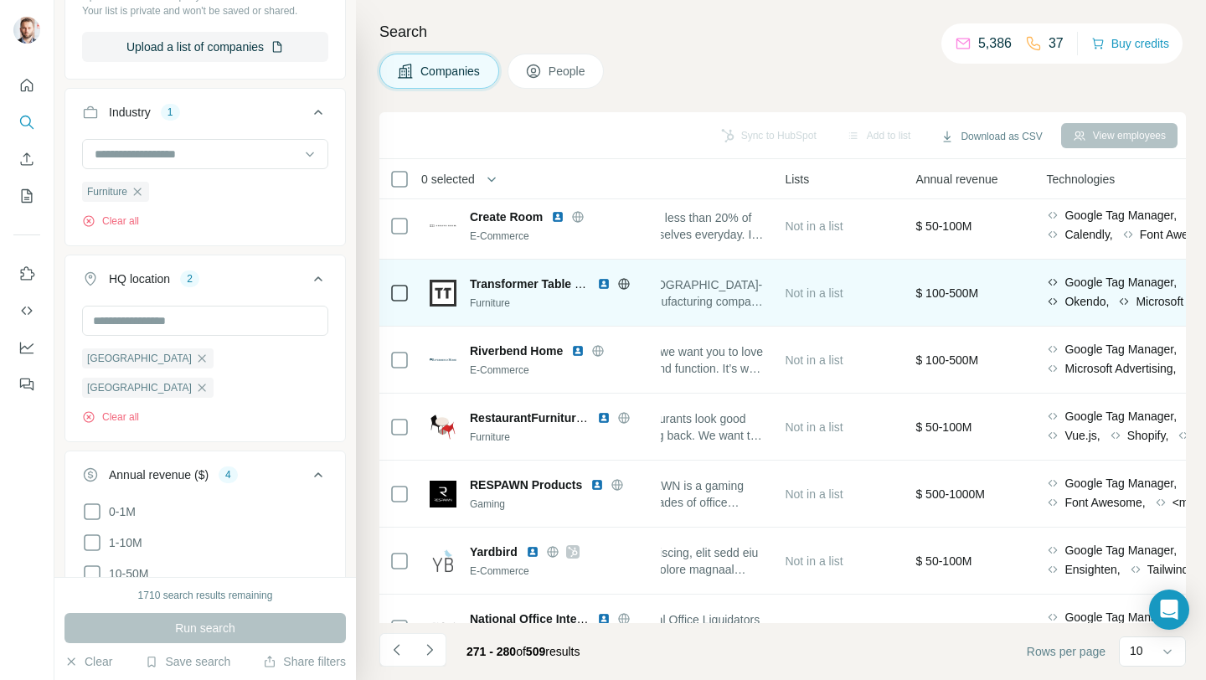
click at [624, 286] on icon at bounding box center [623, 283] width 13 height 13
drag, startPoint x: 463, startPoint y: 280, endPoint x: 573, endPoint y: 282, distance: 109.8
click at [573, 282] on div "Transformer Table International Furniture" at bounding box center [540, 293] width 221 height 35
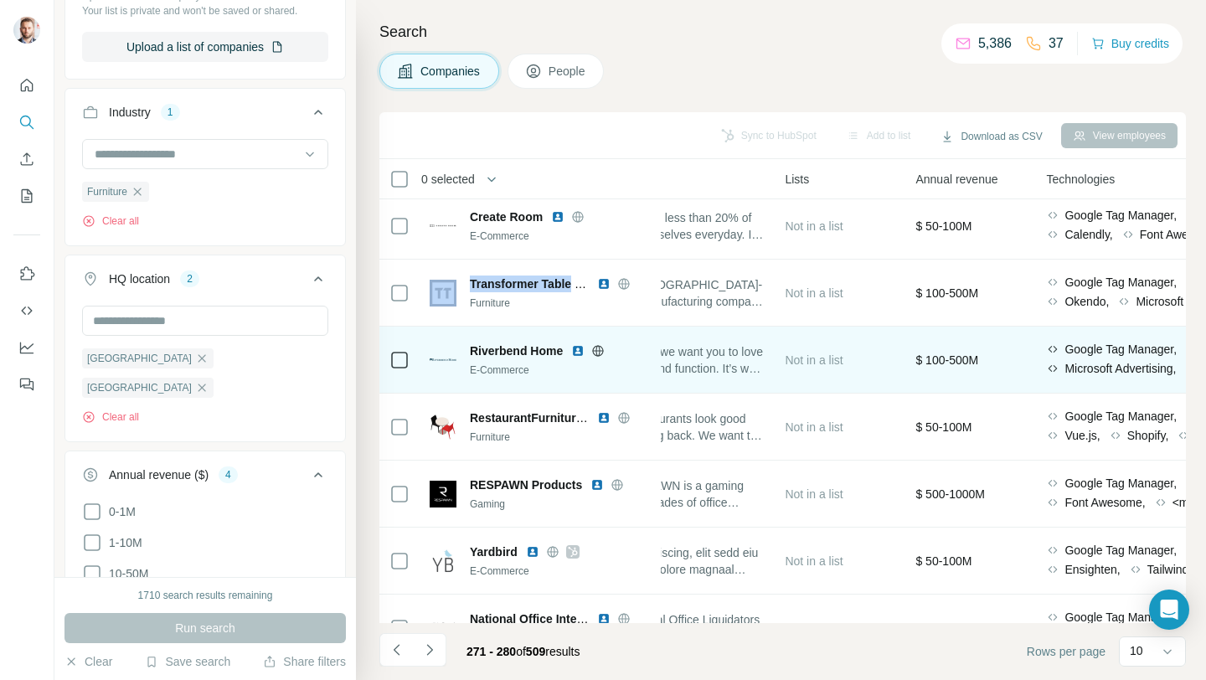
copy div "Transformer Table"
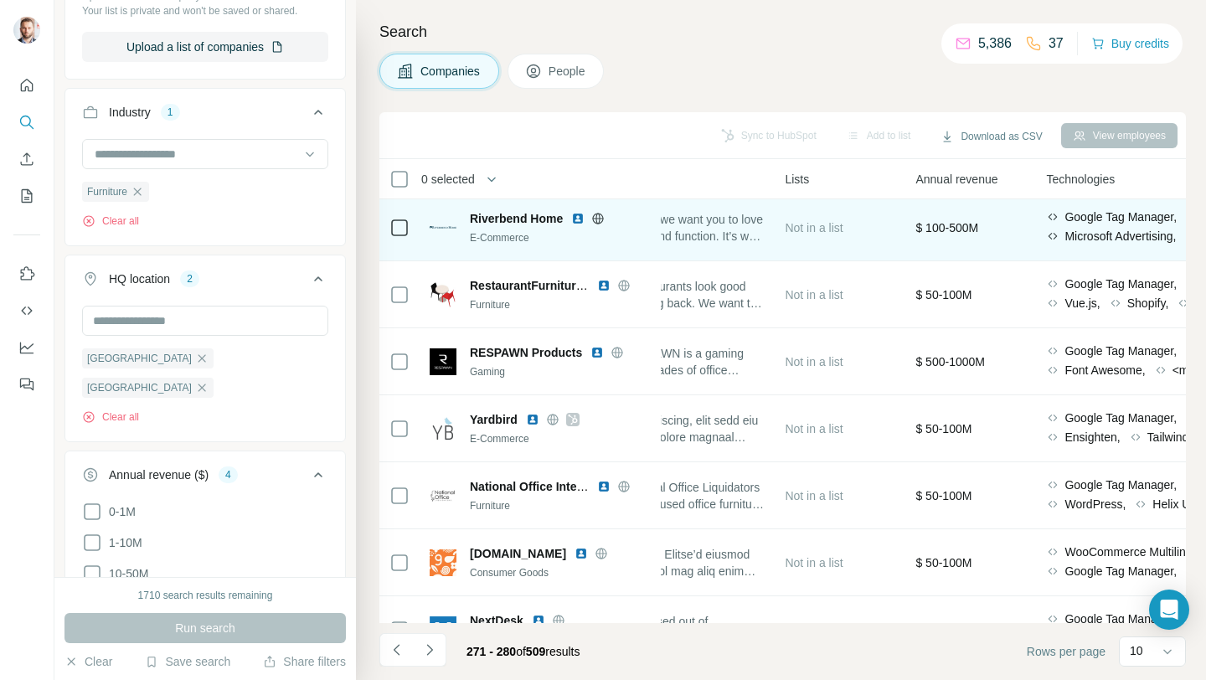
scroll to position [141, 549]
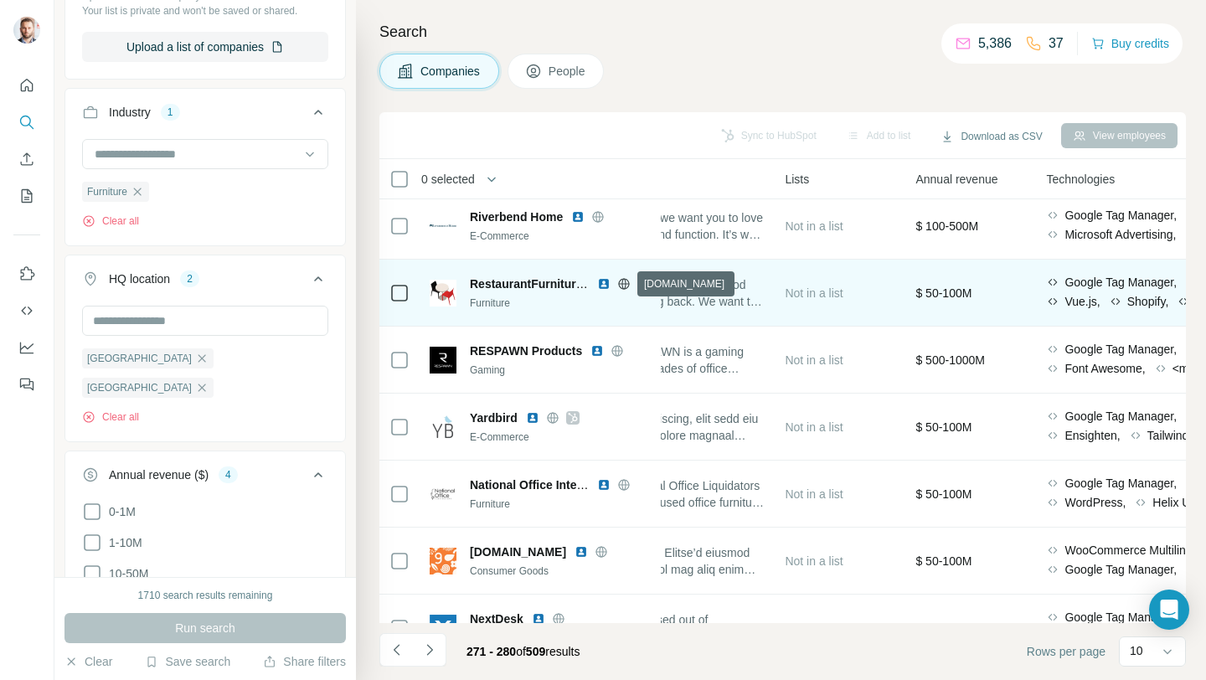
click at [622, 286] on icon at bounding box center [623, 283] width 13 height 13
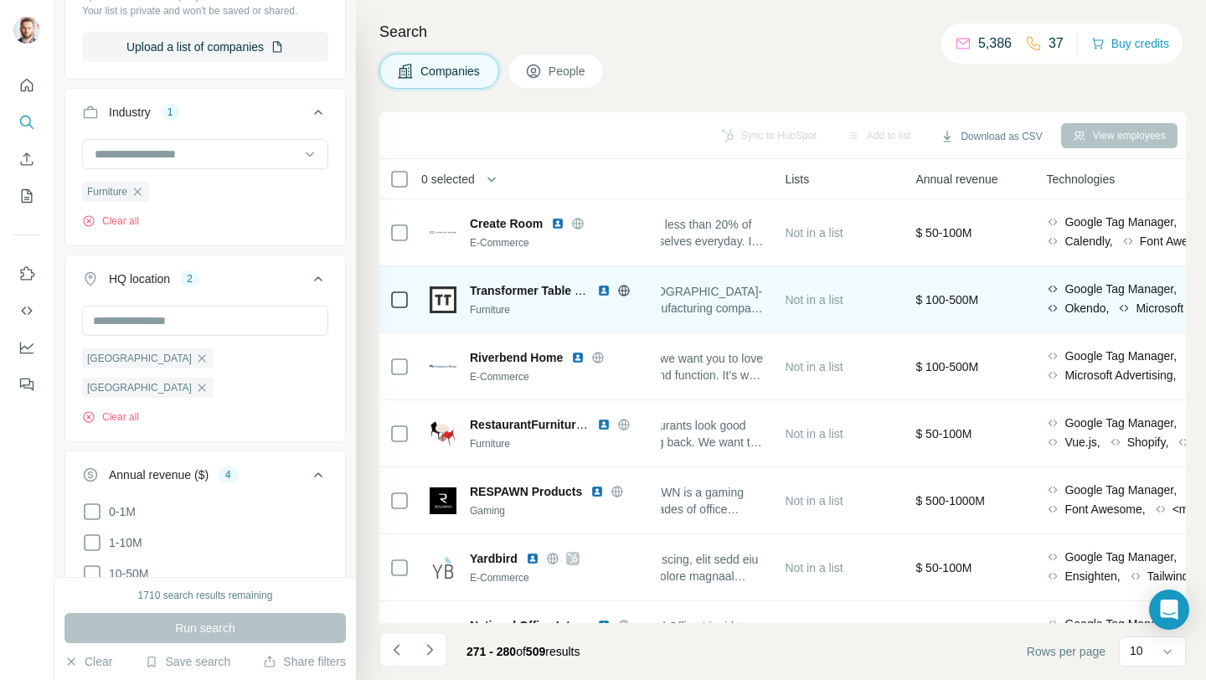
scroll to position [4, 549]
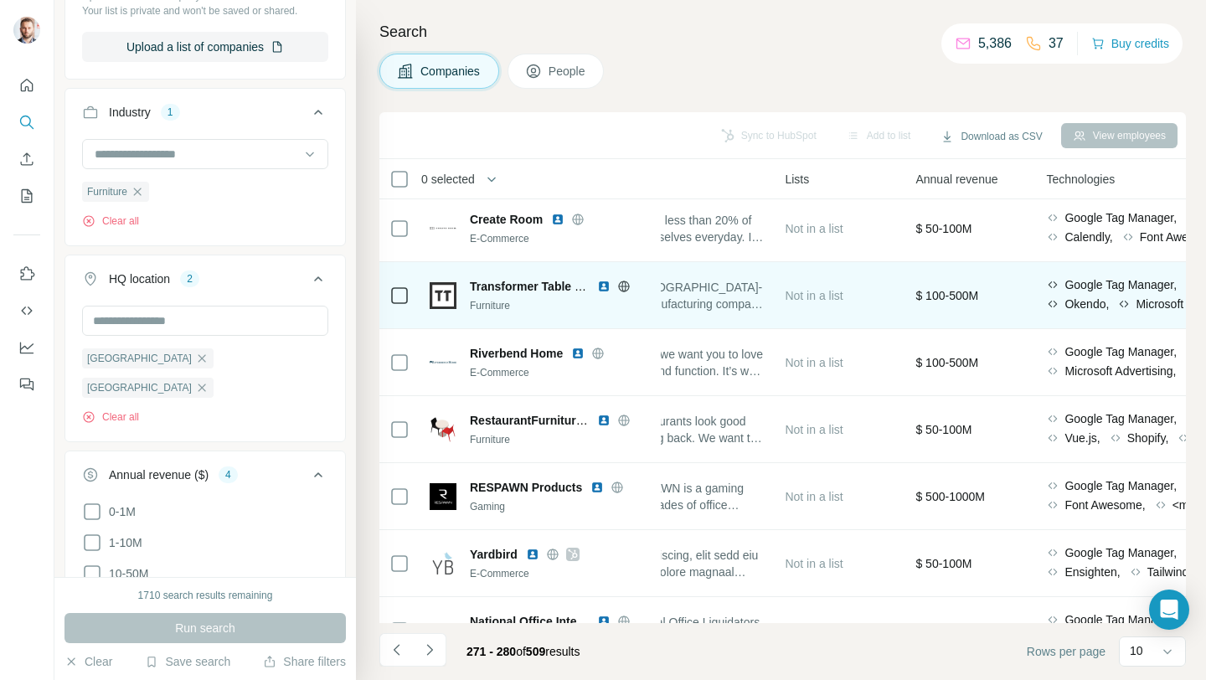
click at [603, 283] on img at bounding box center [603, 286] width 13 height 13
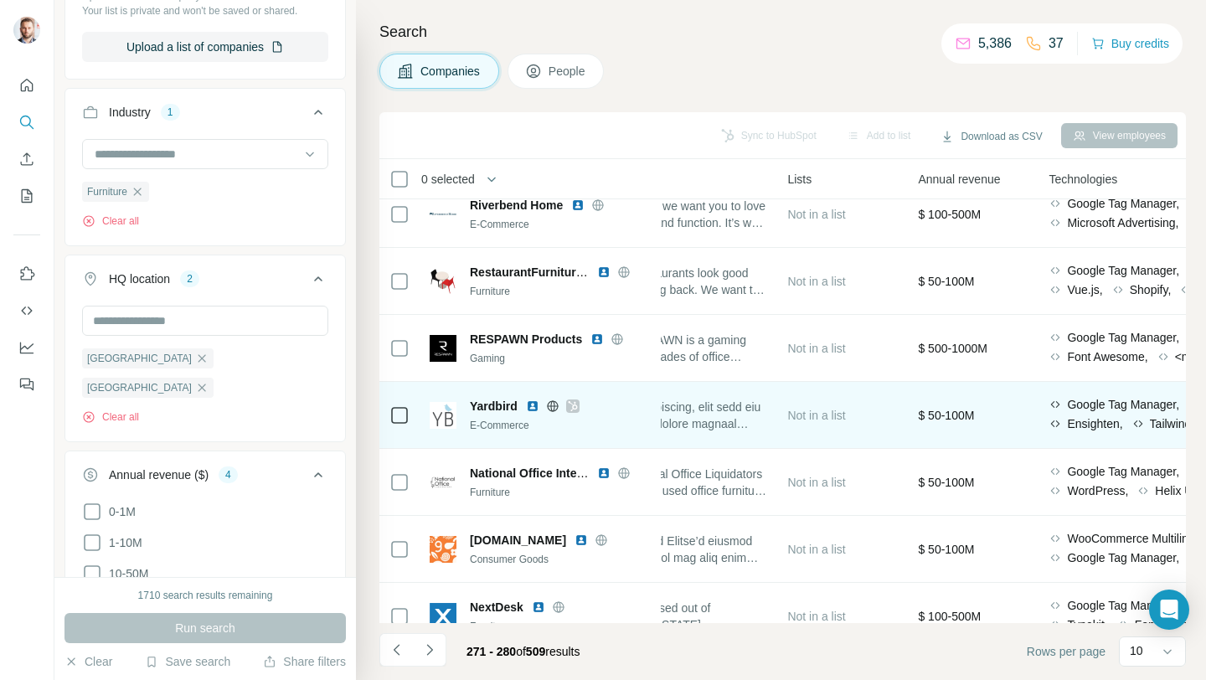
scroll to position [156, 546]
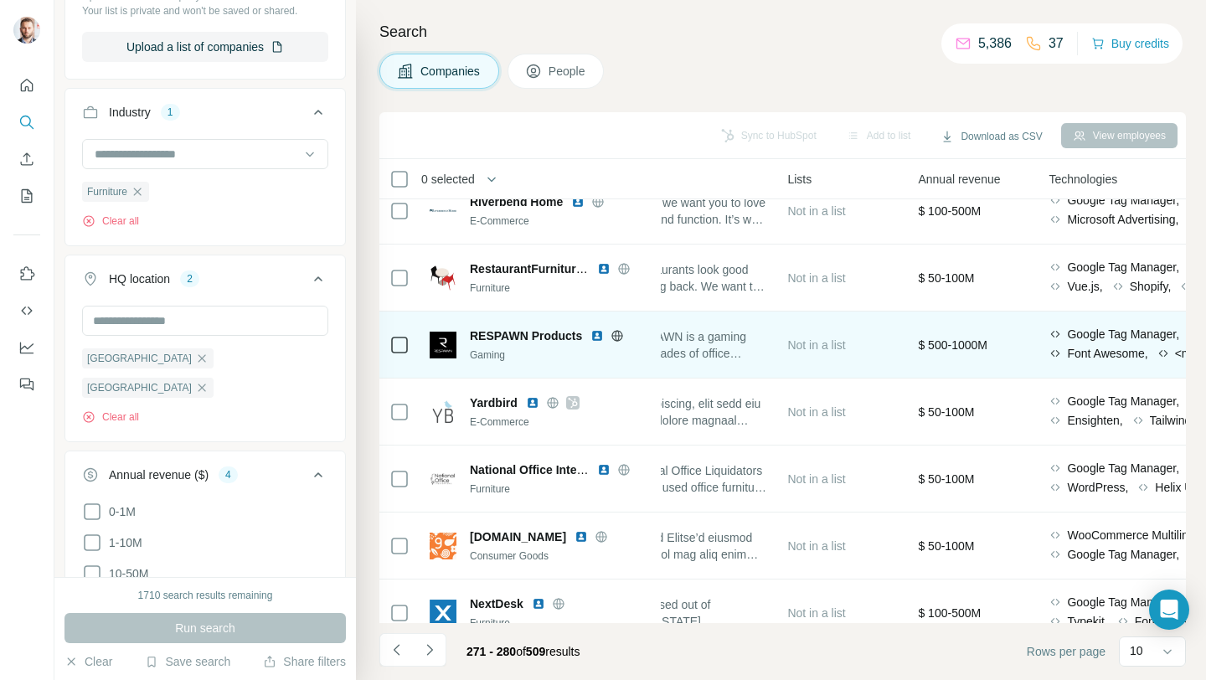
click at [616, 337] on icon at bounding box center [617, 335] width 13 height 13
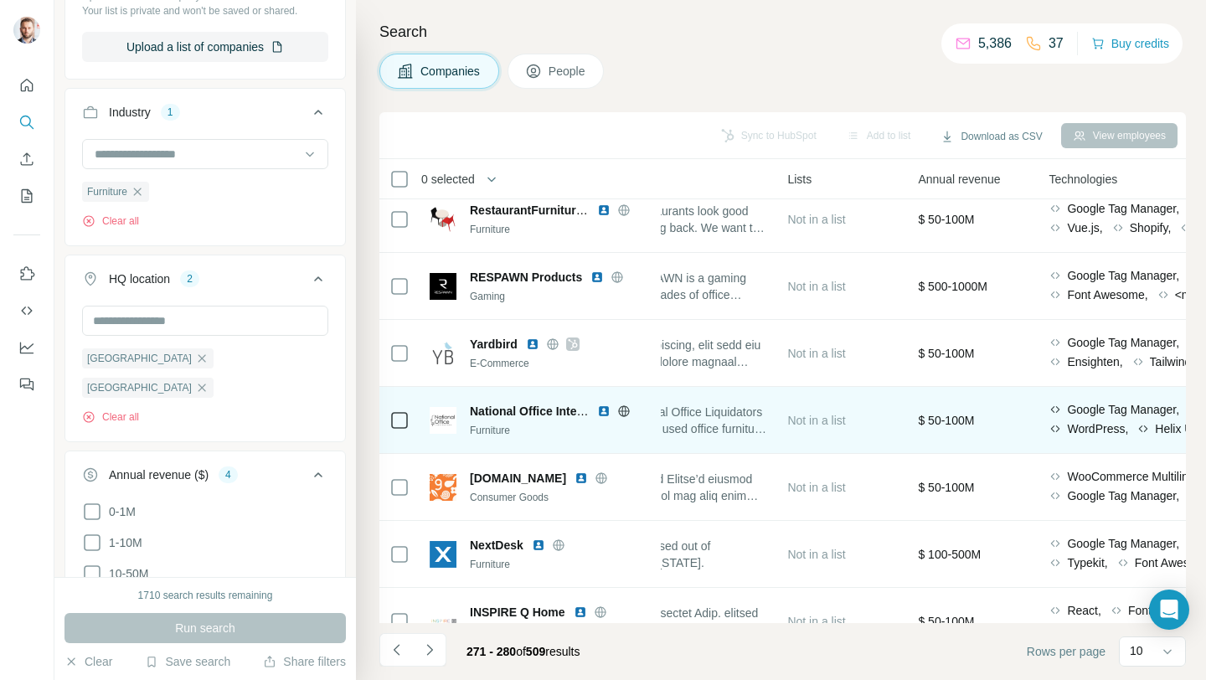
scroll to position [246, 546]
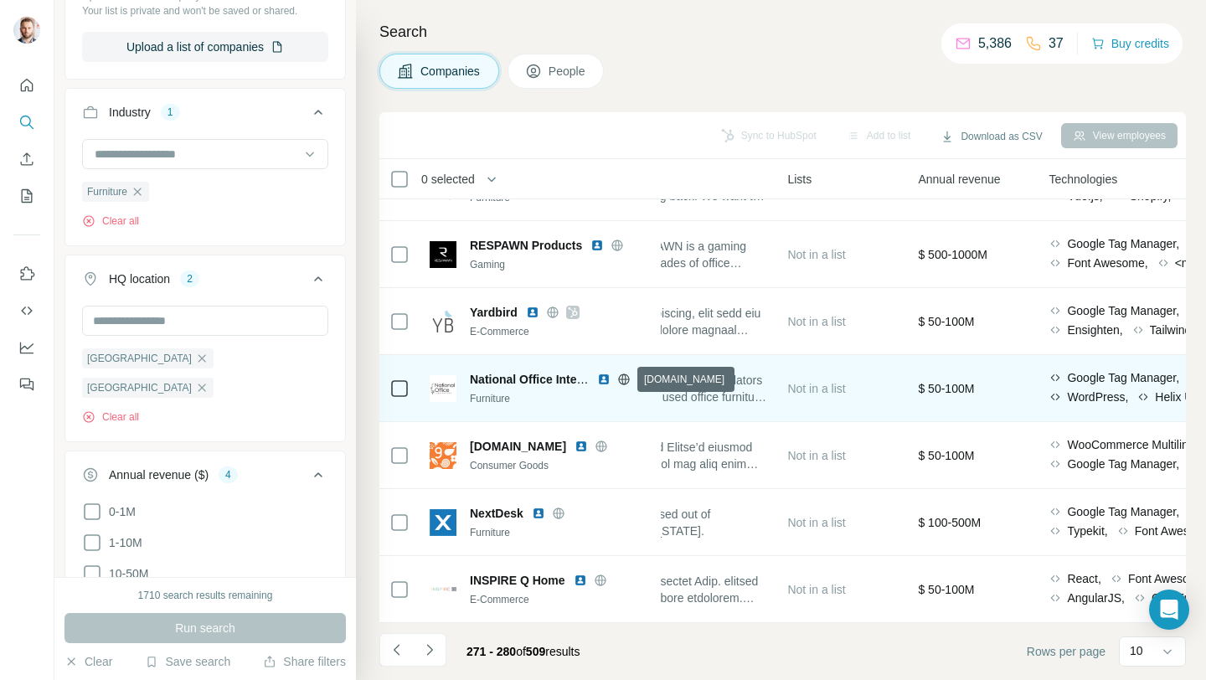
click at [622, 377] on icon at bounding box center [624, 379] width 4 height 11
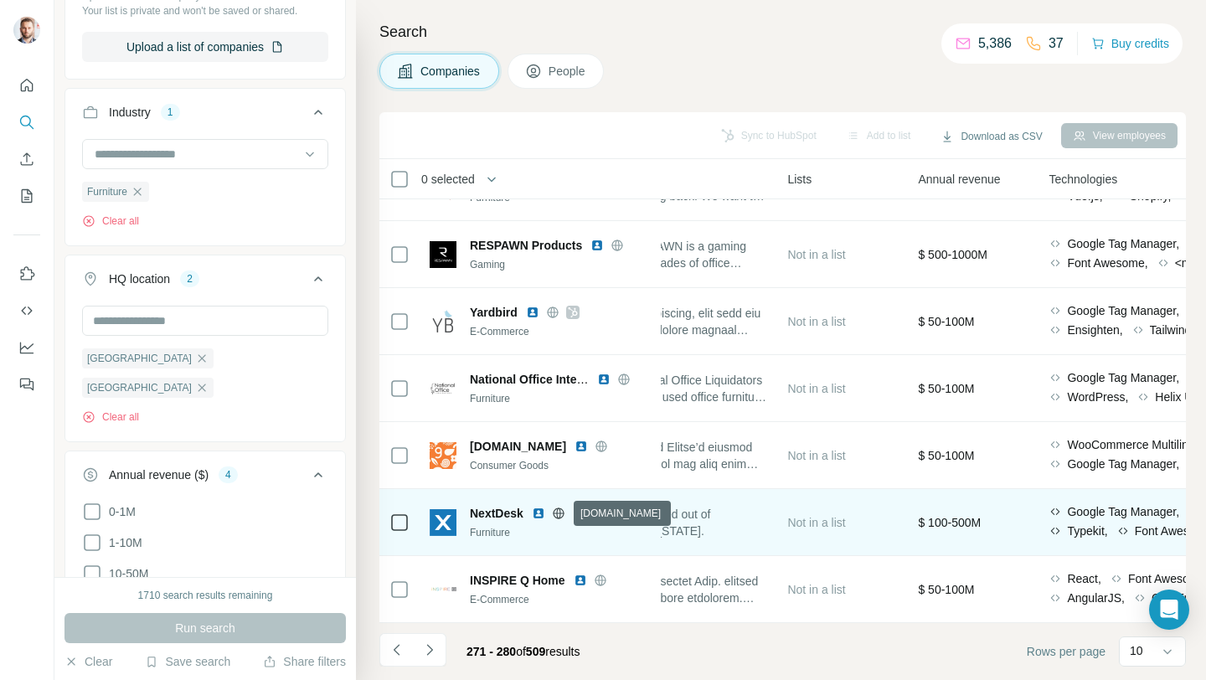
click at [563, 513] on icon at bounding box center [558, 513] width 11 height 1
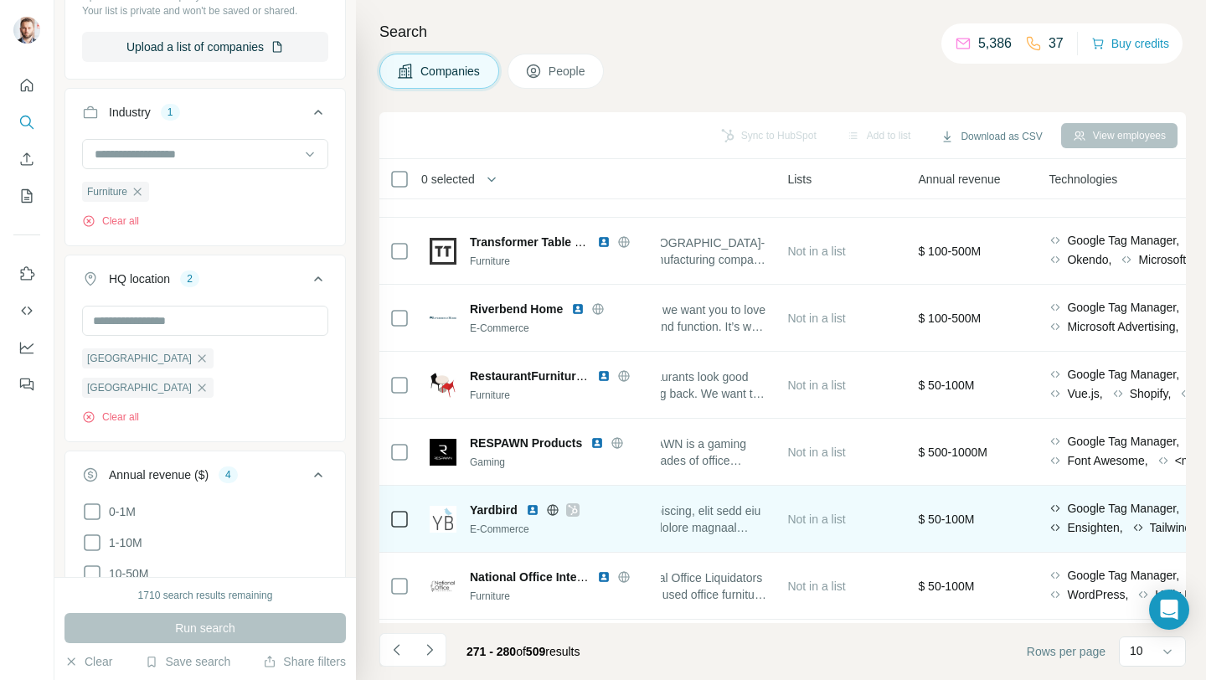
scroll to position [45, 546]
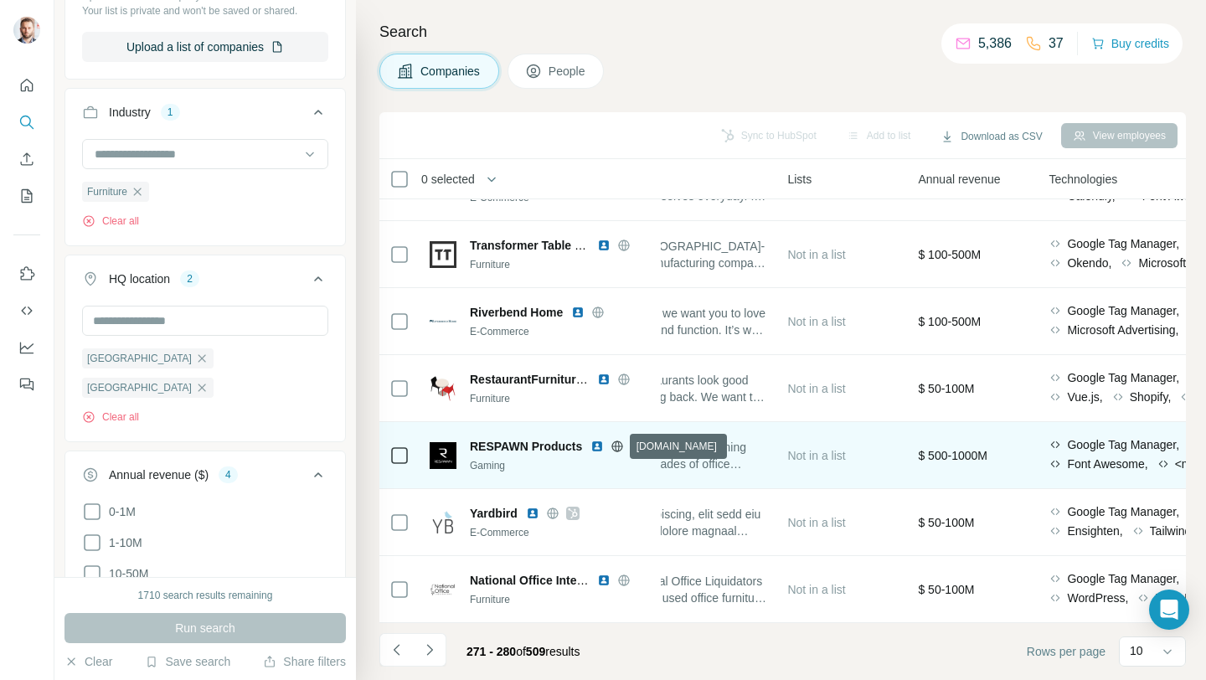
click at [614, 448] on icon at bounding box center [617, 446] width 13 height 13
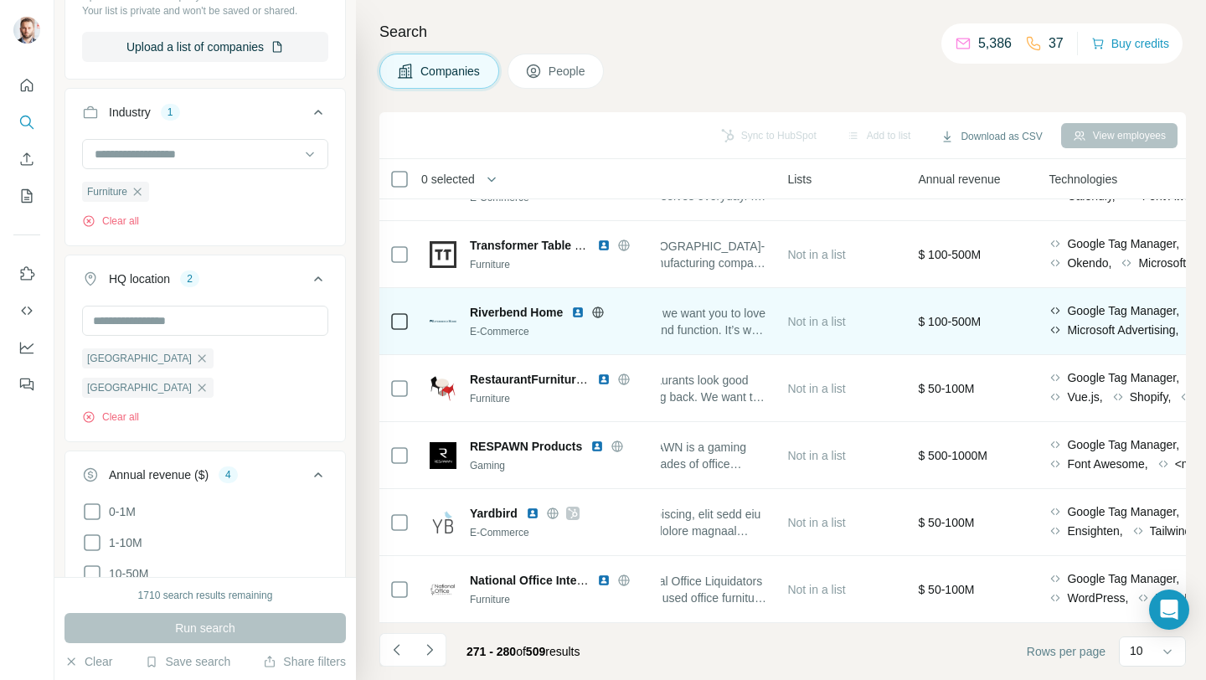
scroll to position [246, 546]
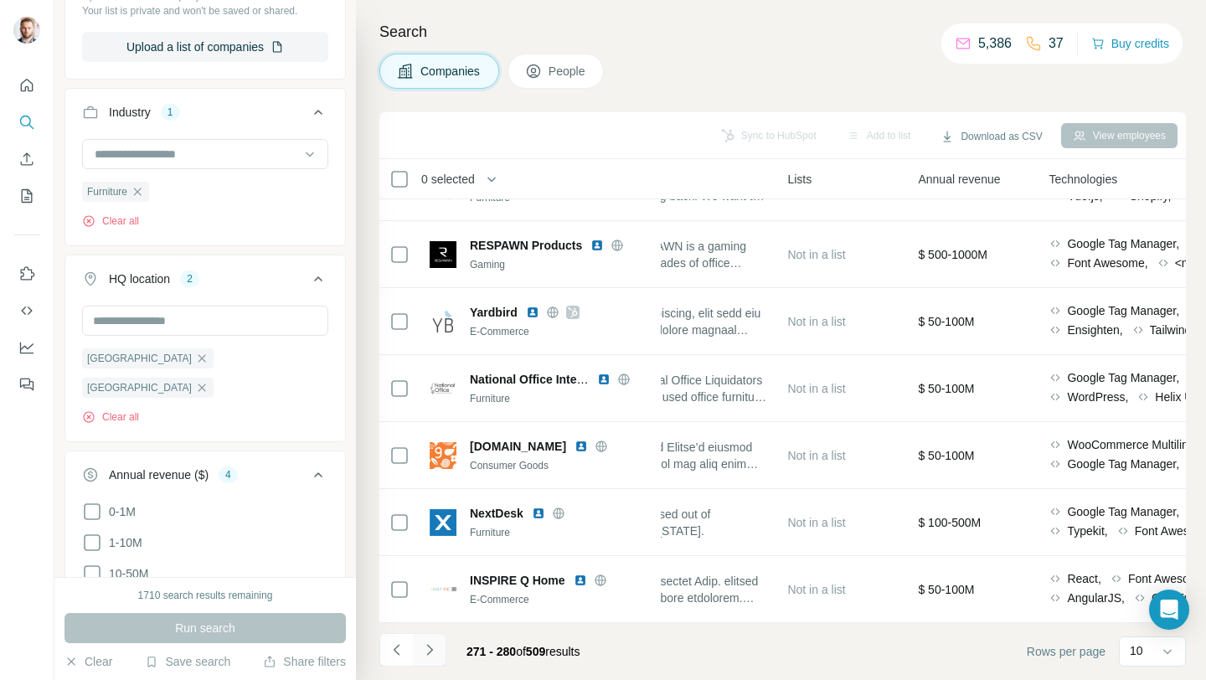
click at [426, 648] on icon "Navigate to next page" at bounding box center [429, 650] width 17 height 17
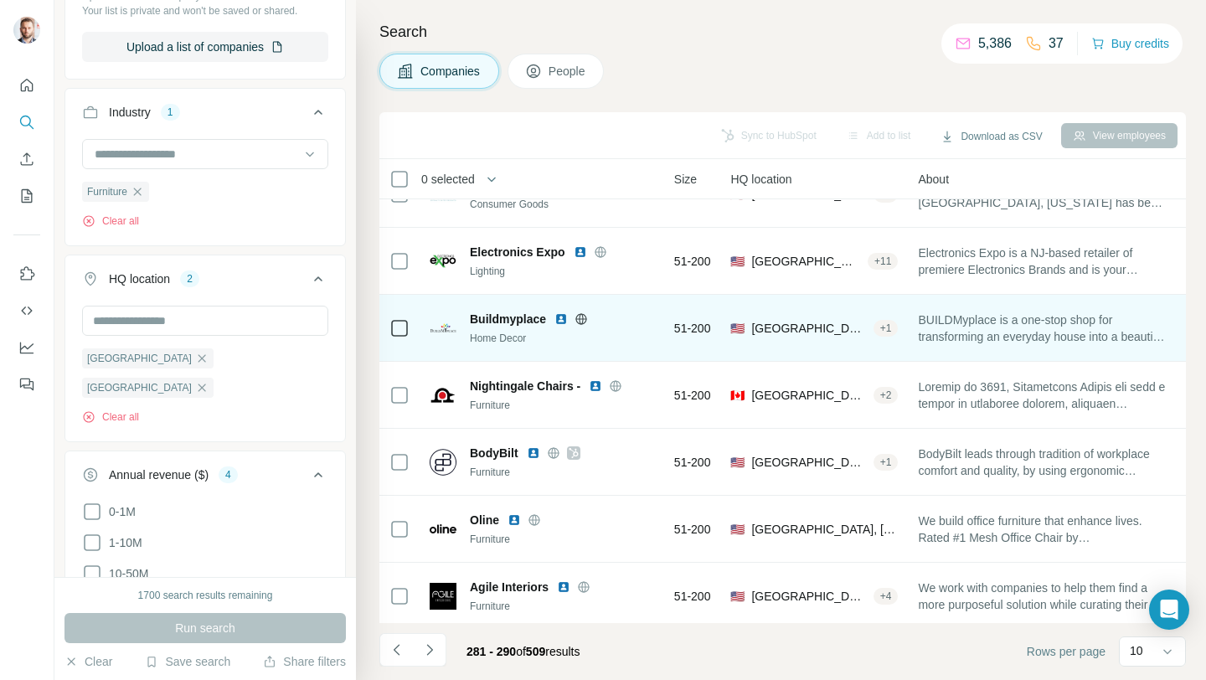
scroll to position [108, 147]
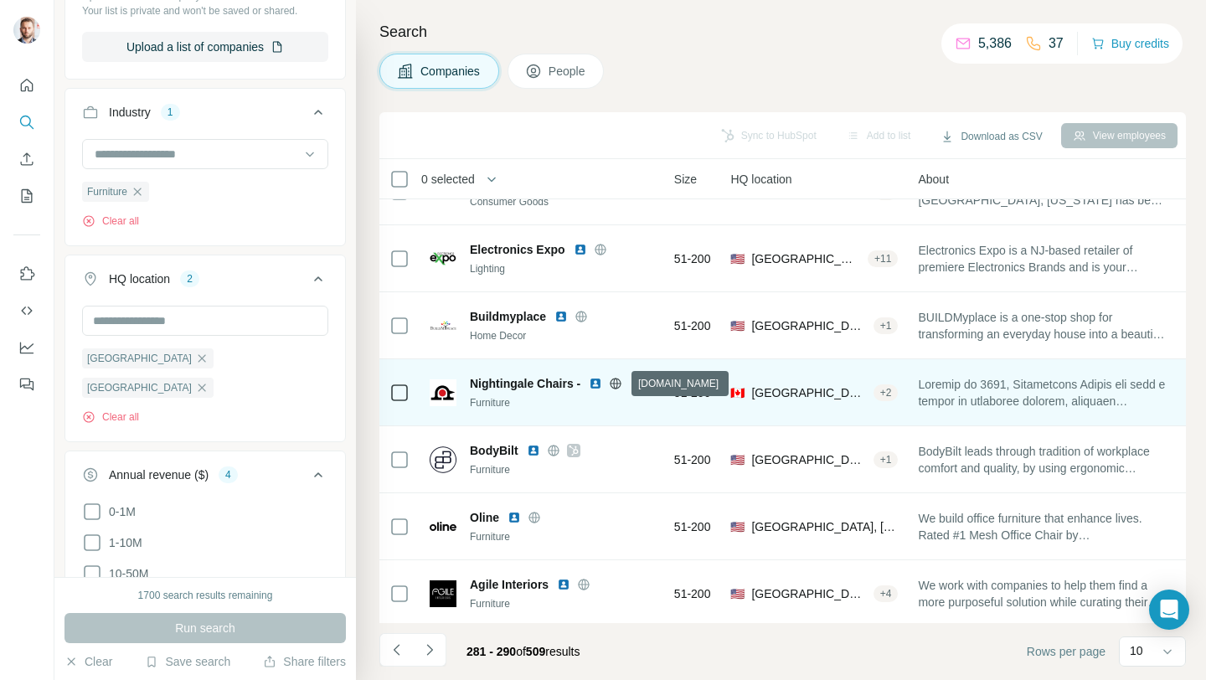
click at [617, 386] on icon at bounding box center [616, 383] width 4 height 11
drag, startPoint x: 467, startPoint y: 382, endPoint x: 573, endPoint y: 379, distance: 105.6
click at [573, 379] on div "Nightingale Chairs - Furniture" at bounding box center [540, 392] width 221 height 35
copy span "Nightingale Chairs"
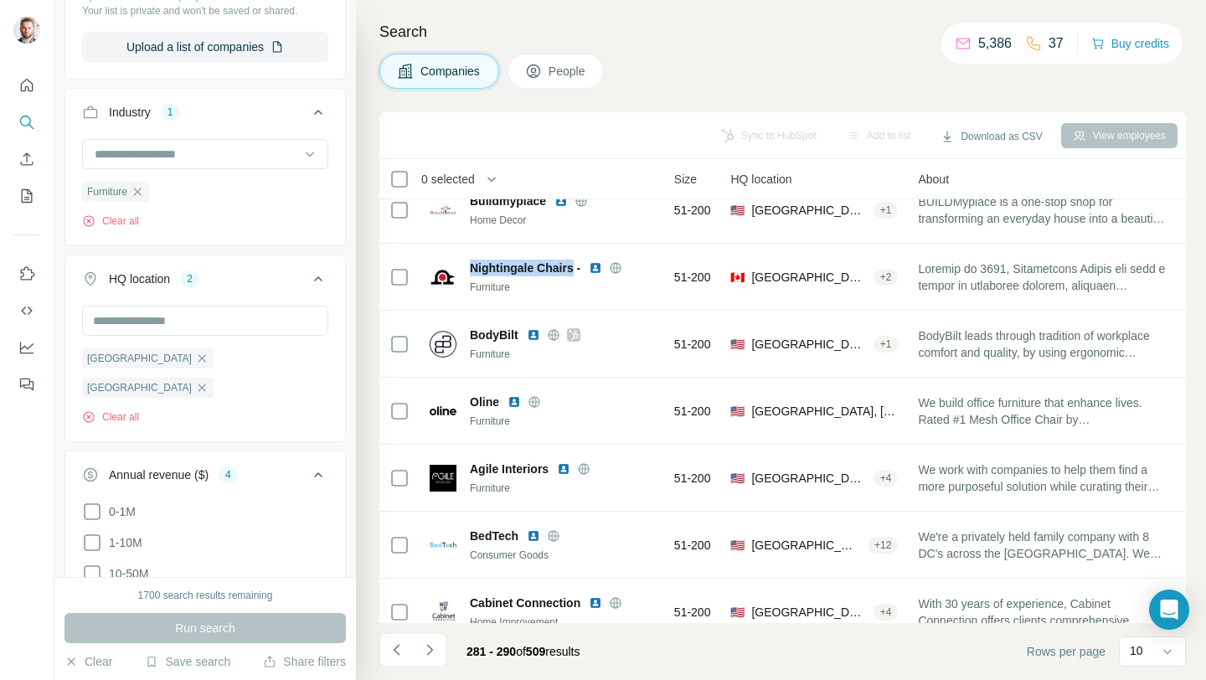
scroll to position [246, 147]
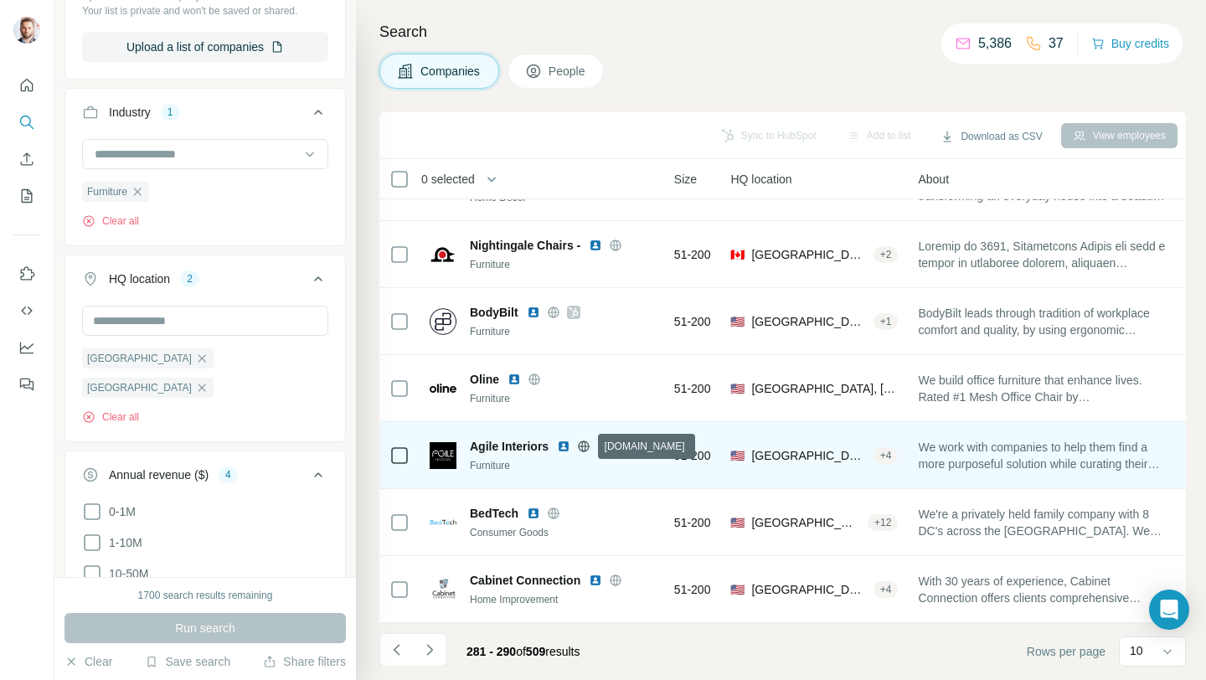
click at [587, 447] on icon at bounding box center [583, 446] width 13 height 13
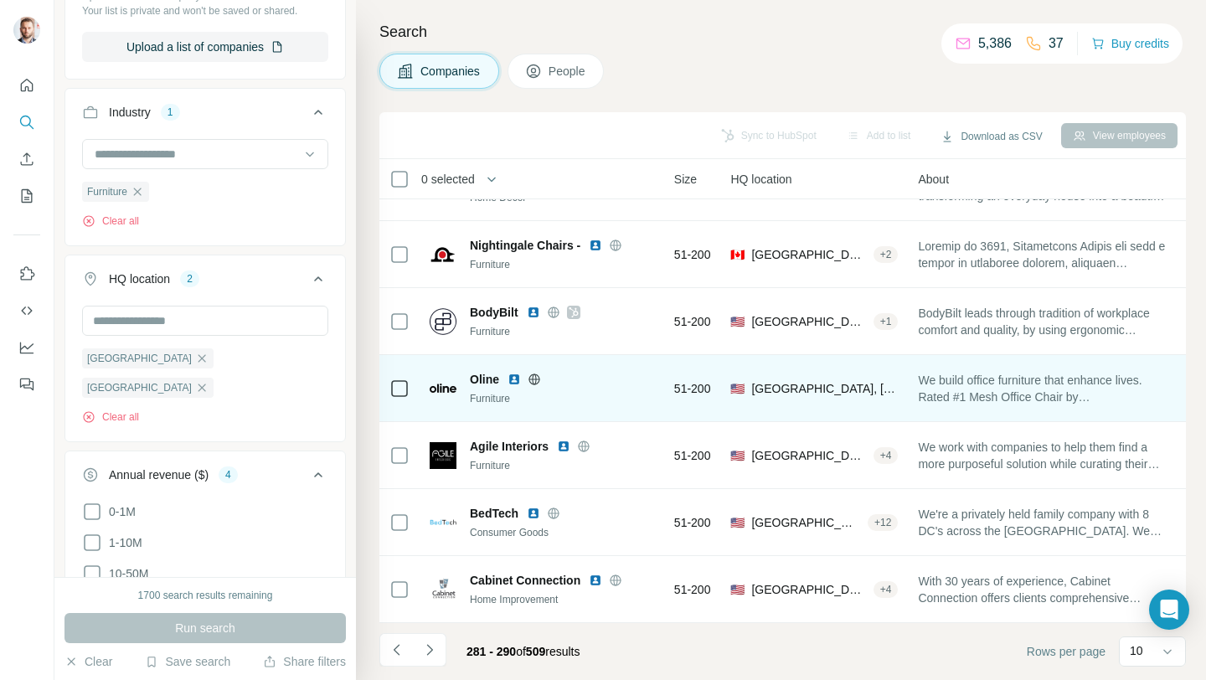
click at [533, 376] on icon at bounding box center [534, 379] width 4 height 11
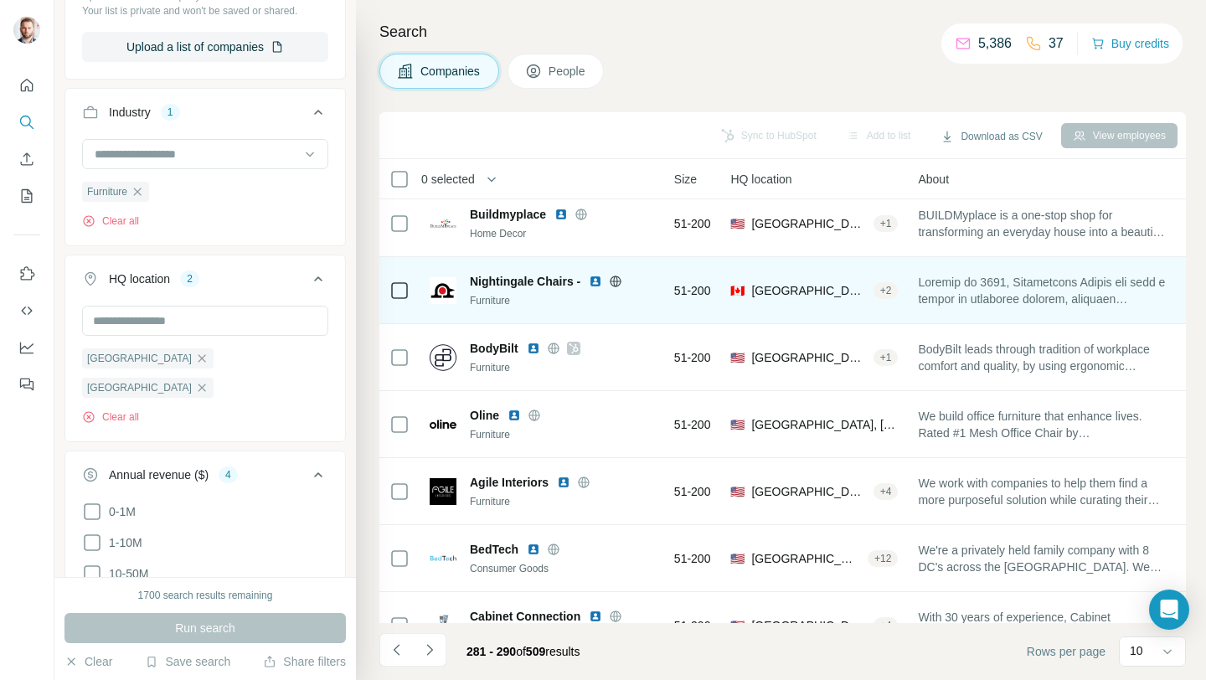
scroll to position [191, 147]
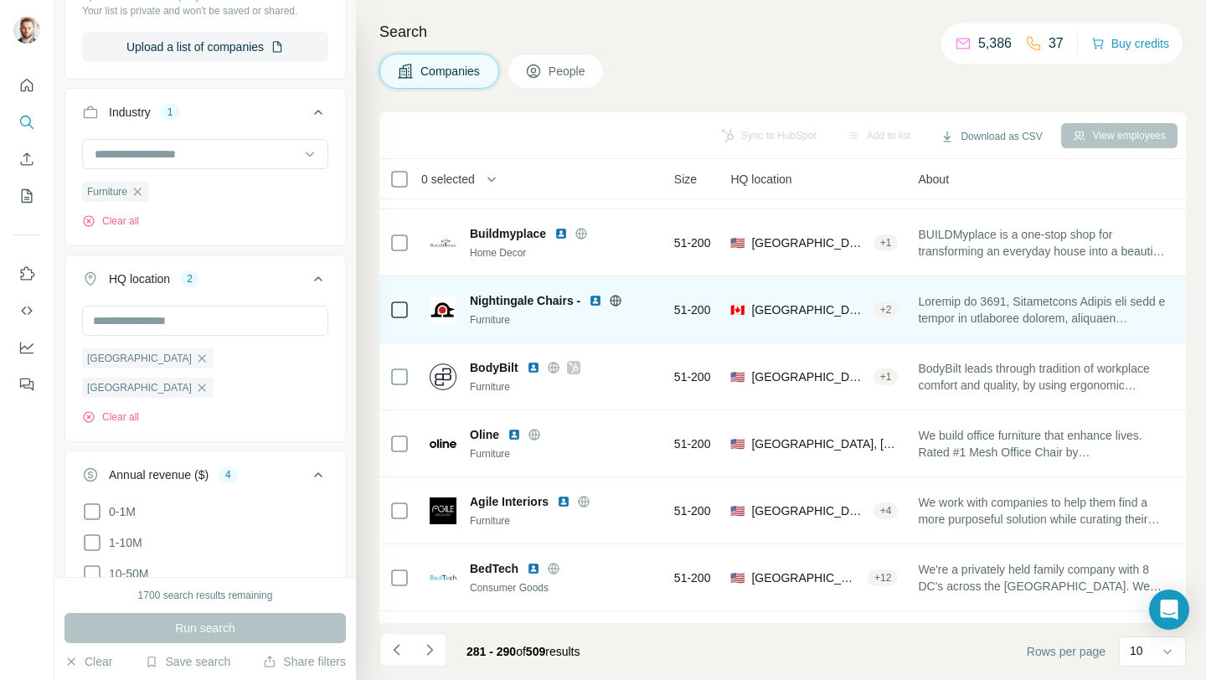
click at [596, 298] on img at bounding box center [595, 300] width 13 height 13
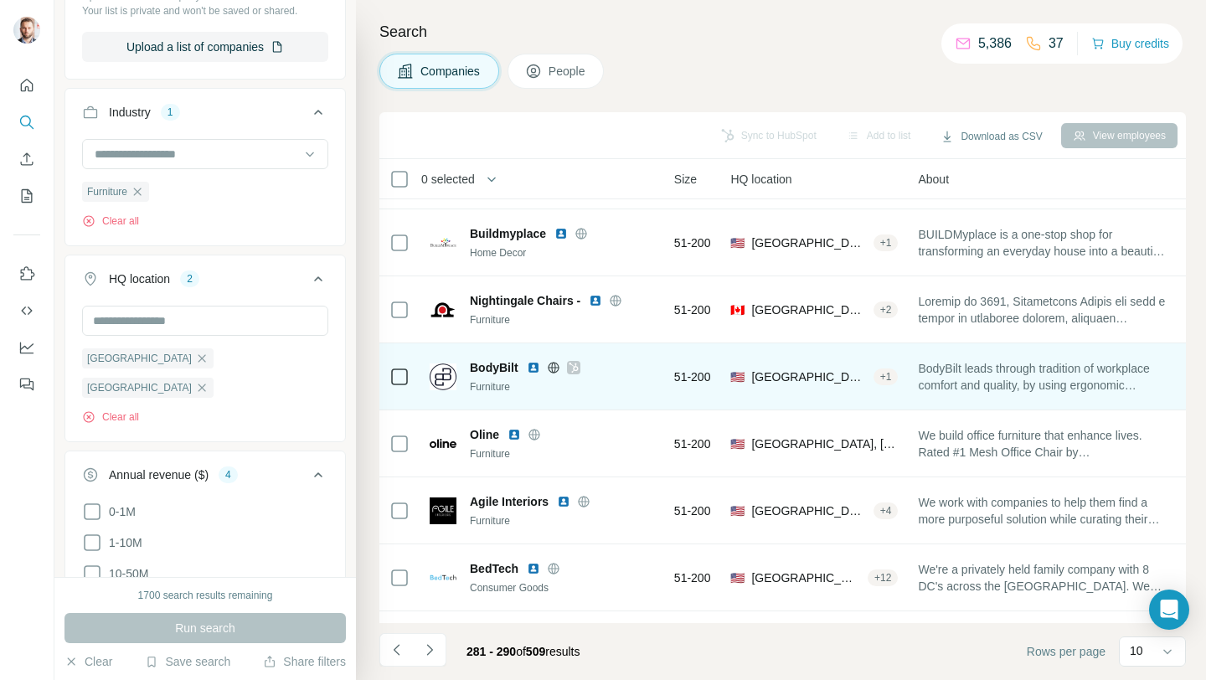
scroll to position [246, 147]
